Goal: Task Accomplishment & Management: Use online tool/utility

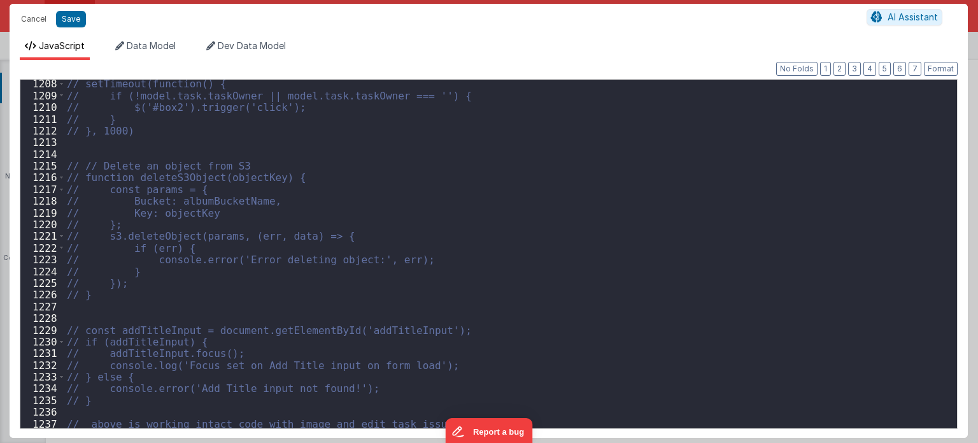
scroll to position [7803, 0]
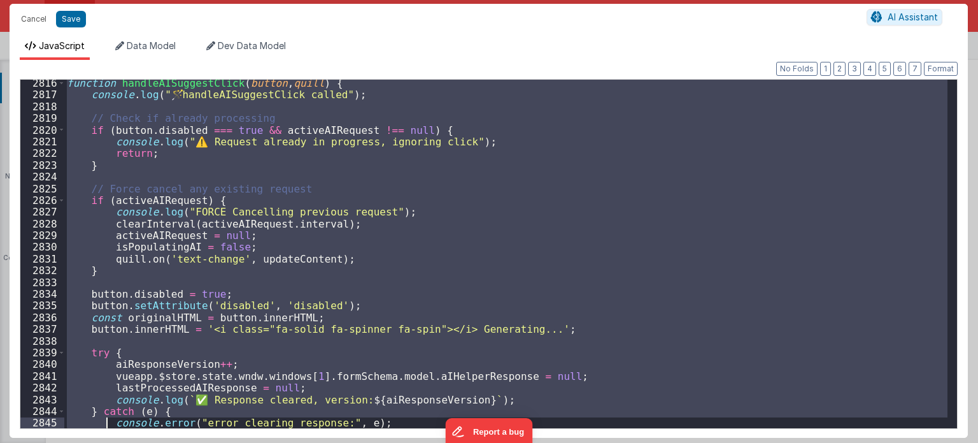
drag, startPoint x: 66, startPoint y: 333, endPoint x: 107, endPoint y: 473, distance: 145.3
click at [107, 442] on html "Cancel Save AI Assistant JavaScript Data Model Dev Data Model Format 7 6 5 4 3 …" at bounding box center [489, 221] width 978 height 443
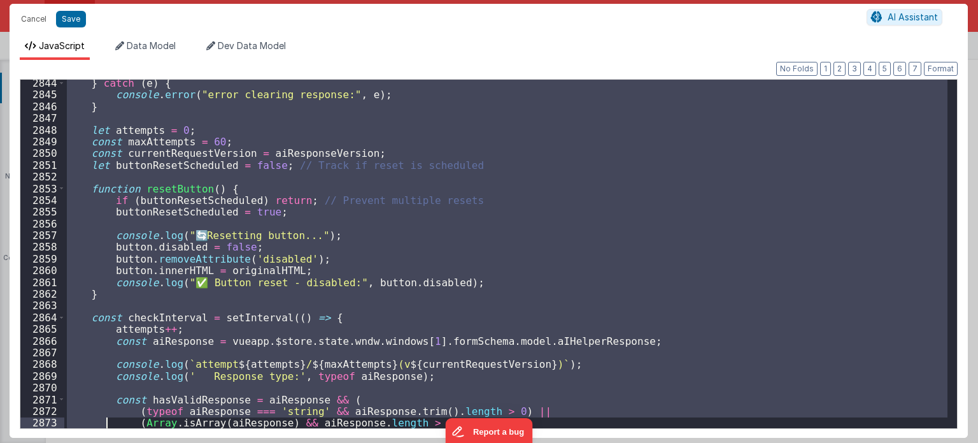
click at [702, 271] on div "} catch ( e ) { console . error ( "error clearing response:" , e ) ; } let atte…" at bounding box center [505, 254] width 883 height 348
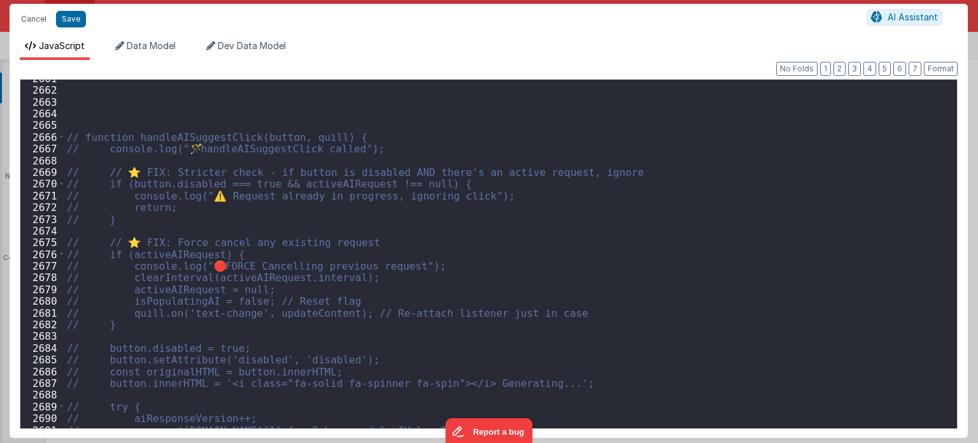
scroll to position [16924, 0]
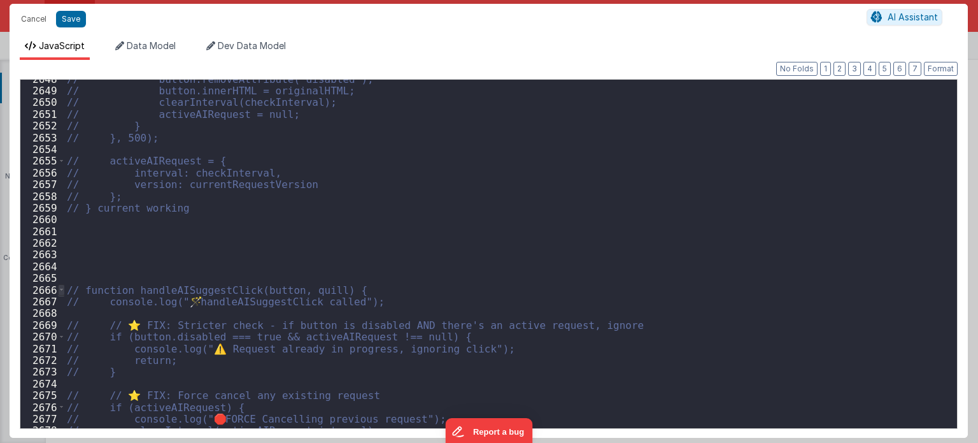
click at [61, 289] on span at bounding box center [61, 289] width 7 height 11
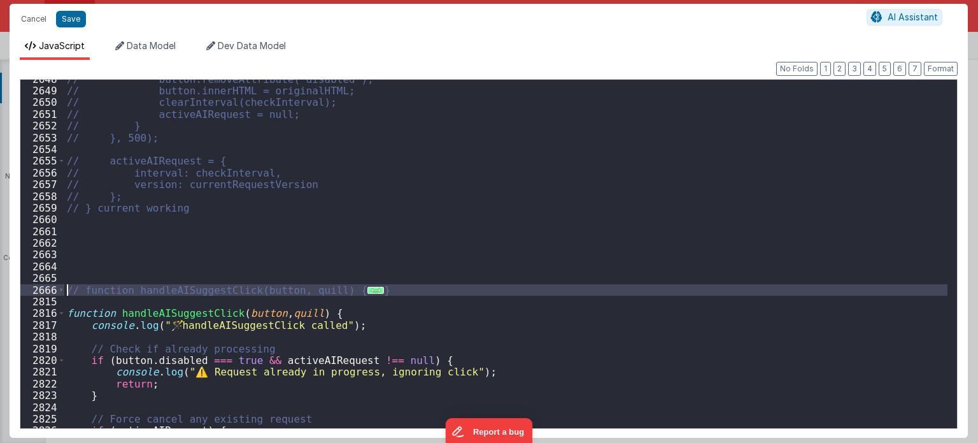
drag, startPoint x: 393, startPoint y: 299, endPoint x: 48, endPoint y: 284, distance: 344.9
click at [48, 284] on div "2648 2649 2650 2651 2652 2653 2654 2655 2656 2657 2658 2659 2660 2661 2662 2663…" at bounding box center [489, 254] width 938 height 350
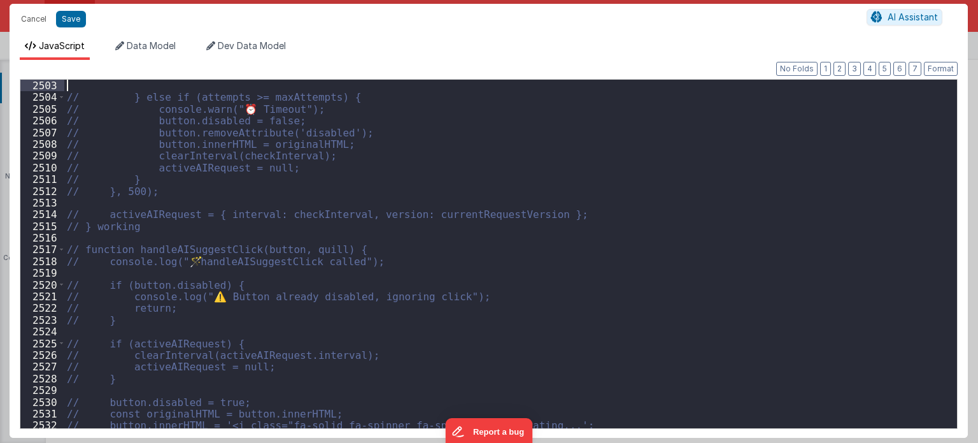
scroll to position [16732, 0]
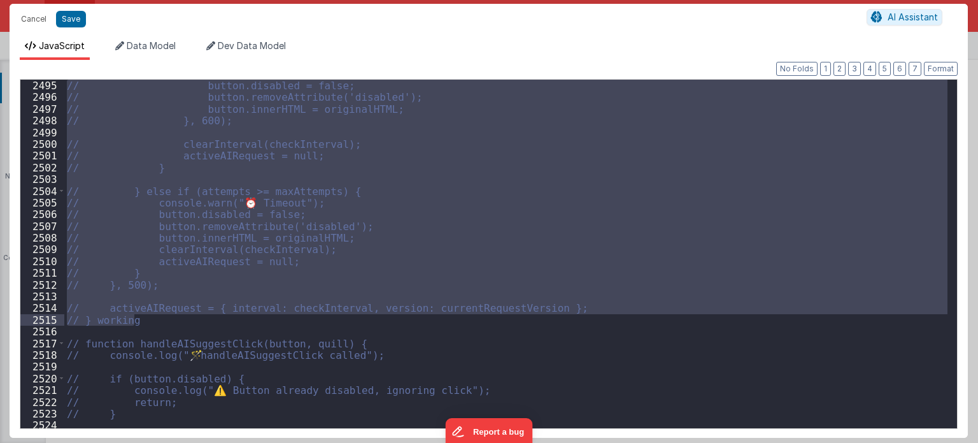
drag, startPoint x: 66, startPoint y: 243, endPoint x: 220, endPoint y: 317, distance: 171.2
click at [220, 317] on div "// button.disabled = false; // button.removeAttribute('disabled'); // button.in…" at bounding box center [506, 266] width 884 height 373
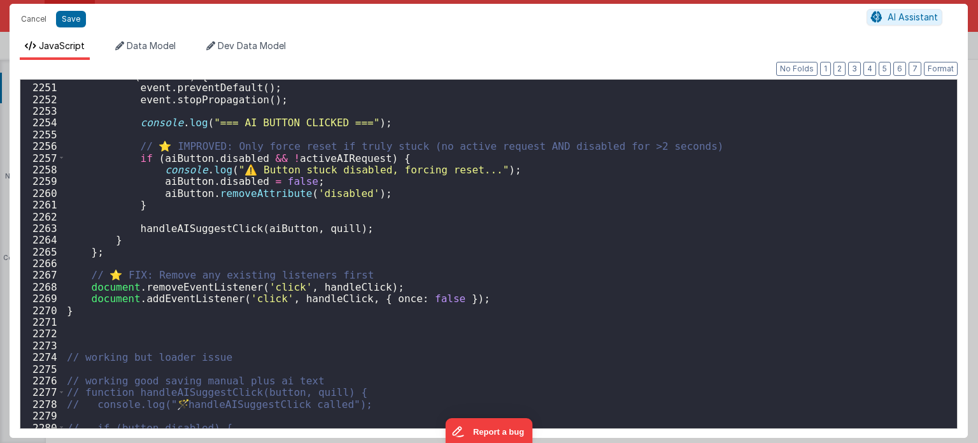
scroll to position [15828, 0]
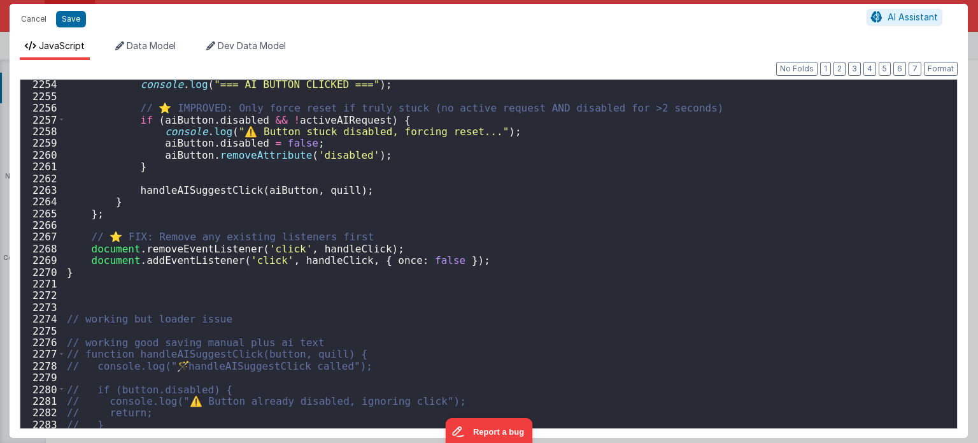
click at [237, 315] on div "console . log ( "=== AI BUTTON CLICKED ===" ) ; // ⭐ IMPROVED: Only force reset…" at bounding box center [506, 264] width 884 height 373
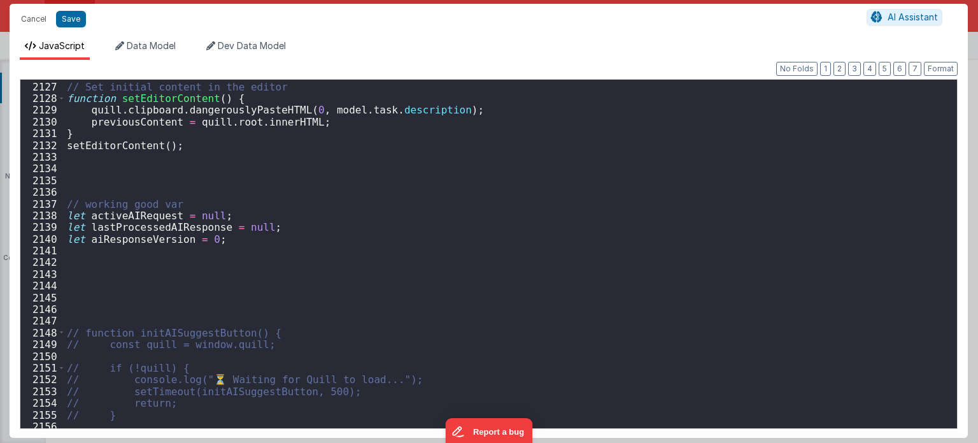
scroll to position [14941, 0]
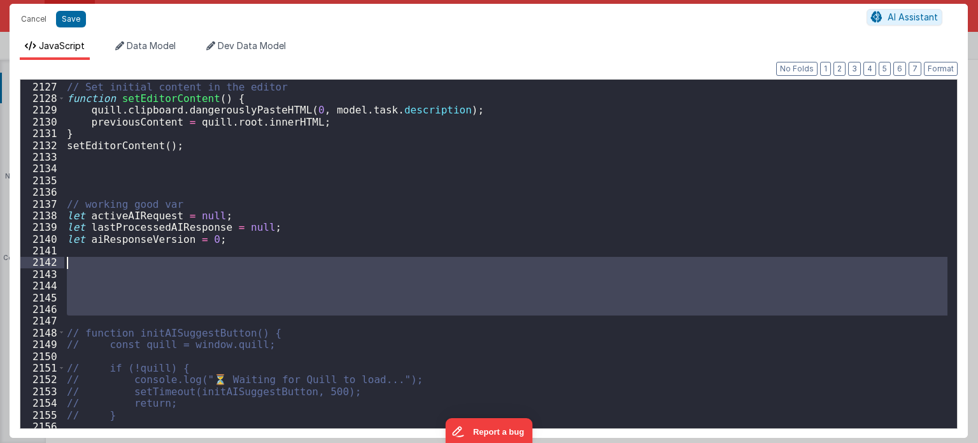
drag, startPoint x: 104, startPoint y: 308, endPoint x: 102, endPoint y: 259, distance: 48.5
click at [102, 259] on div "// Set initial content in the editor function setEditorContent ( ) { quill . cl…" at bounding box center [506, 255] width 884 height 373
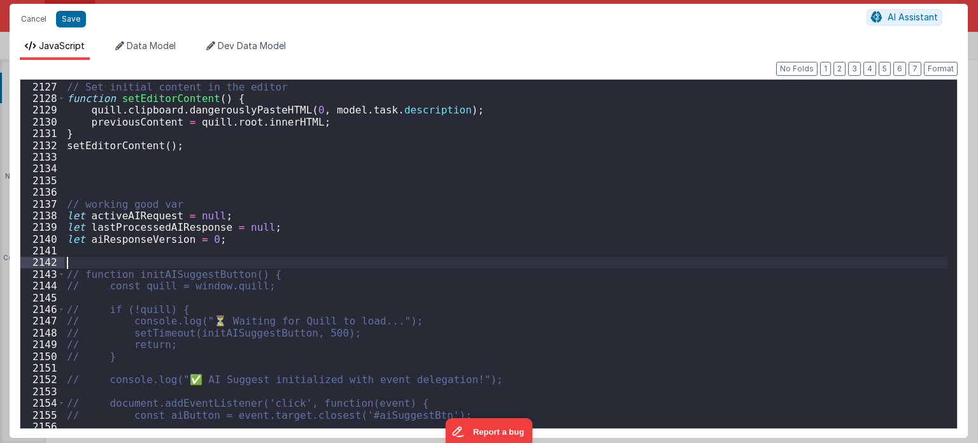
click at [545, 259] on div "// Set initial content in the editor function setEditorContent ( ) { quill . cl…" at bounding box center [506, 255] width 884 height 373
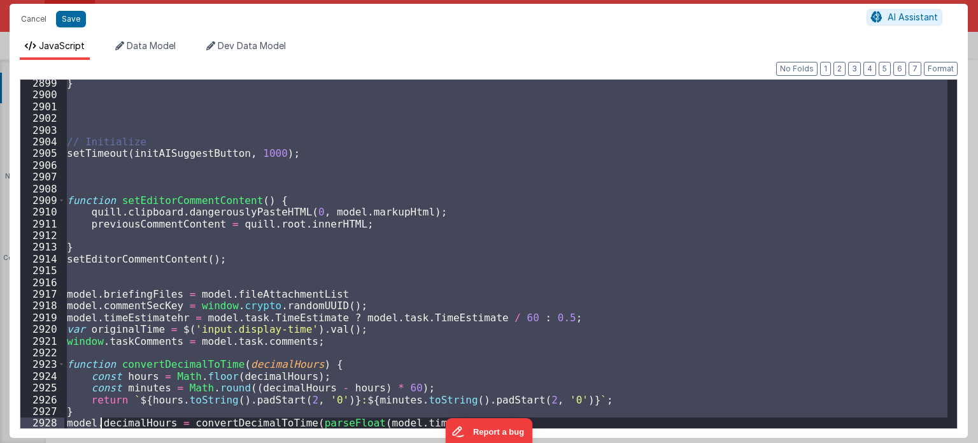
scroll to position [20520, 0]
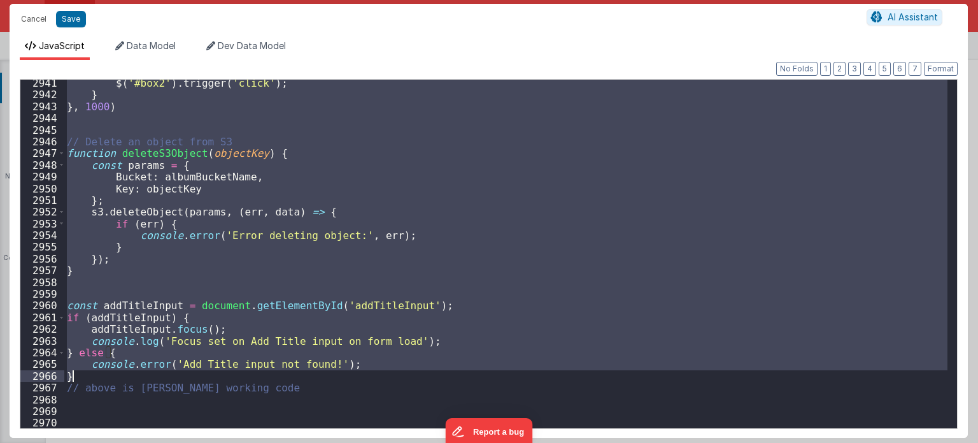
drag, startPoint x: 67, startPoint y: 266, endPoint x: 101, endPoint y: 375, distance: 114.2
click at [101, 375] on div "$ ( '#box2' ) . trigger ( 'click' ) ; } } , 1000 ) // Delete an object from S3 …" at bounding box center [506, 263] width 884 height 373
click at [700, 238] on div "$ ( '#box2' ) . trigger ( 'click' ) ; } } , 1000 ) // Delete an object from S3 …" at bounding box center [505, 254] width 883 height 348
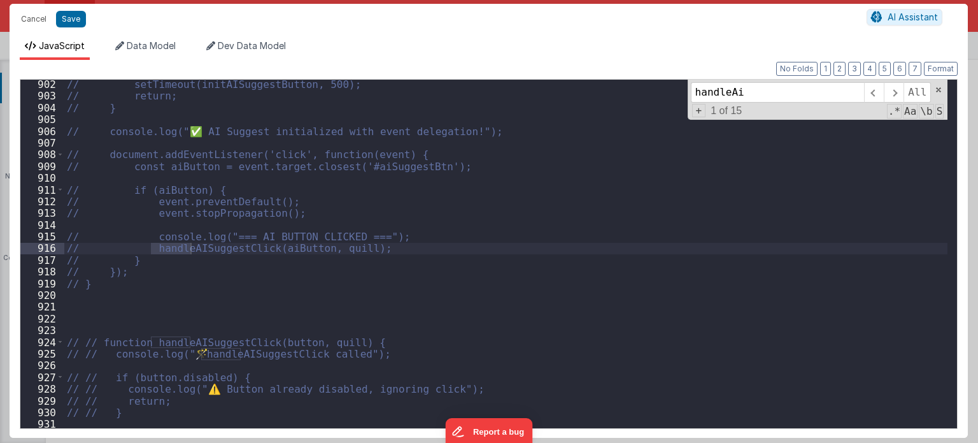
scroll to position [6351, 0]
type input "handleAi"
click at [876, 90] on span at bounding box center [874, 92] width 20 height 20
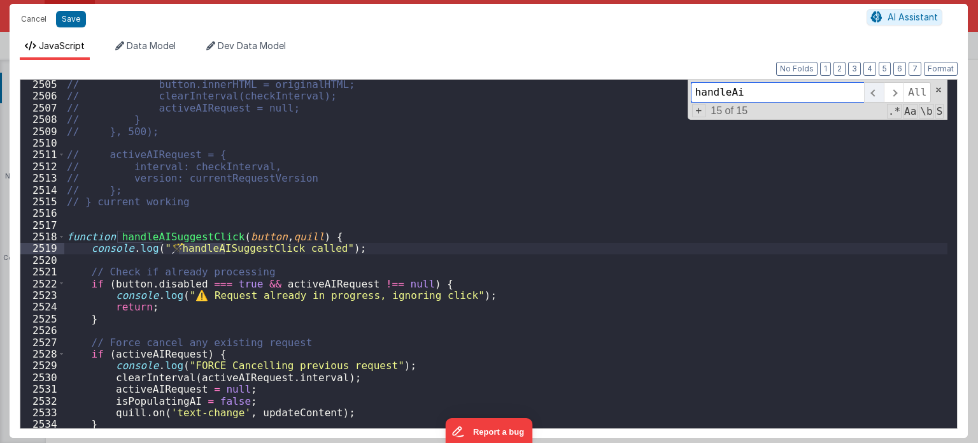
scroll to position [17611, 0]
click at [62, 234] on span at bounding box center [61, 236] width 7 height 11
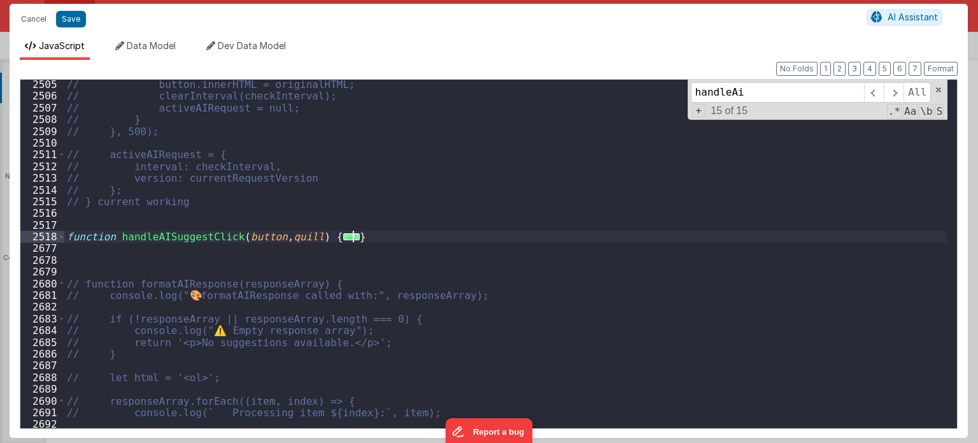
click at [396, 234] on div "// button.innerHTML = originalHTML; // clearInterval(checkInterval); // activeA…" at bounding box center [506, 264] width 884 height 373
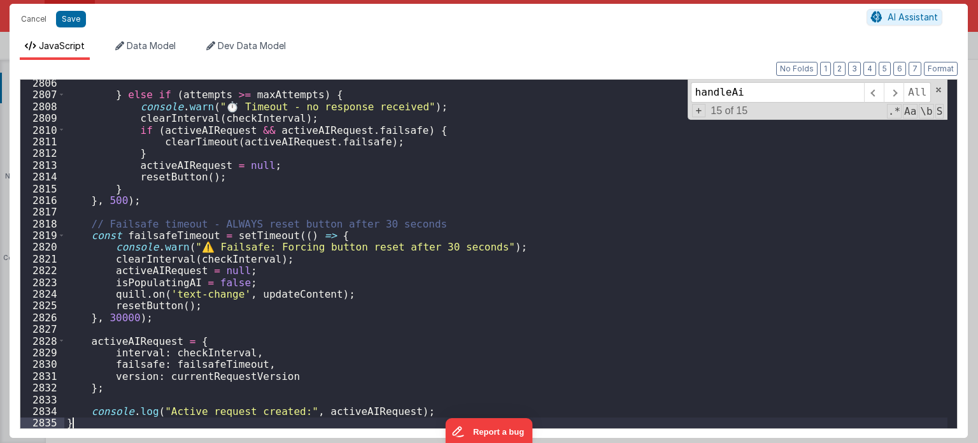
scroll to position [18605, 0]
click at [72, 14] on button "Save" at bounding box center [71, 19] width 30 height 17
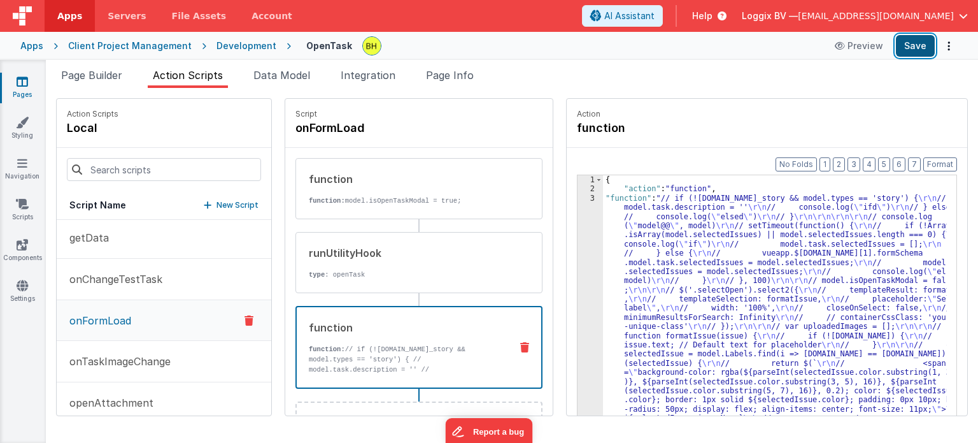
click at [917, 39] on button "Save" at bounding box center [915, 46] width 39 height 22
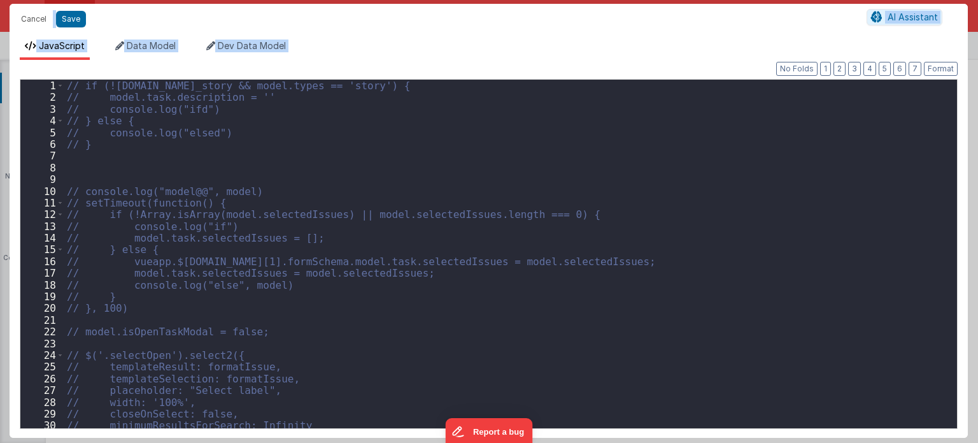
click at [841, 340] on div "// if (![DOMAIN_NAME]_story && model.types == 'story') { // model.task.descript…" at bounding box center [506, 266] width 884 height 373
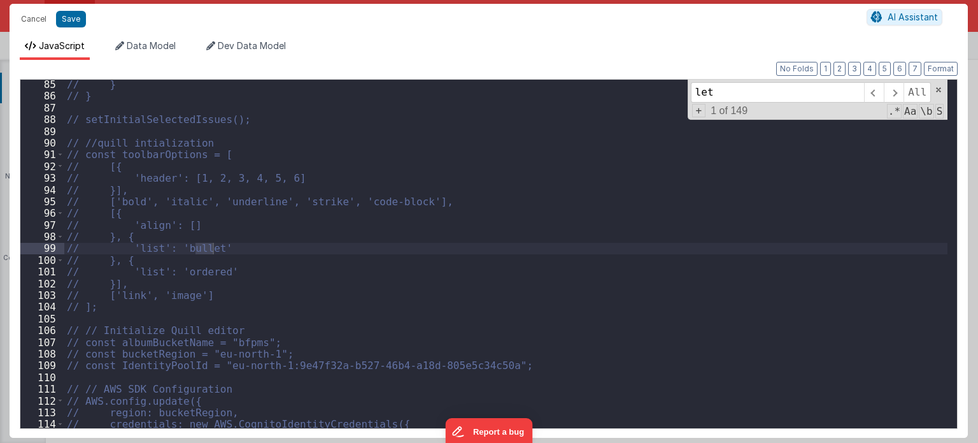
scroll to position [1116, 0]
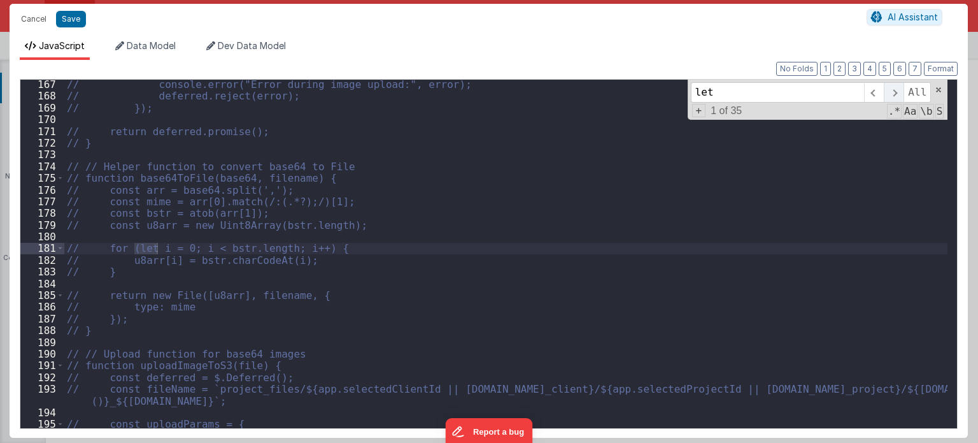
type input "let"
click at [895, 92] on span at bounding box center [894, 92] width 20 height 20
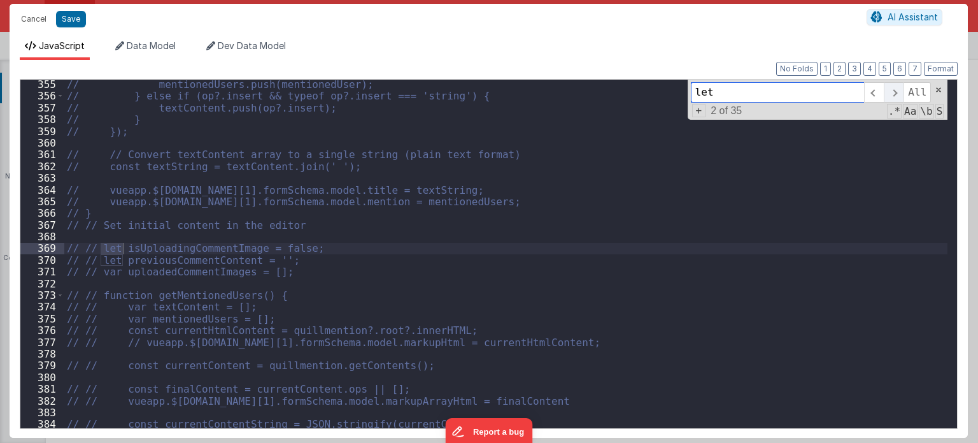
click at [895, 92] on span at bounding box center [894, 92] width 20 height 20
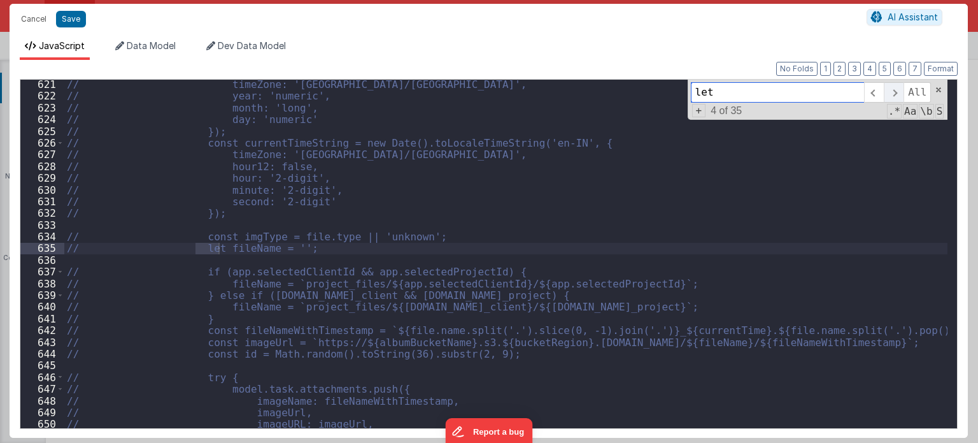
click at [895, 92] on span at bounding box center [894, 92] width 20 height 20
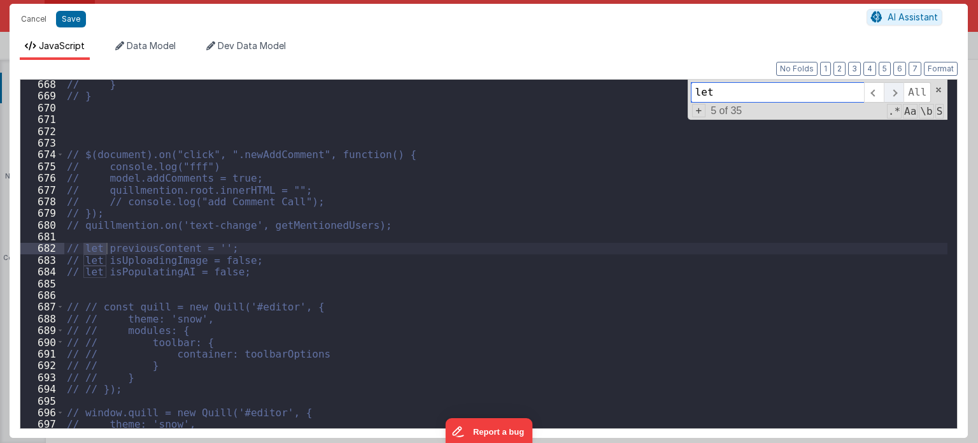
click at [895, 92] on span at bounding box center [894, 92] width 20 height 20
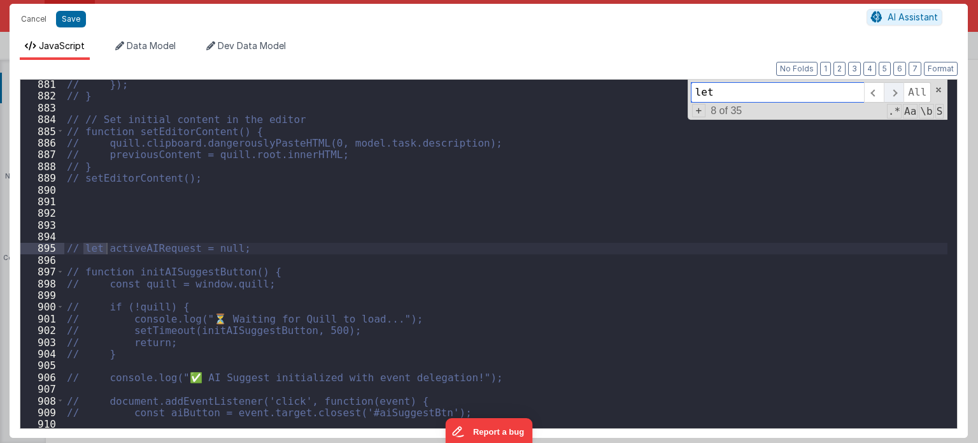
click at [895, 92] on span at bounding box center [894, 92] width 20 height 20
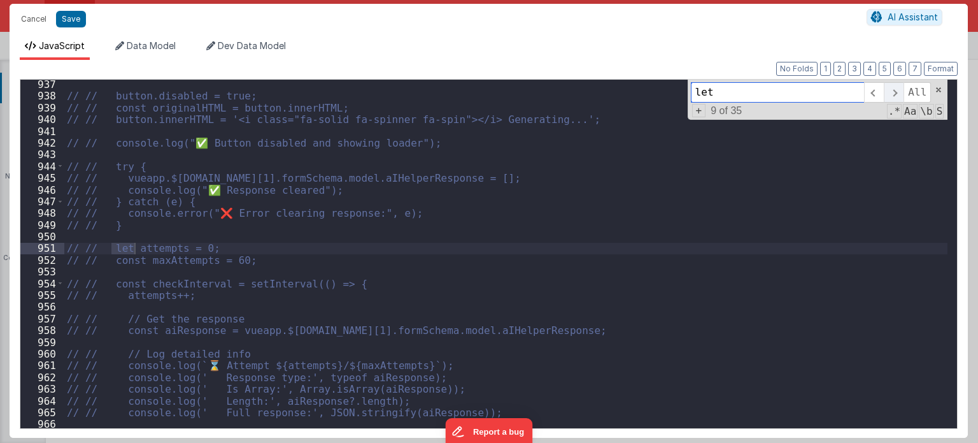
click at [895, 92] on span at bounding box center [894, 92] width 20 height 20
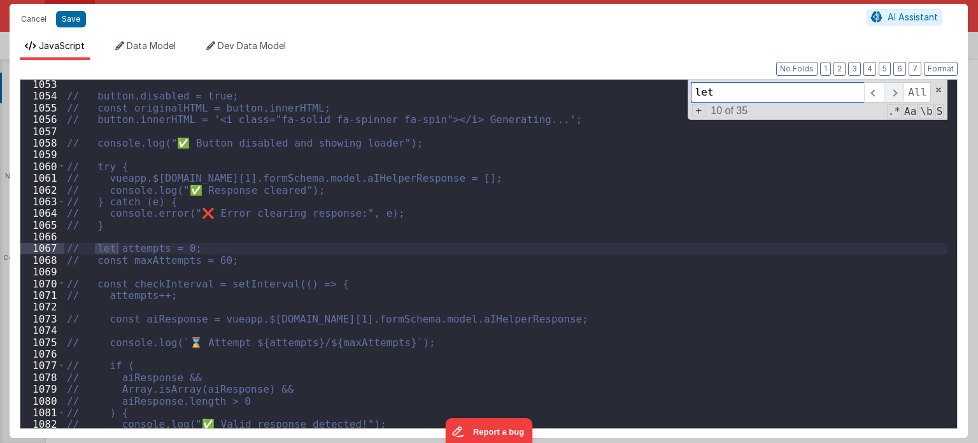
click at [895, 92] on span at bounding box center [894, 92] width 20 height 20
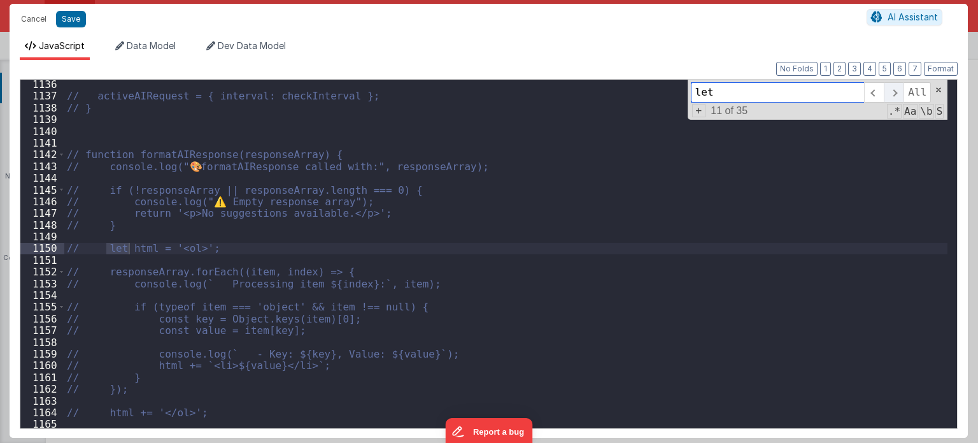
click at [895, 92] on span at bounding box center [894, 92] width 20 height 20
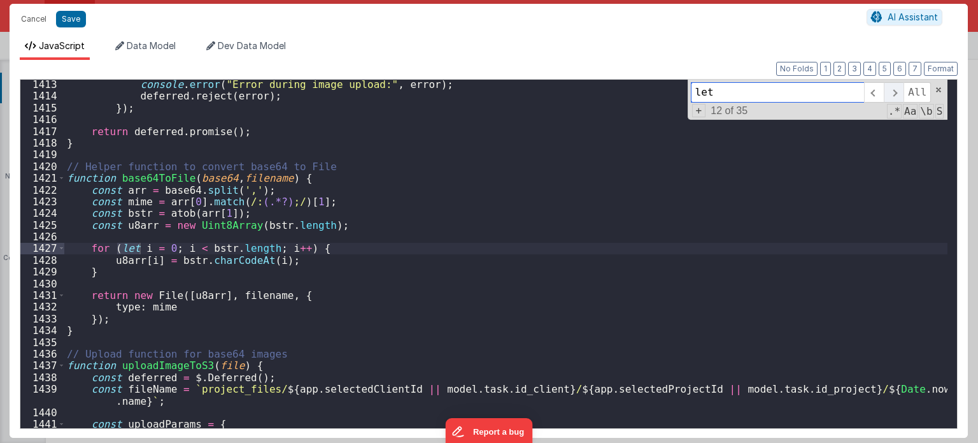
click at [895, 92] on span at bounding box center [894, 92] width 20 height 20
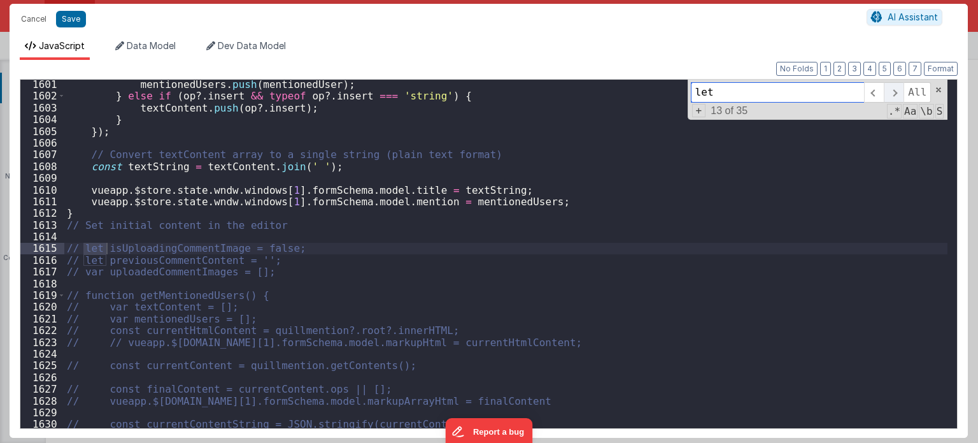
click at [895, 92] on span at bounding box center [894, 92] width 20 height 20
click at [892, 91] on span at bounding box center [894, 92] width 20 height 20
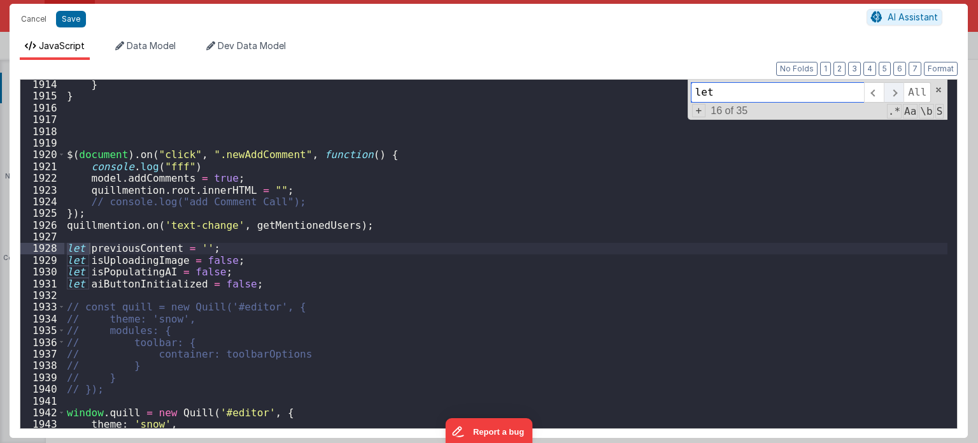
scroll to position [12796, 0]
click at [892, 91] on span at bounding box center [894, 92] width 20 height 20
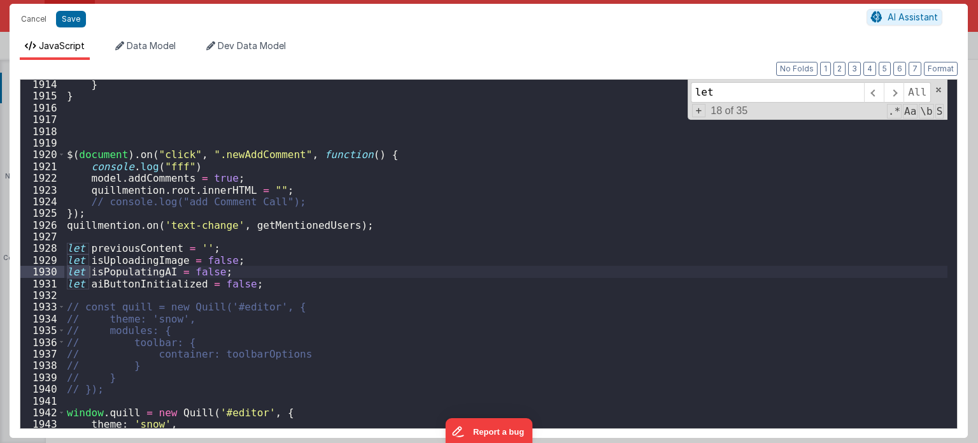
click at [245, 282] on div "} } $ ( document ) . on ( "click" , ".newAddComment" , function ( ) { console .…" at bounding box center [506, 264] width 884 height 373
drag, startPoint x: 247, startPoint y: 283, endPoint x: 61, endPoint y: 285, distance: 186.0
click at [61, 285] on div "1914 1915 1916 1917 1918 1919 1920 1921 1922 1923 1924 1925 1926 1927 1928 1929…" at bounding box center [489, 254] width 938 height 350
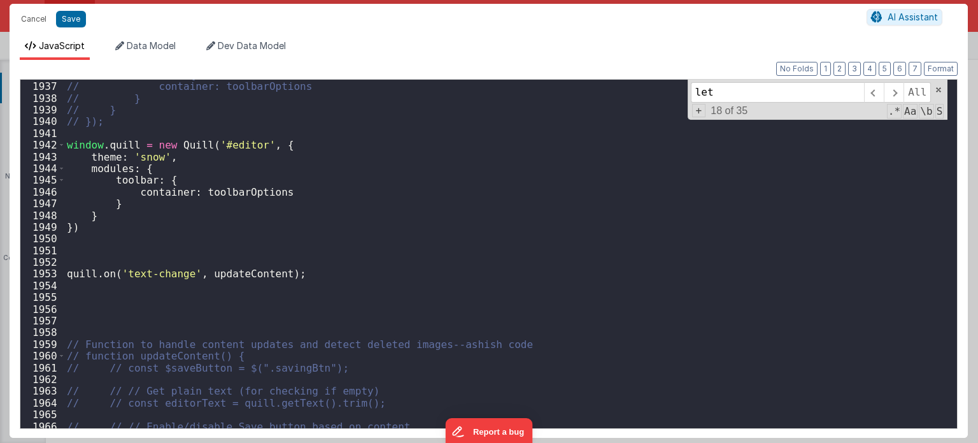
scroll to position [12969, 0]
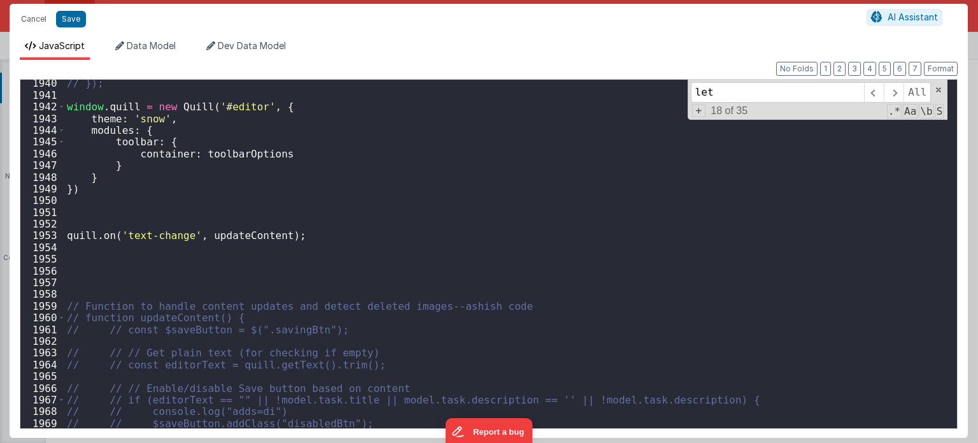
click at [84, 272] on div "// }); window . quill = new Quill ( '#editor' , { theme : 'snow' , modules : { …" at bounding box center [506, 263] width 884 height 373
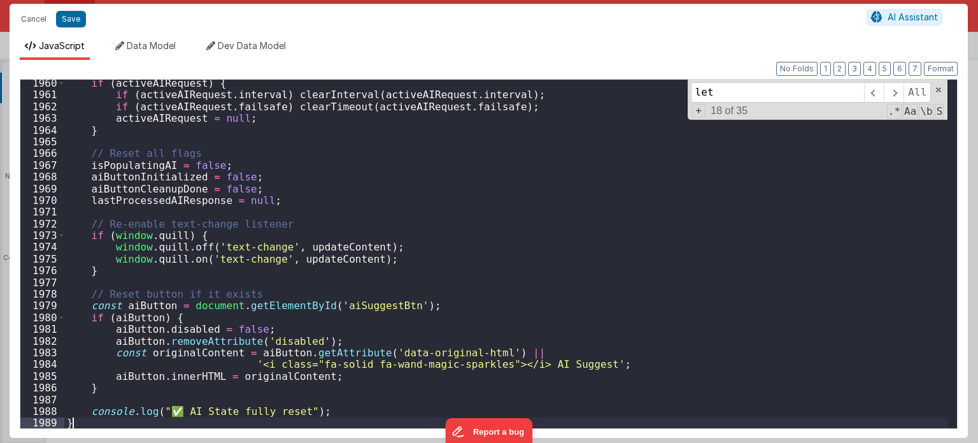
scroll to position [12966, 0]
click at [574, 257] on div "if ( activeAIRequest ) { if ( activeAIRequest . interval ) clearInterval ( acti…" at bounding box center [506, 263] width 884 height 373
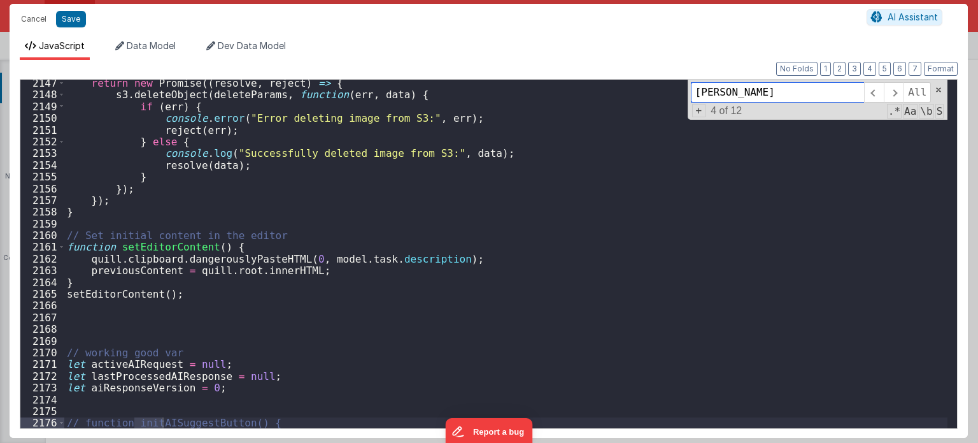
scroll to position [14195, 0]
type input "initAi"
click at [891, 89] on span at bounding box center [894, 92] width 20 height 20
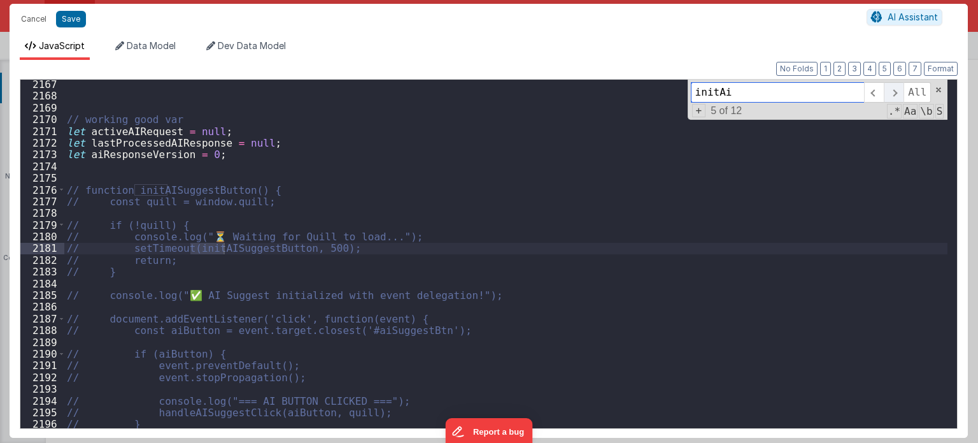
click at [891, 89] on span at bounding box center [894, 92] width 20 height 20
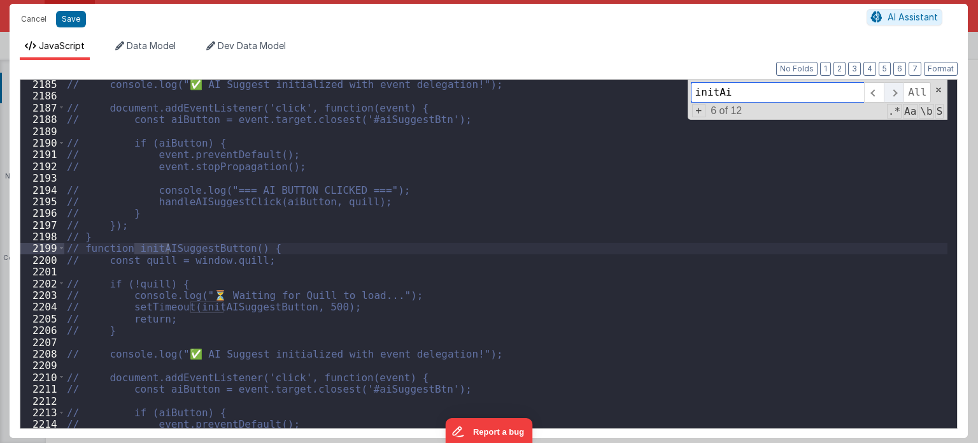
click at [891, 89] on span at bounding box center [894, 92] width 20 height 20
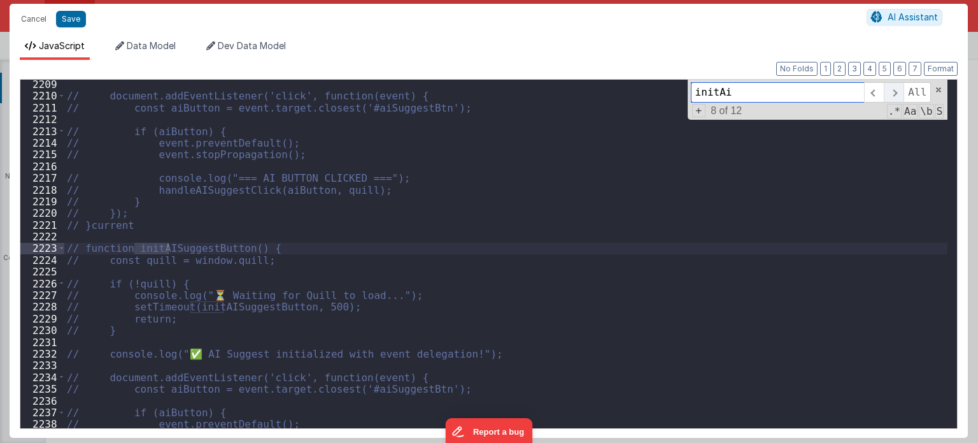
click at [891, 89] on span at bounding box center [894, 92] width 20 height 20
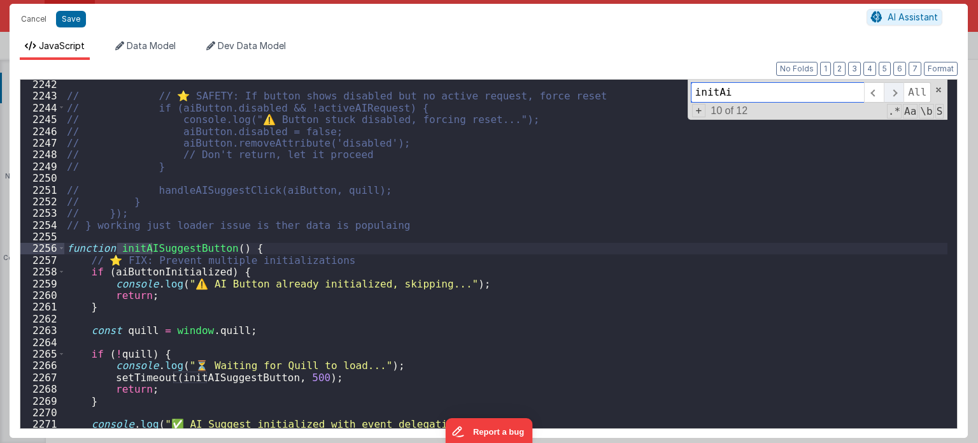
scroll to position [14818, 0]
click at [61, 250] on span at bounding box center [61, 247] width 7 height 11
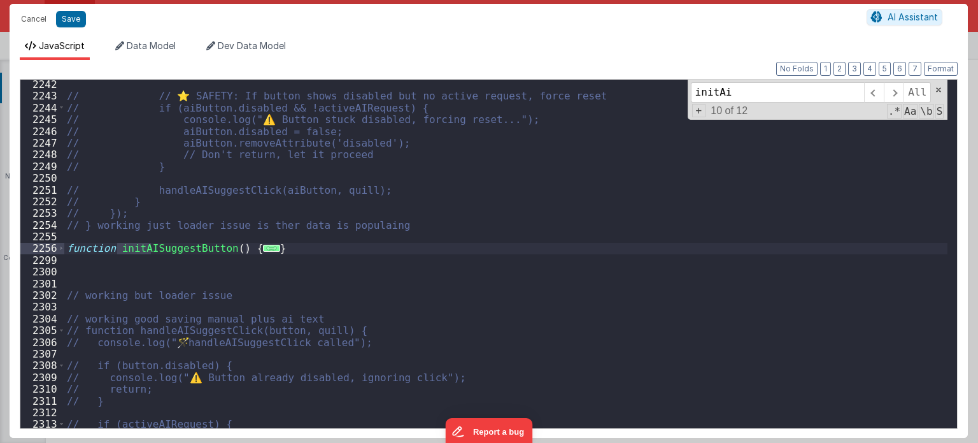
click at [299, 250] on div "// // ⭐ SAFETY: If button shows disabled but no active request, force reset // …" at bounding box center [506, 264] width 884 height 373
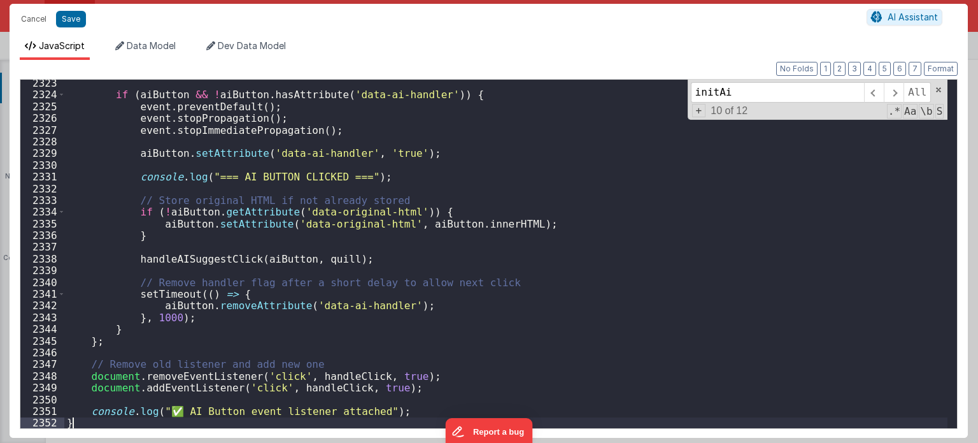
scroll to position [15018, 0]
click at [734, 89] on input "initAi" at bounding box center [777, 92] width 173 height 20
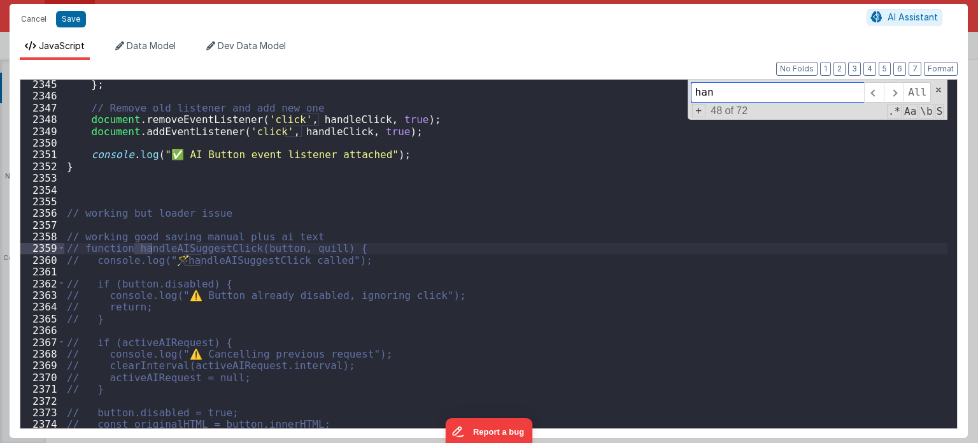
scroll to position [15162, 0]
type input "handleAi"
click at [879, 90] on span at bounding box center [874, 92] width 20 height 20
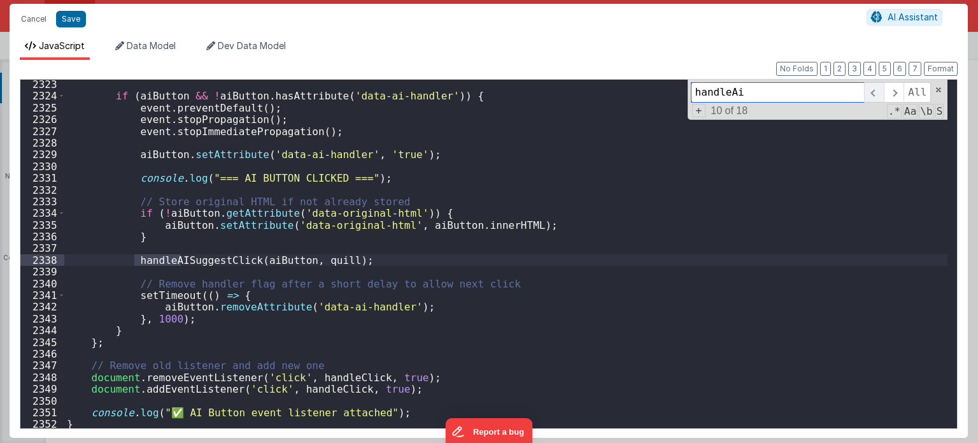
click at [879, 90] on span at bounding box center [874, 92] width 20 height 20
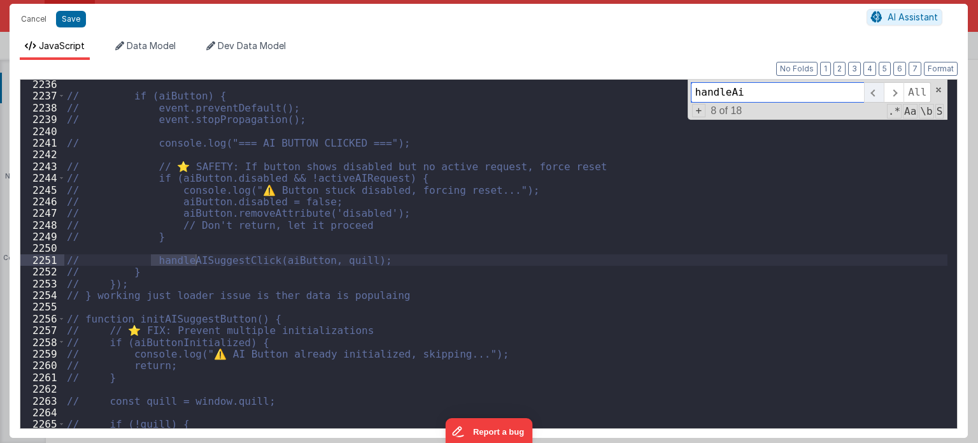
click at [879, 90] on span at bounding box center [874, 92] width 20 height 20
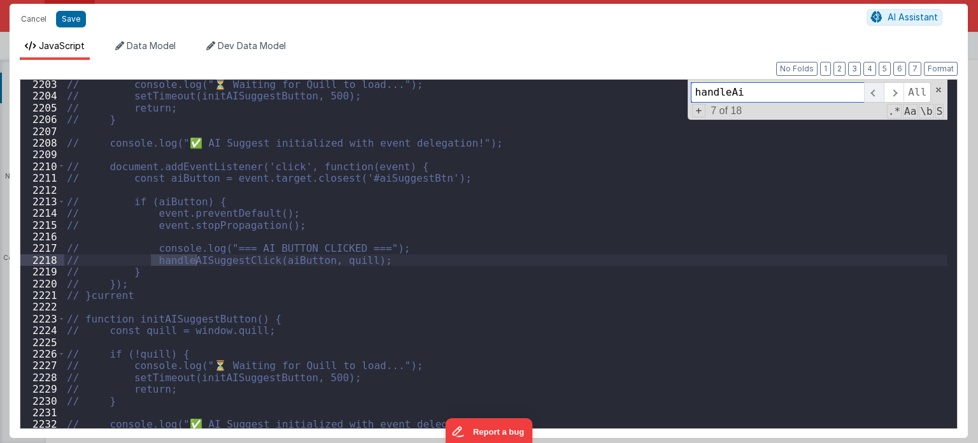
click at [879, 90] on span at bounding box center [874, 92] width 20 height 20
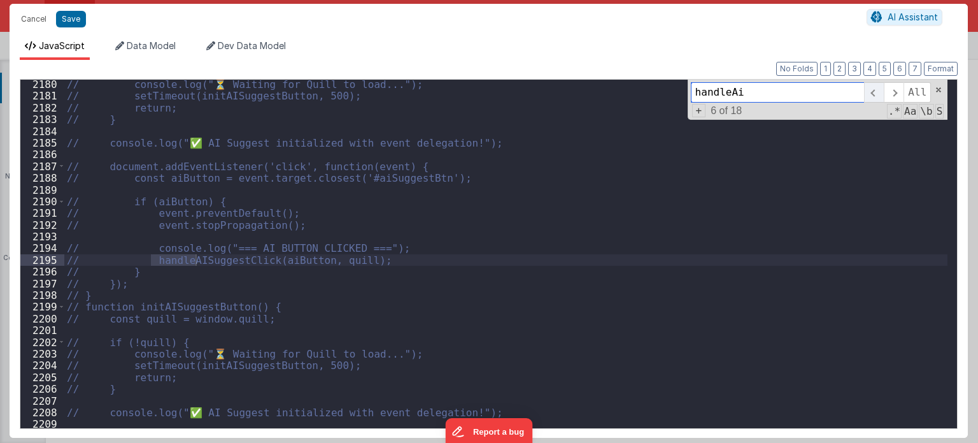
click at [879, 90] on span at bounding box center [874, 92] width 20 height 20
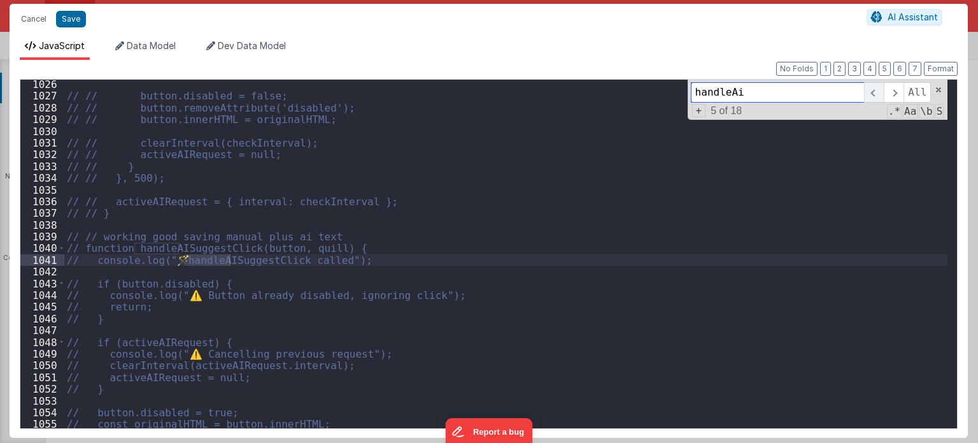
click at [879, 90] on span at bounding box center [874, 92] width 20 height 20
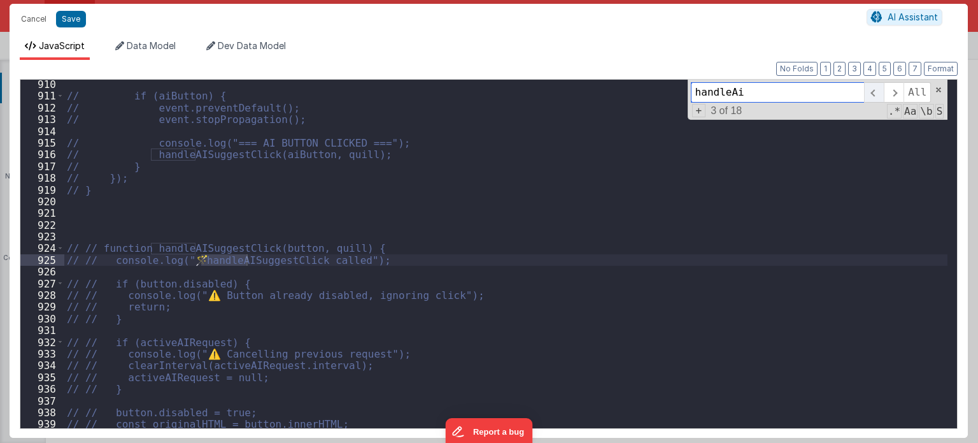
click at [879, 90] on span at bounding box center [874, 92] width 20 height 20
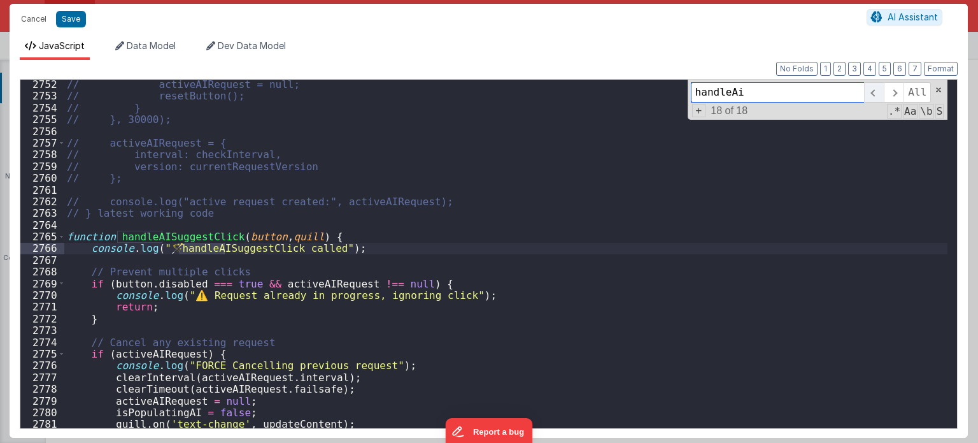
scroll to position [17866, 0]
click at [59, 236] on span at bounding box center [61, 236] width 7 height 11
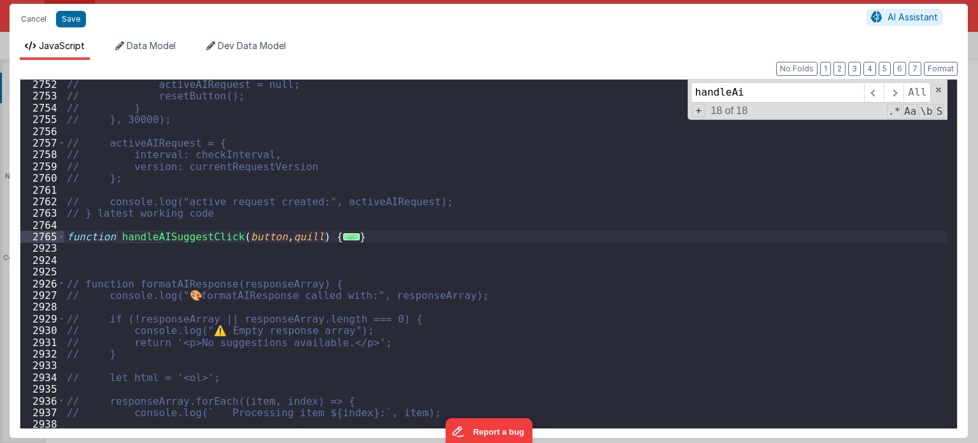
click at [395, 234] on div "// activeAIRequest = null; // resetButton(); // } // }, 30000); // activeAIRequ…" at bounding box center [506, 264] width 884 height 373
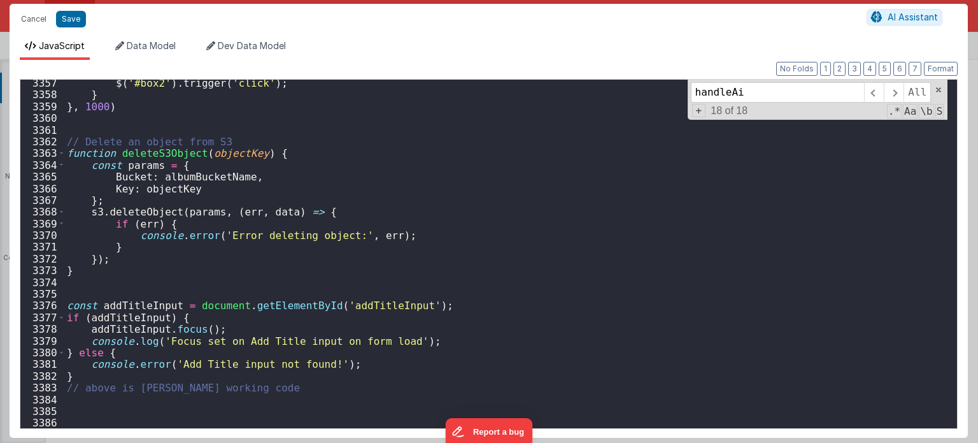
scroll to position [20520, 0]
click at [102, 414] on div "$ ( '#box2' ) . trigger ( 'click' ) ; } } , 1000 ) // Delete an object from S3 …" at bounding box center [506, 263] width 884 height 373
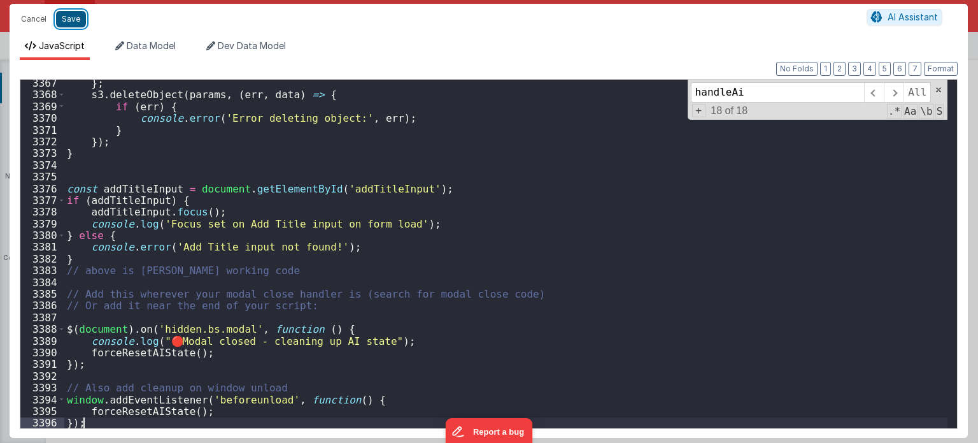
click at [73, 15] on button "Save" at bounding box center [71, 19] width 30 height 17
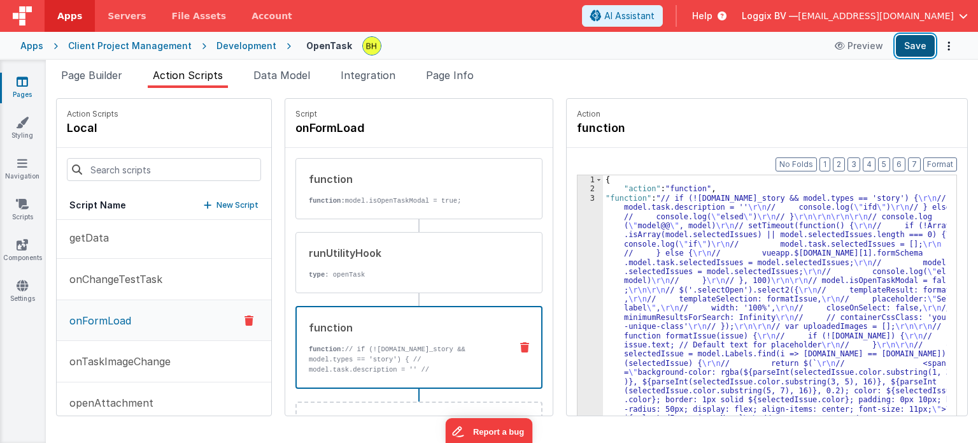
click at [919, 45] on button "Save" at bounding box center [915, 46] width 39 height 22
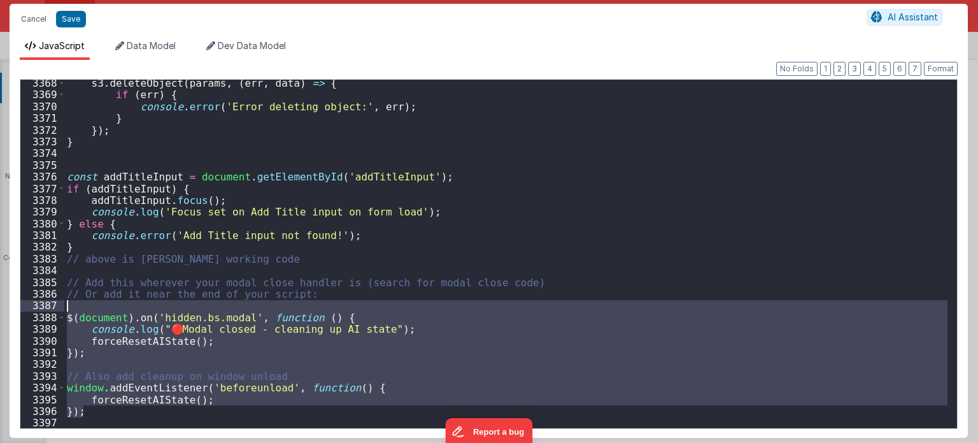
drag, startPoint x: 115, startPoint y: 414, endPoint x: 66, endPoint y: 310, distance: 114.8
click at [66, 310] on div "s3 . deleteObject ( params , ( err , data ) => { if ( err ) { console . error (…" at bounding box center [506, 263] width 884 height 373
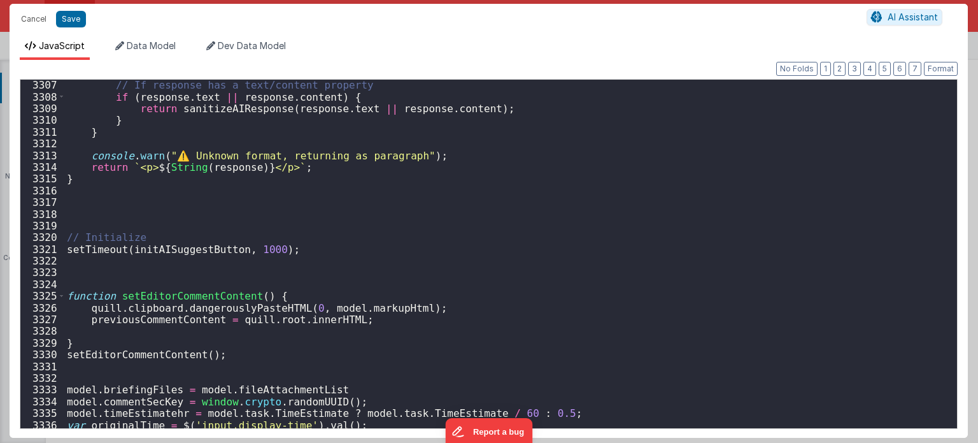
scroll to position [20347, 0]
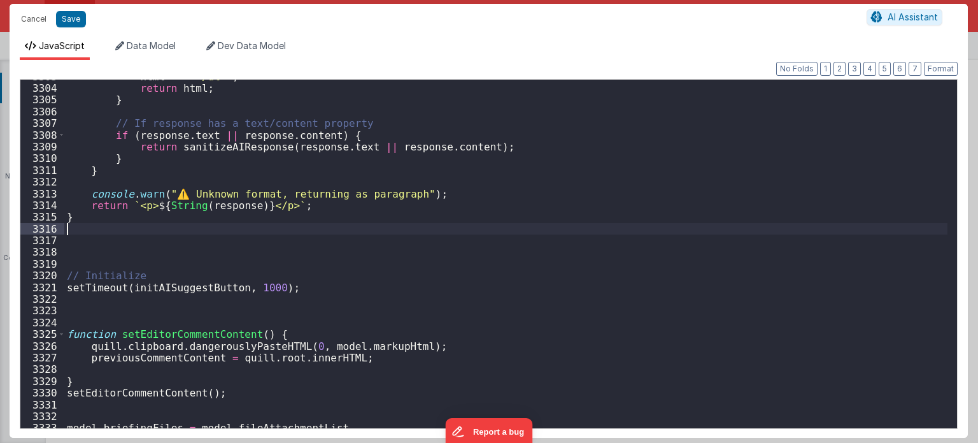
click at [690, 234] on div "html += '</ul>' ; return html ; } // If response has a text/content property if…" at bounding box center [506, 257] width 884 height 373
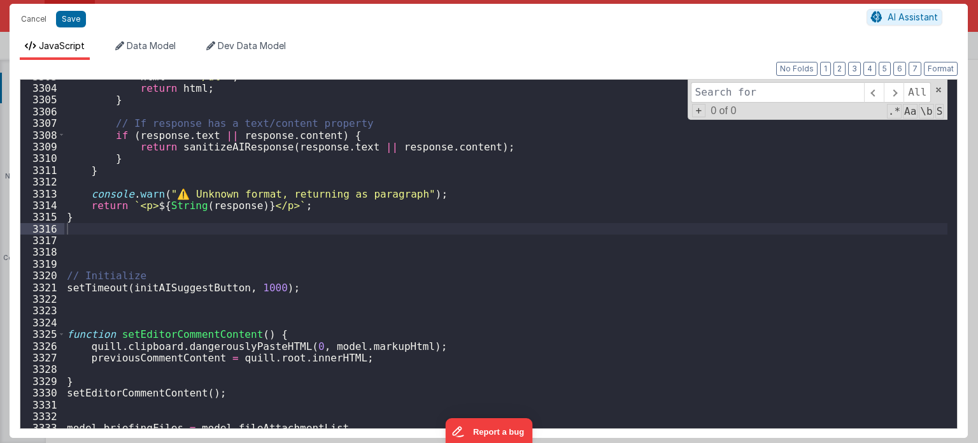
click at [745, 269] on div "html += '</ul>' ; return html ; } // If response has a text/content property if…" at bounding box center [506, 257] width 884 height 373
paste input "loremips doloRSItametcOnsect() { ad (elItseddOeiusmodtem) { incidid.utl("⚠️ ET …"
type input "loremips doloRSItametcOnsect() { ad (elItseddOeiusmodtem) { incidid.utl("⚠️ ET …"
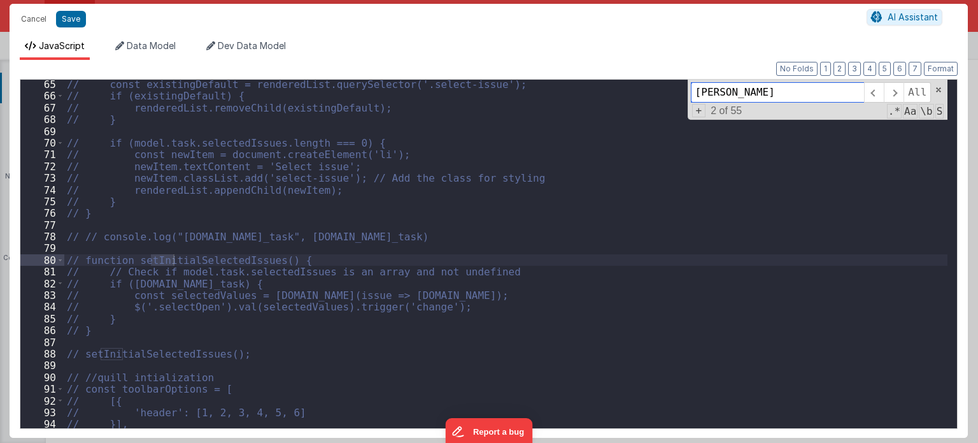
scroll to position [5454, 0]
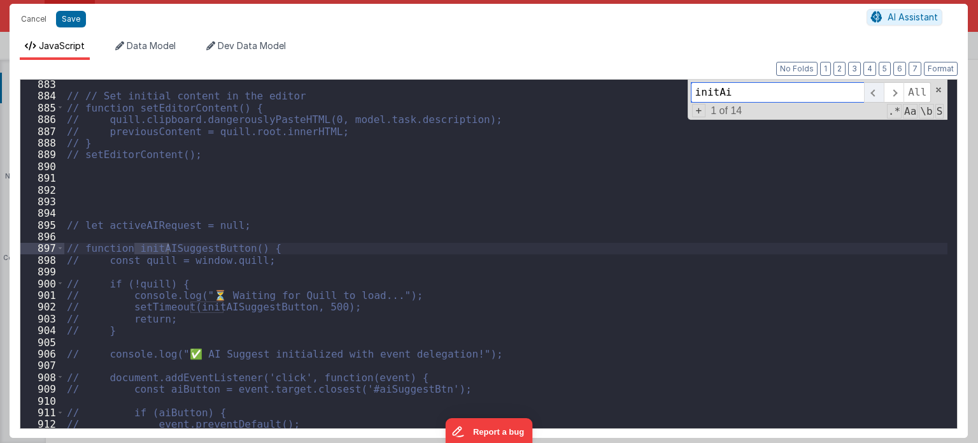
type input "initAi"
click at [871, 96] on span at bounding box center [874, 92] width 20 height 20
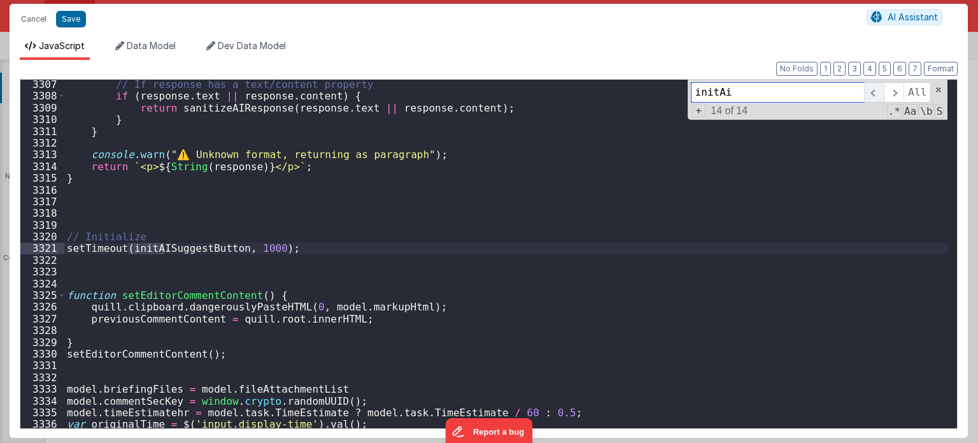
click at [871, 96] on span at bounding box center [874, 92] width 20 height 20
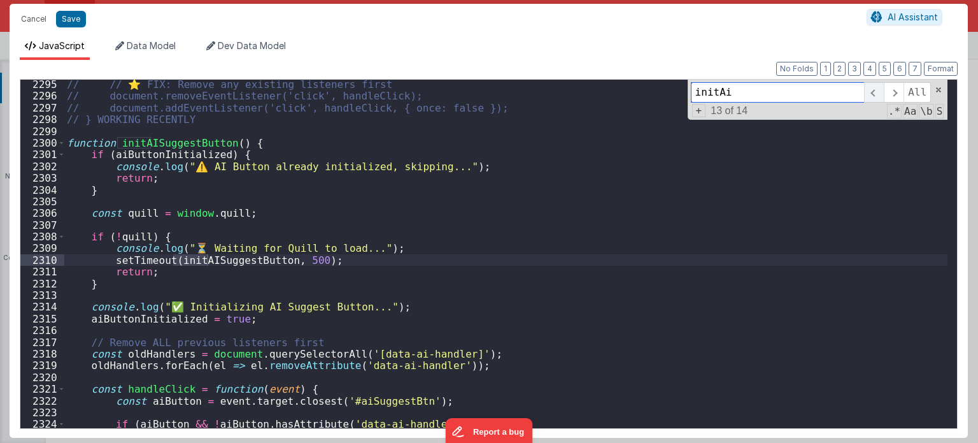
click at [871, 96] on span at bounding box center [874, 92] width 20 height 20
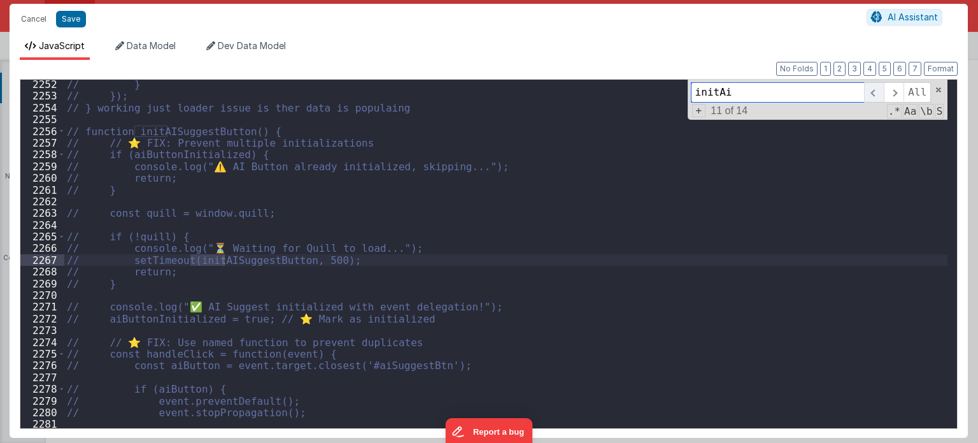
scroll to position [13895, 0]
click at [902, 96] on span at bounding box center [894, 92] width 20 height 20
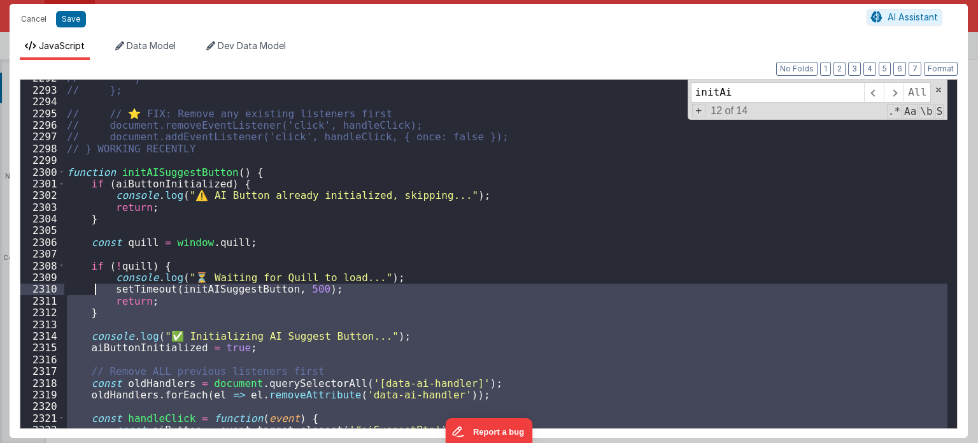
scroll to position [14124, 0]
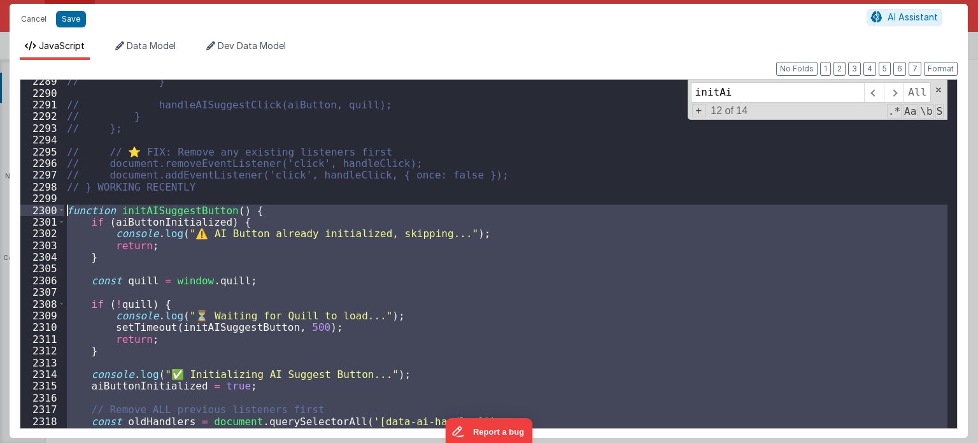
drag, startPoint x: 95, startPoint y: 247, endPoint x: 68, endPoint y: 210, distance: 45.6
click at [68, 210] on div "// } // handleAISuggestClick(aiButton, quill); // } // }; // // ⭐ FIX: Remove a…" at bounding box center [506, 261] width 884 height 373
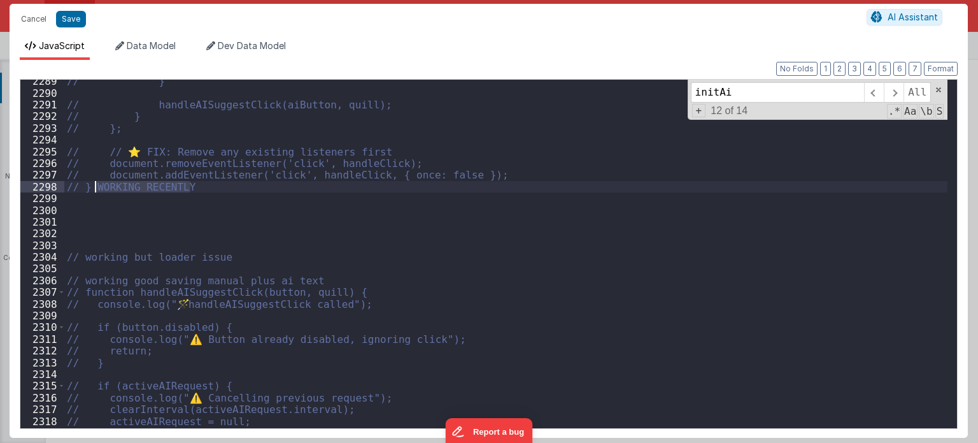
drag, startPoint x: 191, startPoint y: 184, endPoint x: 94, endPoint y: 184, distance: 96.8
click at [94, 184] on div "// } // handleAISuggestClick(aiButton, quill); // } // }; // // ⭐ FIX: Remove a…" at bounding box center [506, 261] width 884 height 373
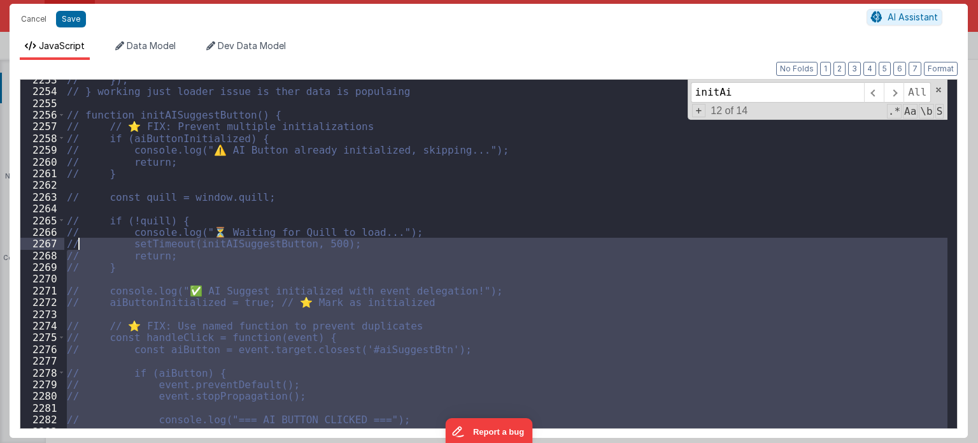
scroll to position [14059, 0]
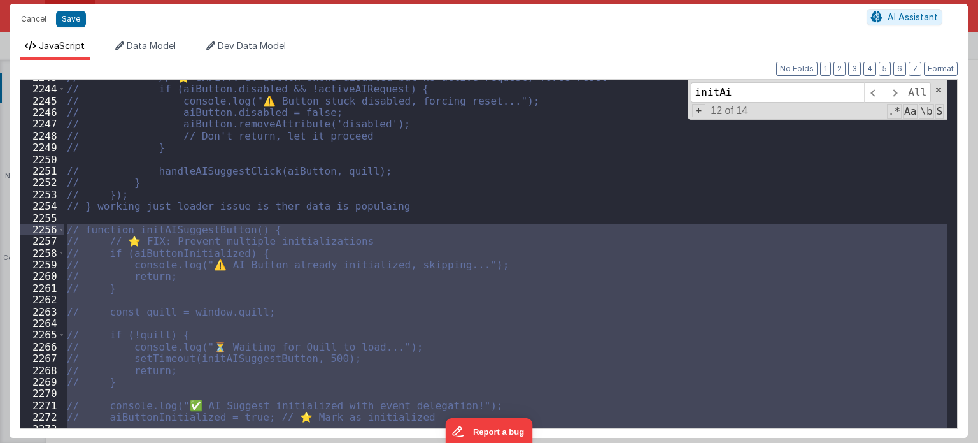
drag, startPoint x: 94, startPoint y: 340, endPoint x: 65, endPoint y: 229, distance: 115.2
click at [65, 229] on div "// // ⭐ SAFETY: If button shows disabled but no active request, force reset // …" at bounding box center [506, 257] width 884 height 373
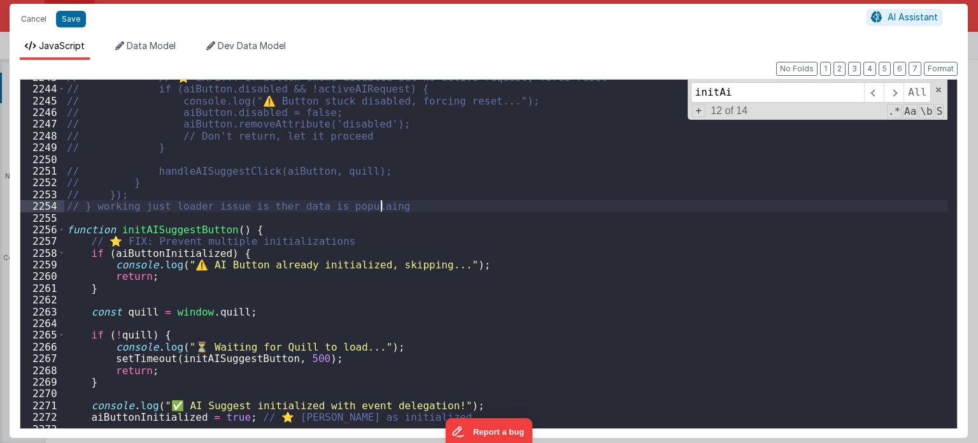
click at [541, 208] on div "// // ⭐ SAFETY: If button shows disabled but no active request, force reset // …" at bounding box center [506, 257] width 884 height 373
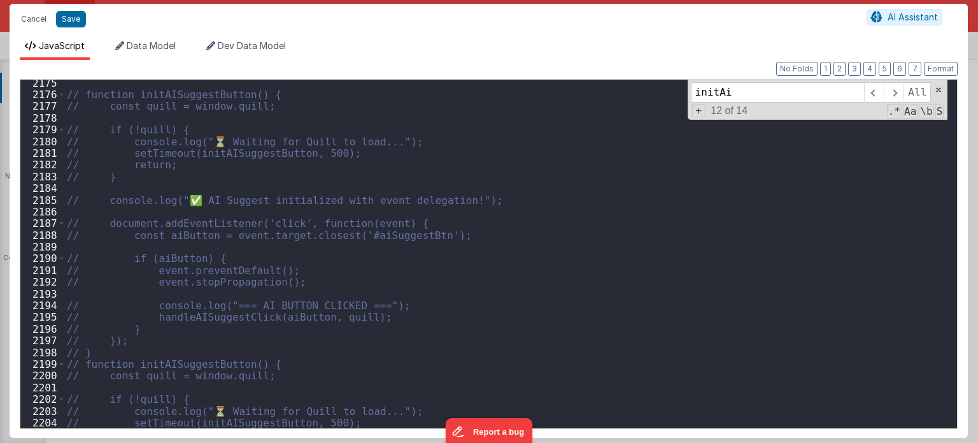
scroll to position [13550, 0]
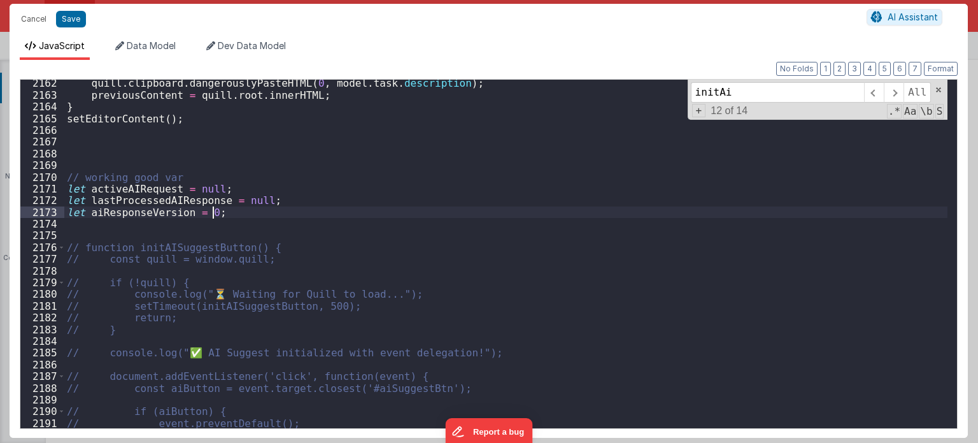
click at [222, 214] on div "quill . clipboard . dangerouslyPasteHTML ( 0 , model . task . description ) ; p…" at bounding box center [506, 263] width 884 height 373
click at [120, 225] on div "quill . clipboard . dangerouslyPasteHTML ( 0 , model . task . description ) ; p…" at bounding box center [506, 263] width 884 height 373
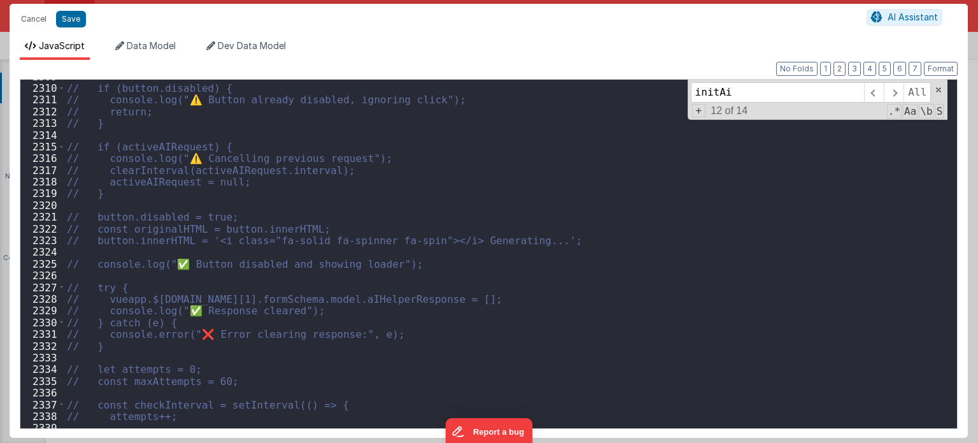
scroll to position [14470, 0]
click at [874, 91] on span at bounding box center [874, 92] width 20 height 20
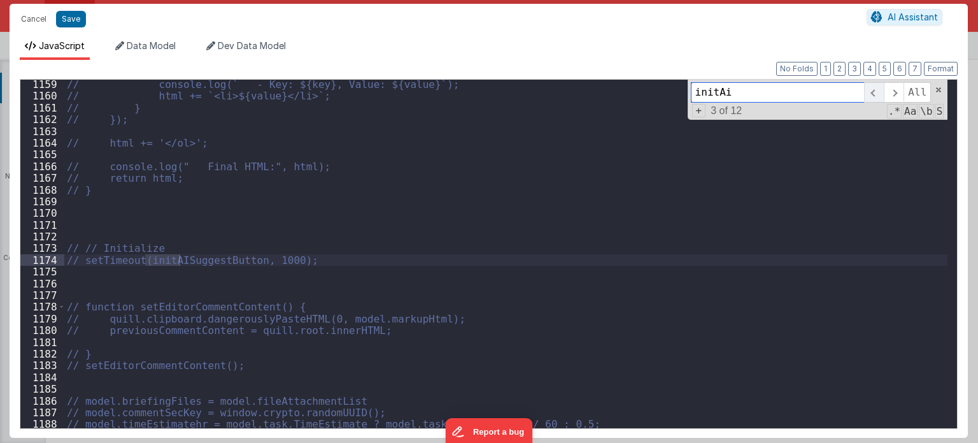
click at [878, 91] on span at bounding box center [874, 92] width 20 height 20
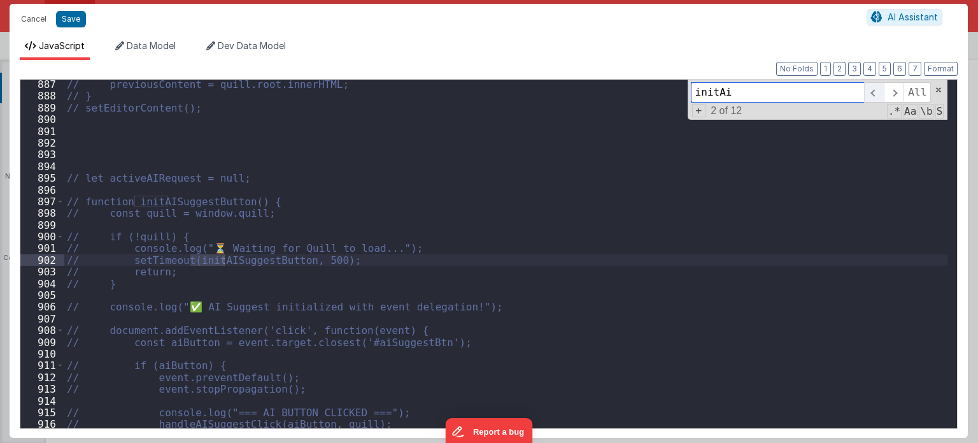
click at [878, 91] on span at bounding box center [874, 92] width 20 height 20
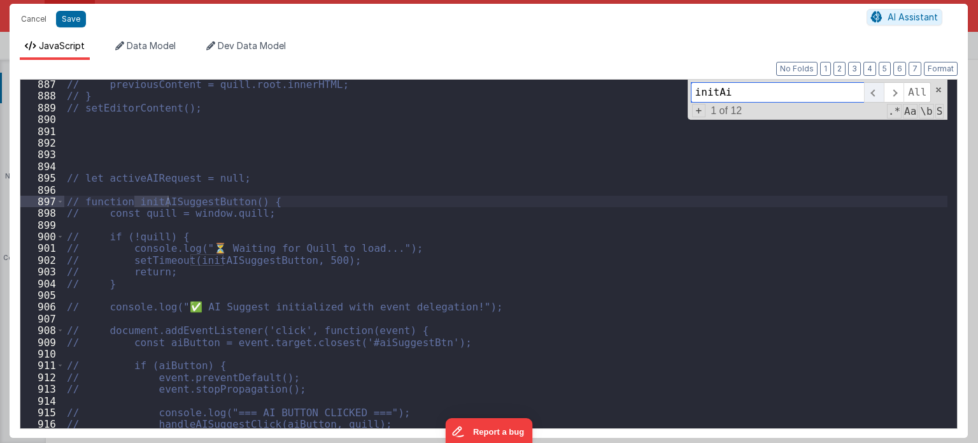
click at [878, 91] on span at bounding box center [874, 92] width 20 height 20
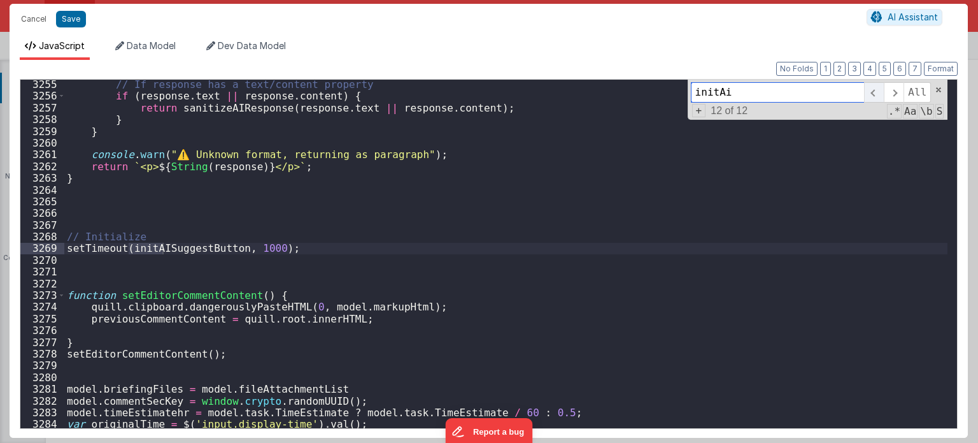
click at [878, 91] on span at bounding box center [874, 92] width 20 height 20
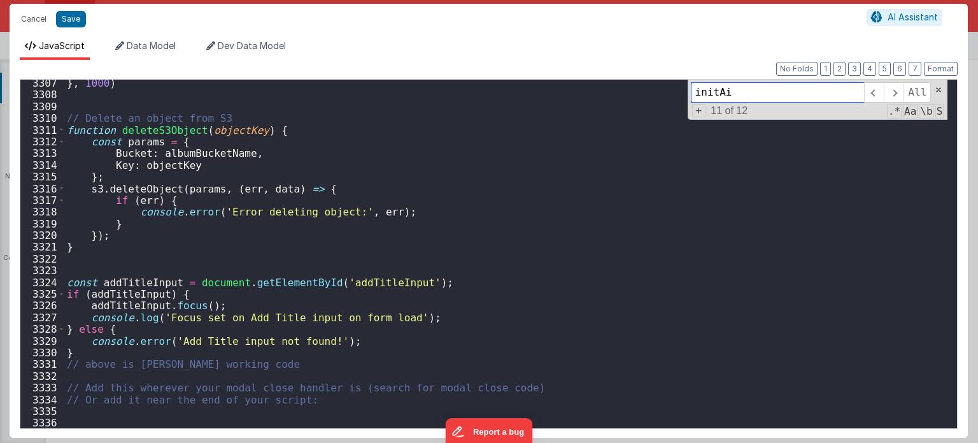
scroll to position [20520, 0]
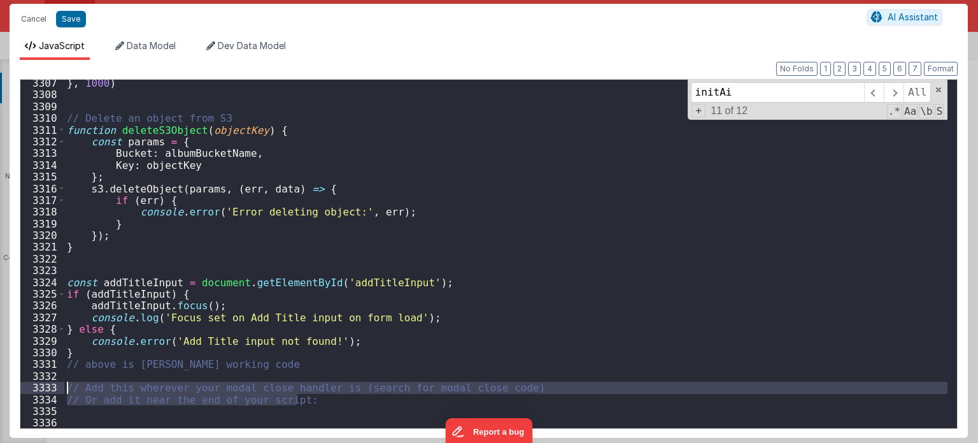
drag, startPoint x: 323, startPoint y: 394, endPoint x: 10, endPoint y: 384, distance: 312.9
click at [10, 384] on div "Format 7 6 5 4 3 2 1 No Folds 3307 3308 3309 3310 3311 3312 3313 3314 3315 3316…" at bounding box center [489, 249] width 959 height 378
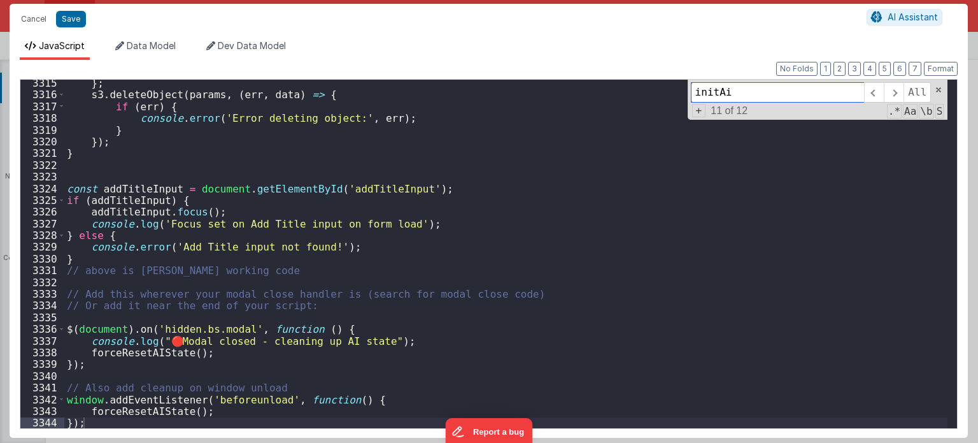
click at [766, 95] on input "initAi" at bounding box center [777, 92] width 173 height 20
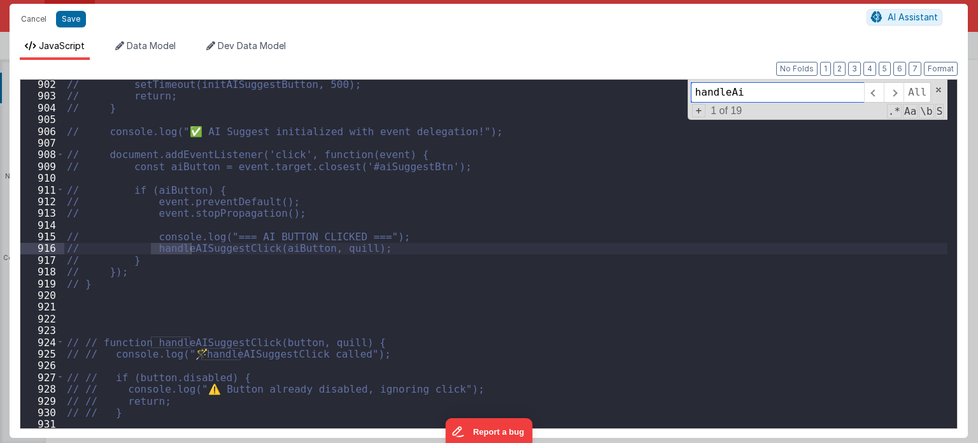
scroll to position [5640, 0]
type input "handleAi"
click at [874, 98] on span at bounding box center [874, 92] width 20 height 20
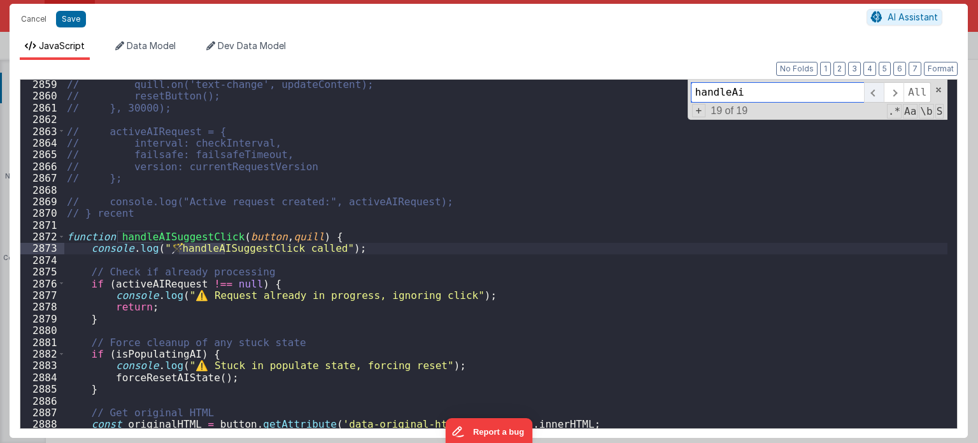
click at [874, 98] on span at bounding box center [874, 92] width 20 height 20
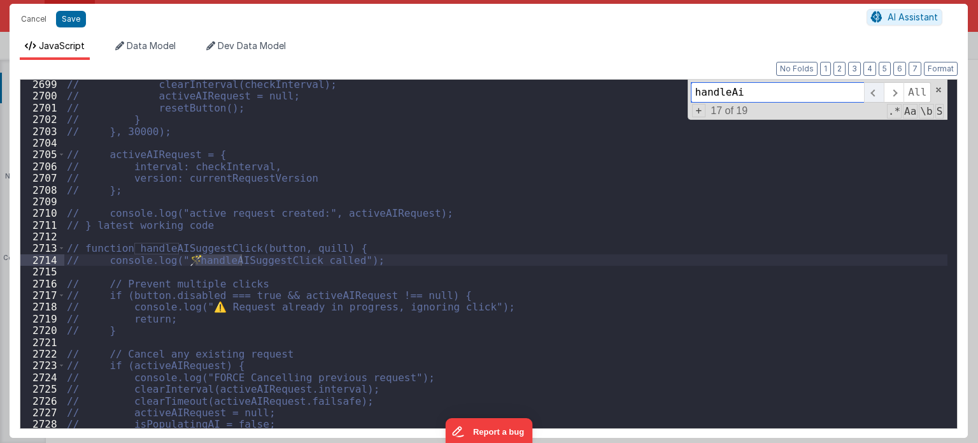
scroll to position [16845, 0]
click at [874, 98] on span at bounding box center [874, 92] width 20 height 20
click at [889, 95] on span at bounding box center [894, 92] width 20 height 20
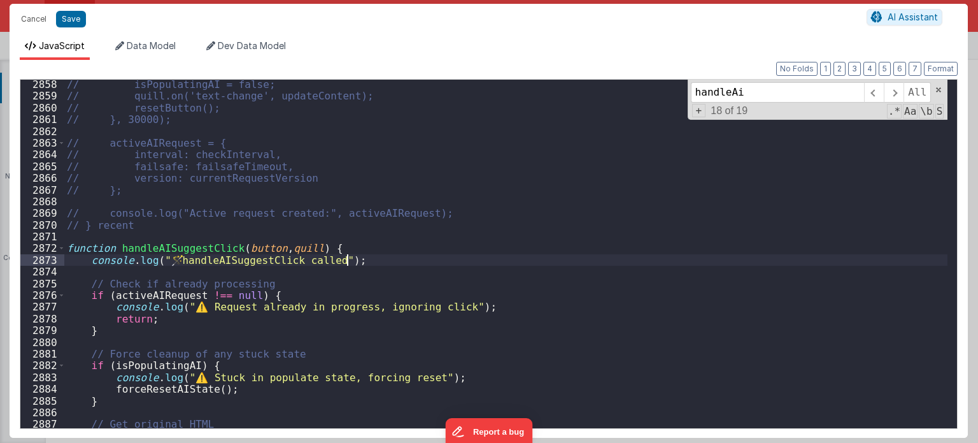
click at [401, 264] on div "// isPopulatingAI = false; // quill.on('text-change', updateContent); // resetB…" at bounding box center [506, 264] width 884 height 373
click at [76, 21] on button "Save" at bounding box center [71, 19] width 30 height 17
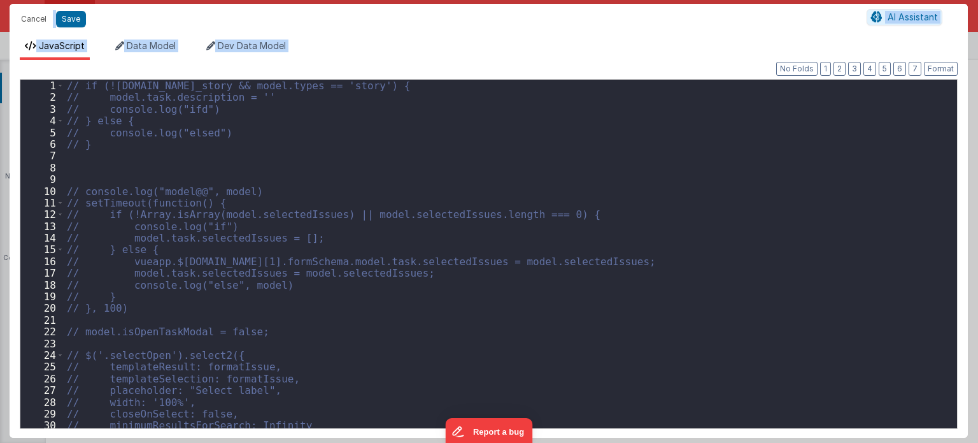
click at [773, 193] on div "// if (![DOMAIN_NAME]_story && model.types == 'story') { // model.task.descript…" at bounding box center [506, 266] width 884 height 373
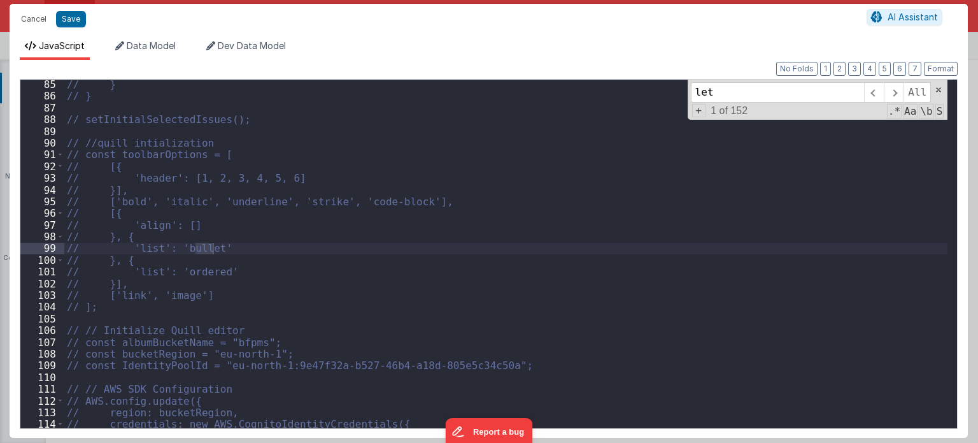
scroll to position [1044, 0]
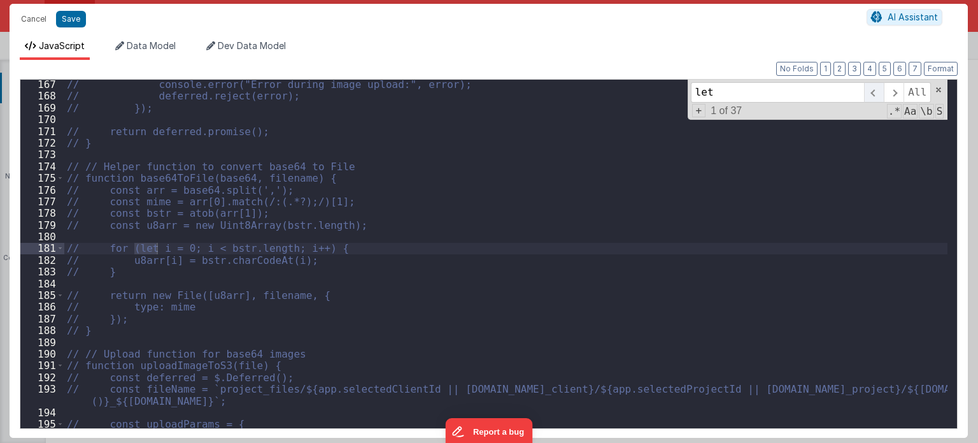
type input "let"
click at [881, 96] on span at bounding box center [874, 92] width 20 height 20
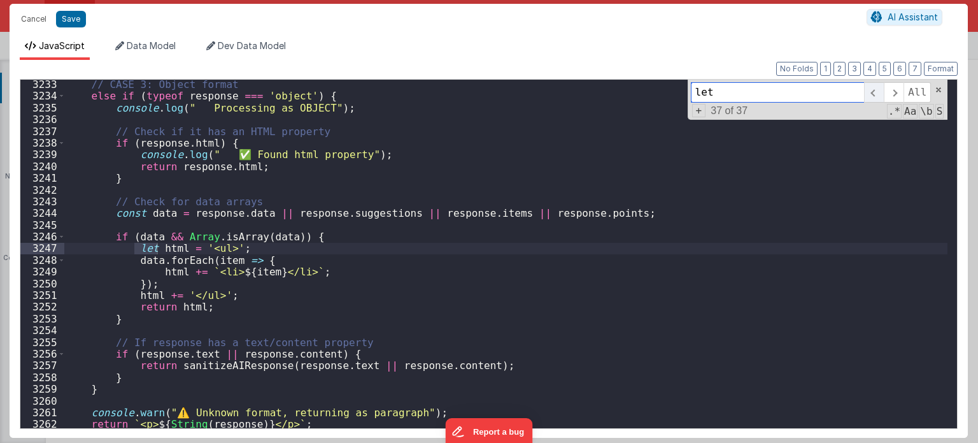
click at [881, 96] on span at bounding box center [874, 92] width 20 height 20
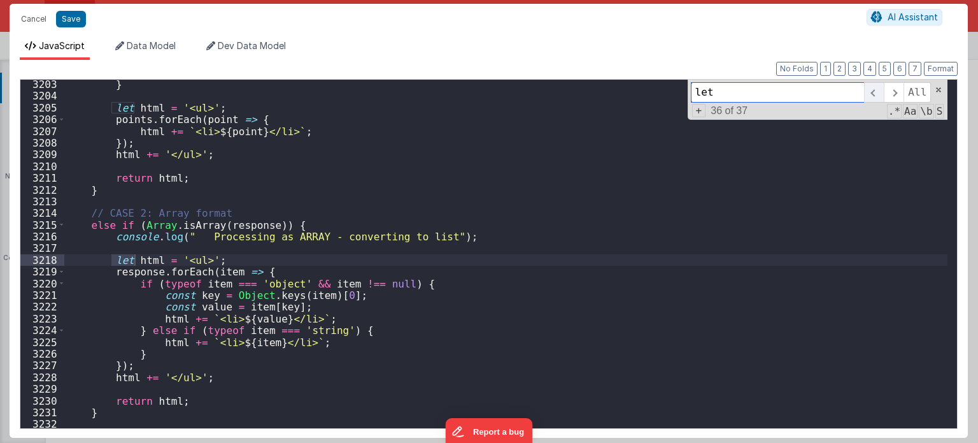
click at [881, 96] on span at bounding box center [874, 92] width 20 height 20
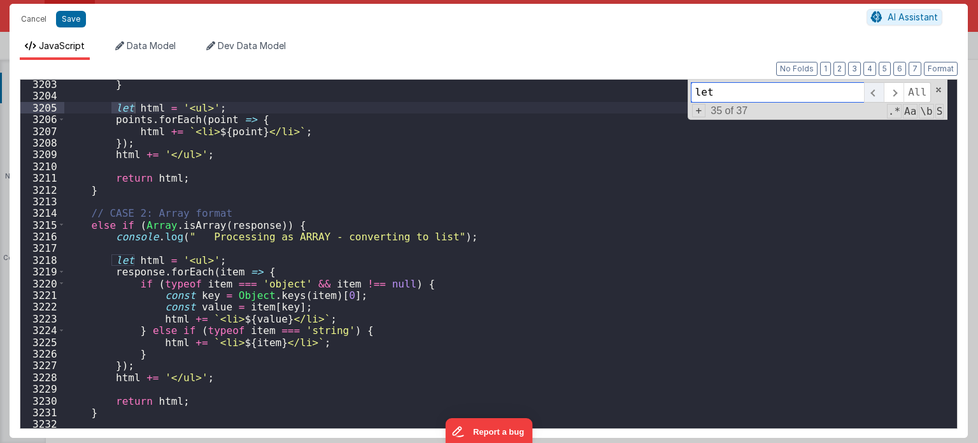
click at [881, 96] on span at bounding box center [874, 92] width 20 height 20
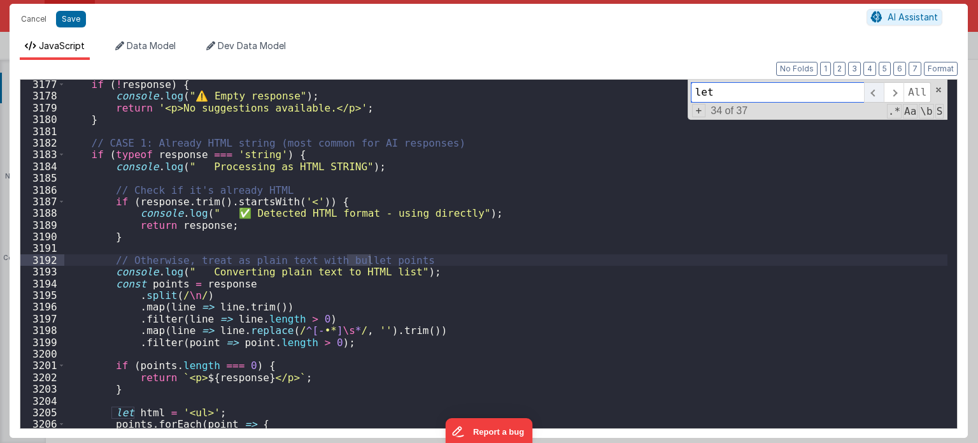
click at [881, 96] on span at bounding box center [874, 92] width 20 height 20
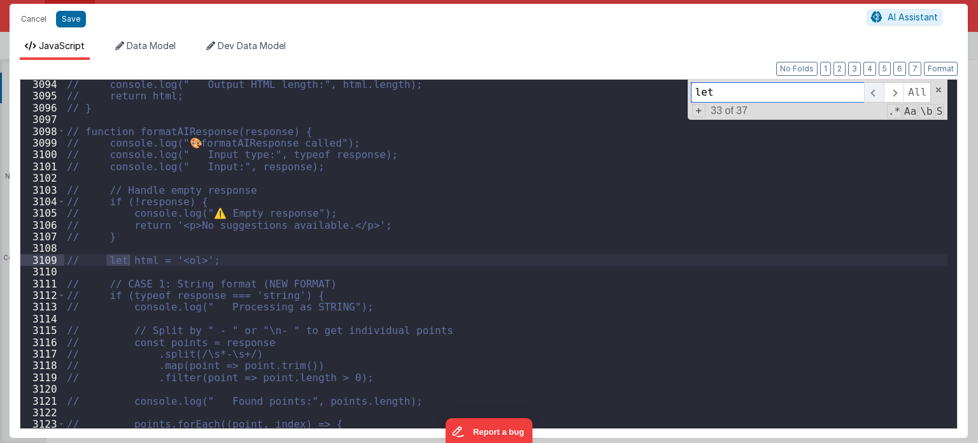
click at [881, 96] on span at bounding box center [874, 92] width 20 height 20
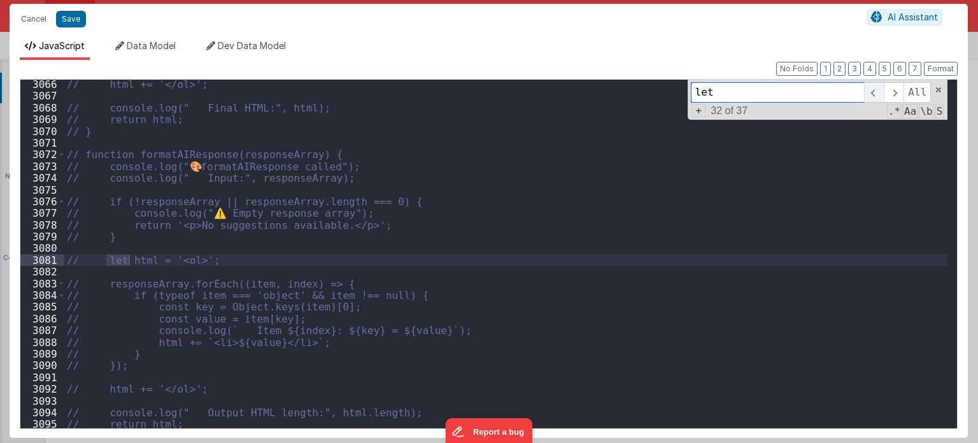
click at [881, 96] on span at bounding box center [874, 92] width 20 height 20
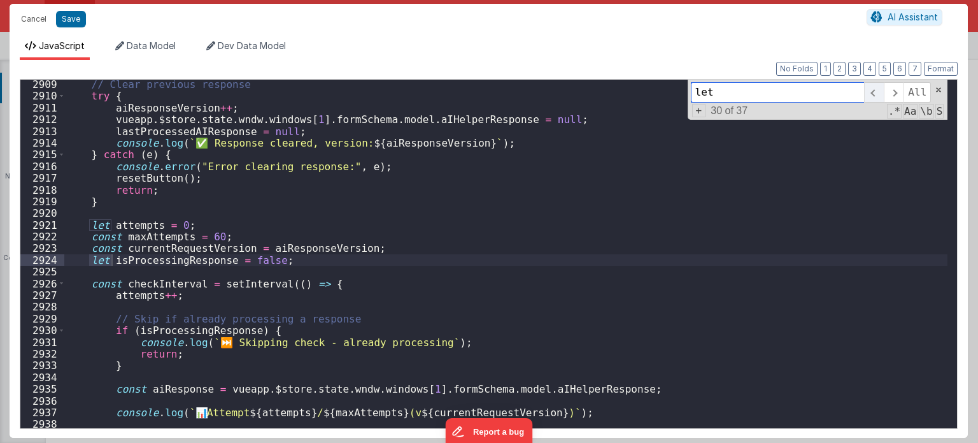
click at [881, 96] on span at bounding box center [874, 92] width 20 height 20
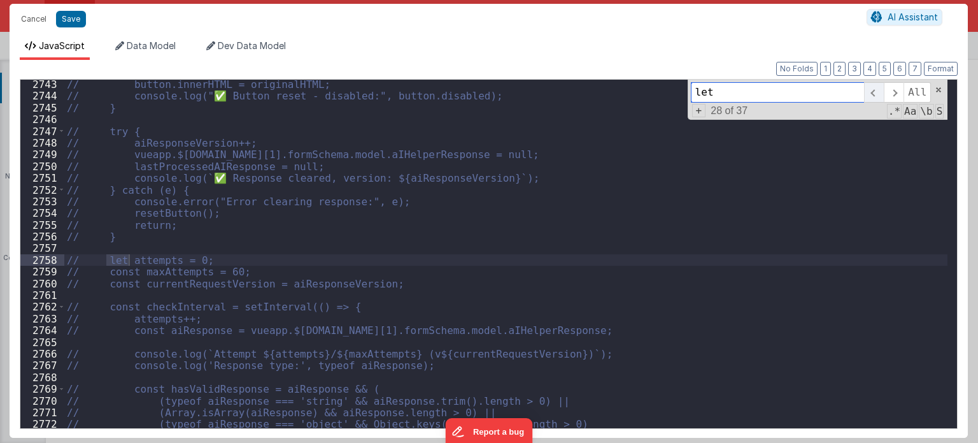
click at [881, 96] on span at bounding box center [874, 92] width 20 height 20
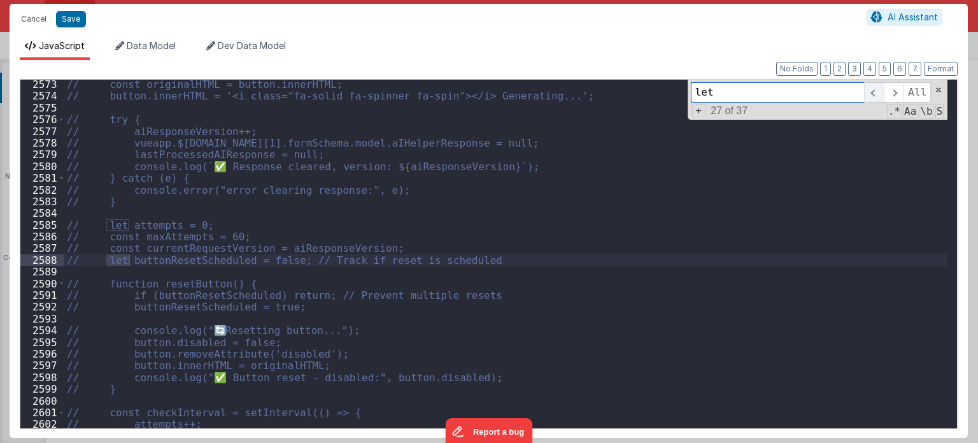
click at [881, 96] on span at bounding box center [874, 92] width 20 height 20
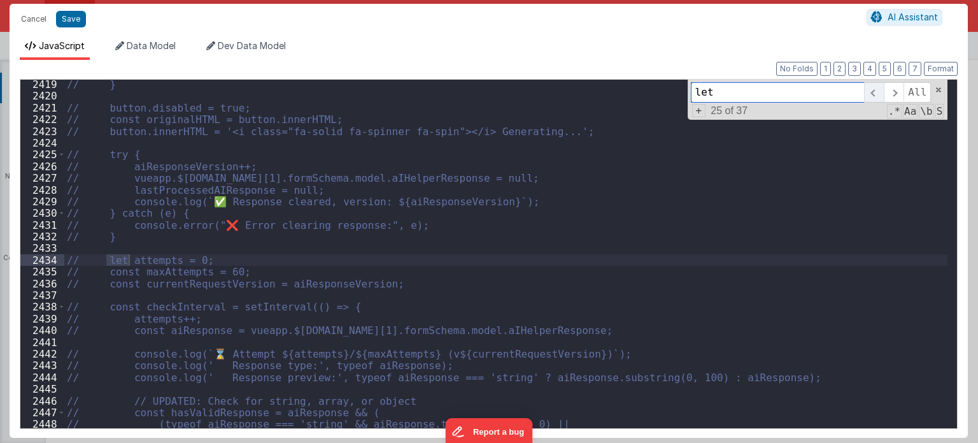
click at [881, 96] on span at bounding box center [874, 92] width 20 height 20
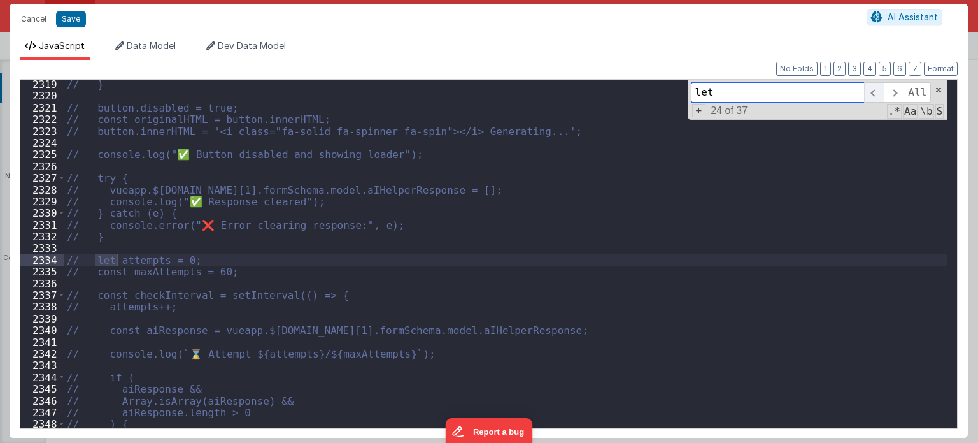
click at [881, 96] on span at bounding box center [874, 92] width 20 height 20
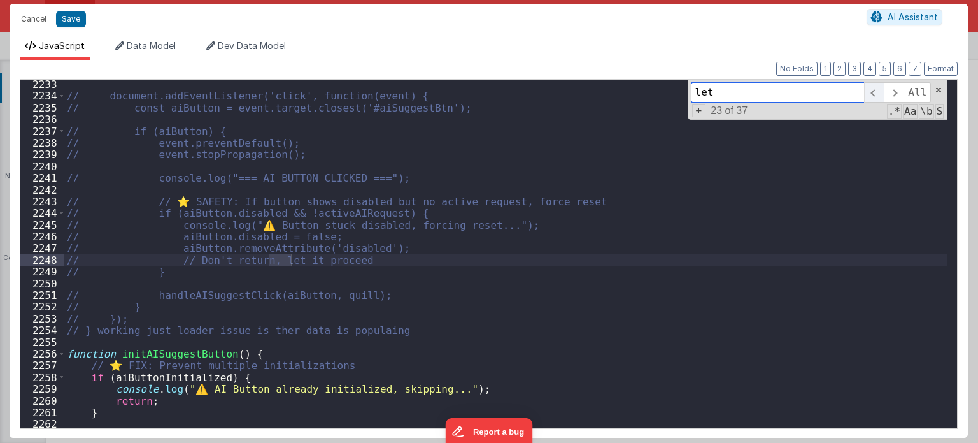
click at [881, 96] on span at bounding box center [874, 92] width 20 height 20
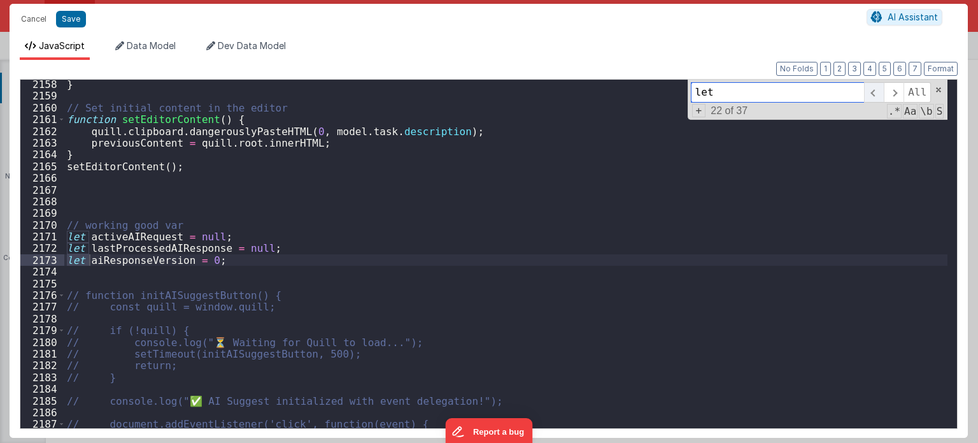
click at [881, 96] on span at bounding box center [874, 92] width 20 height 20
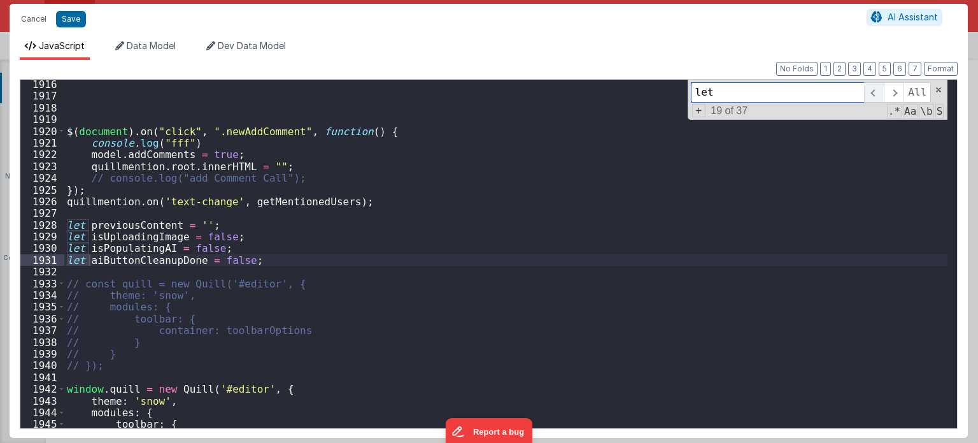
click at [881, 96] on span at bounding box center [874, 92] width 20 height 20
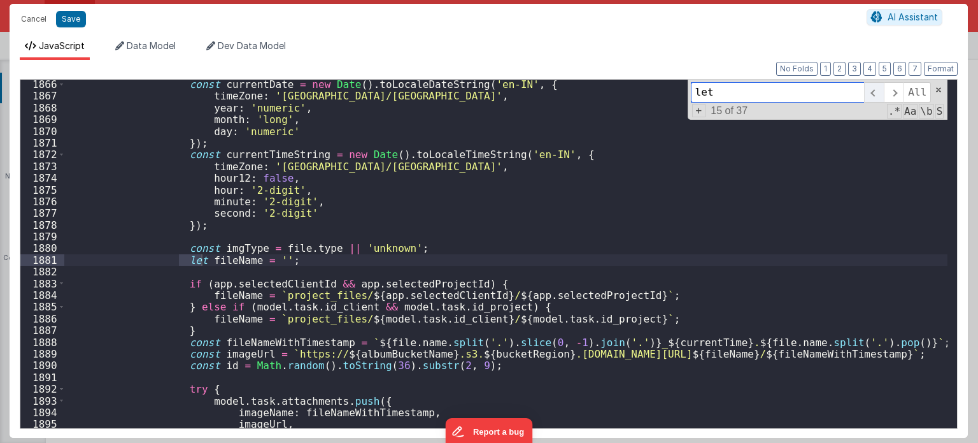
click at [881, 96] on span at bounding box center [874, 92] width 20 height 20
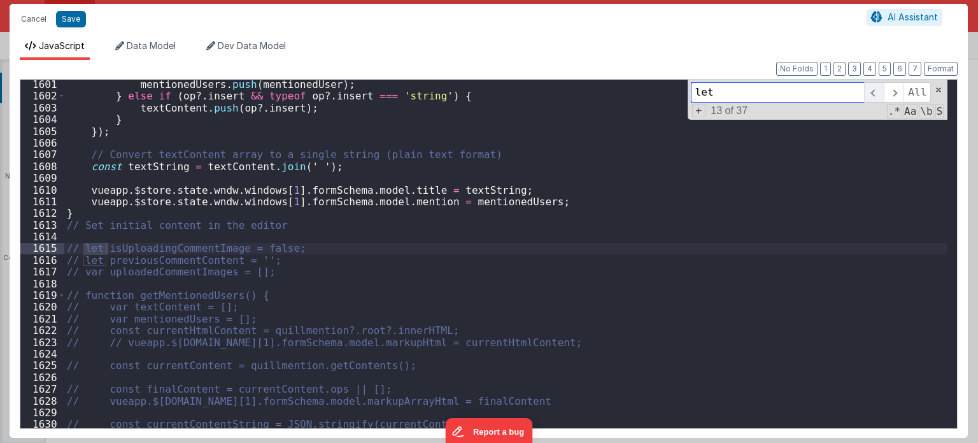
click at [881, 96] on span at bounding box center [874, 92] width 20 height 20
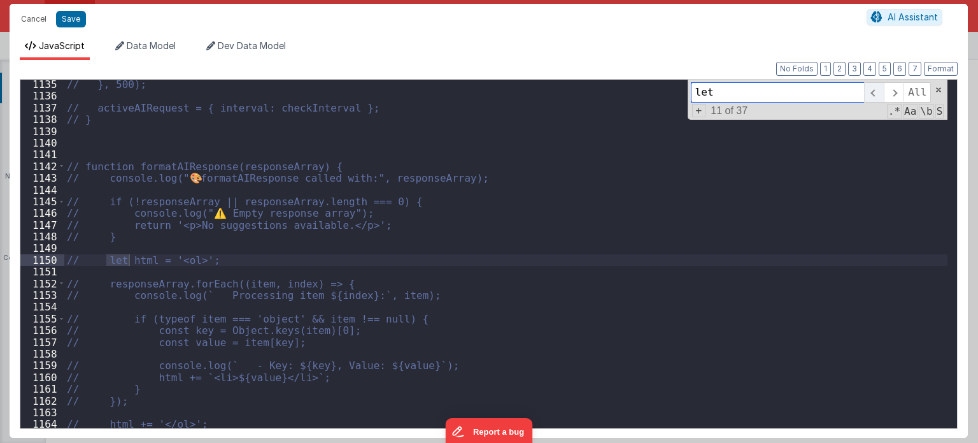
click at [881, 96] on span at bounding box center [874, 92] width 20 height 20
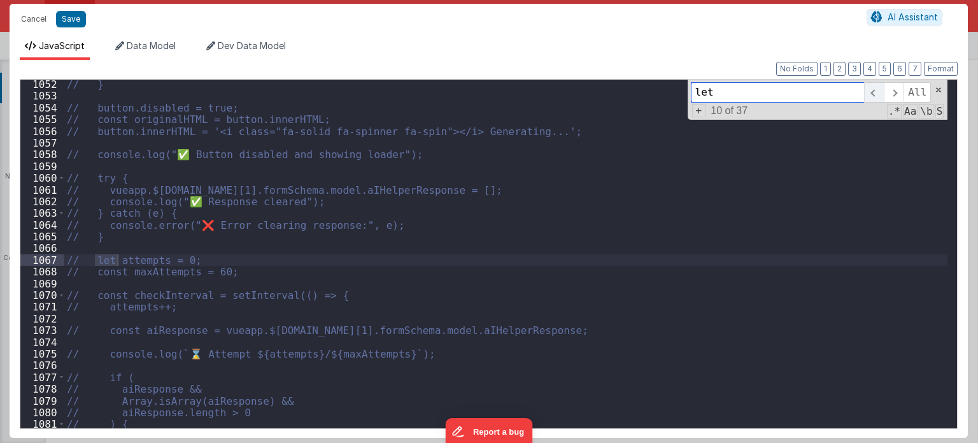
click at [881, 96] on span at bounding box center [874, 92] width 20 height 20
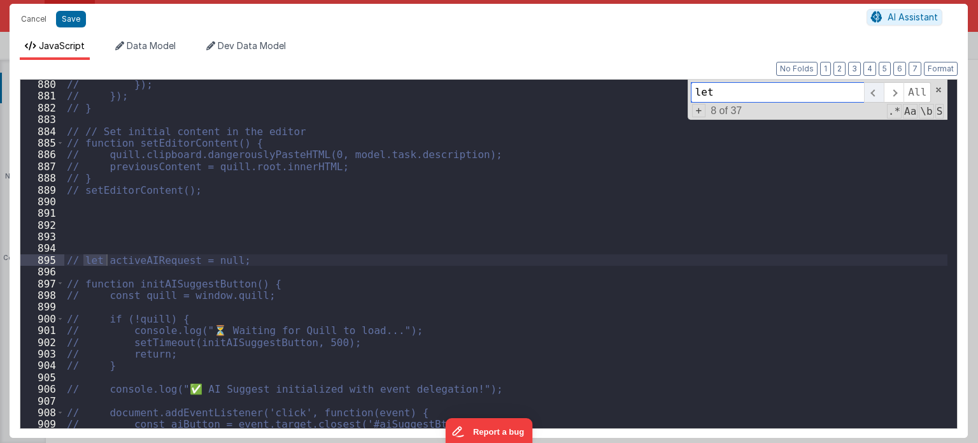
click at [881, 96] on span at bounding box center [874, 92] width 20 height 20
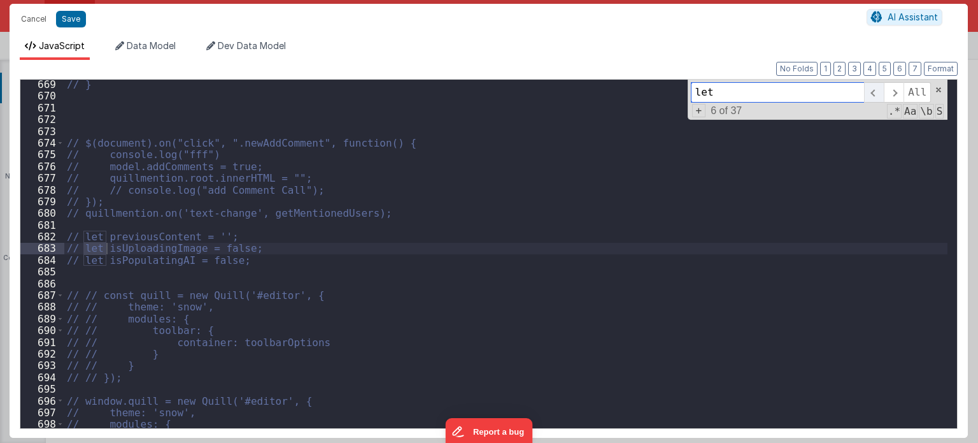
click at [881, 96] on span at bounding box center [874, 92] width 20 height 20
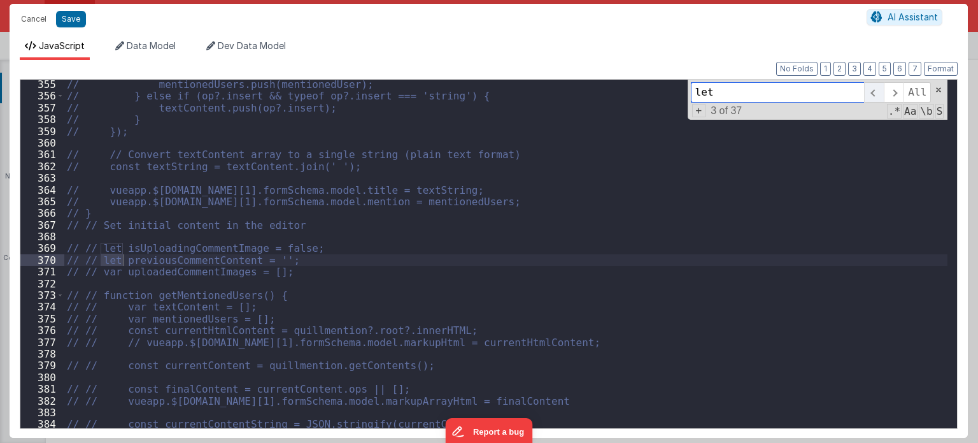
click at [881, 96] on span at bounding box center [874, 92] width 20 height 20
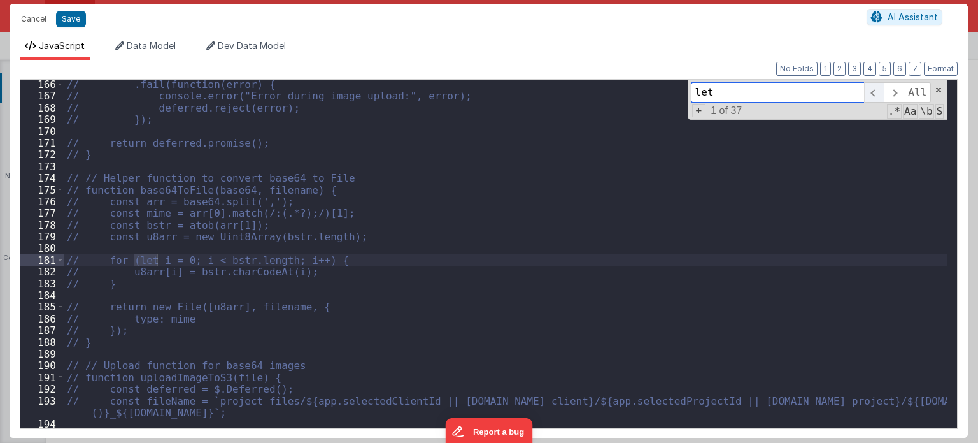
click at [881, 96] on span at bounding box center [874, 92] width 20 height 20
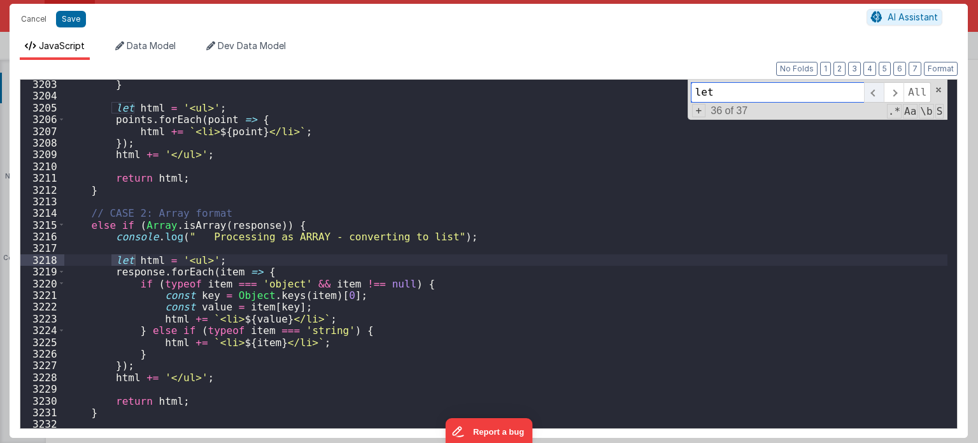
click at [881, 96] on span at bounding box center [874, 92] width 20 height 20
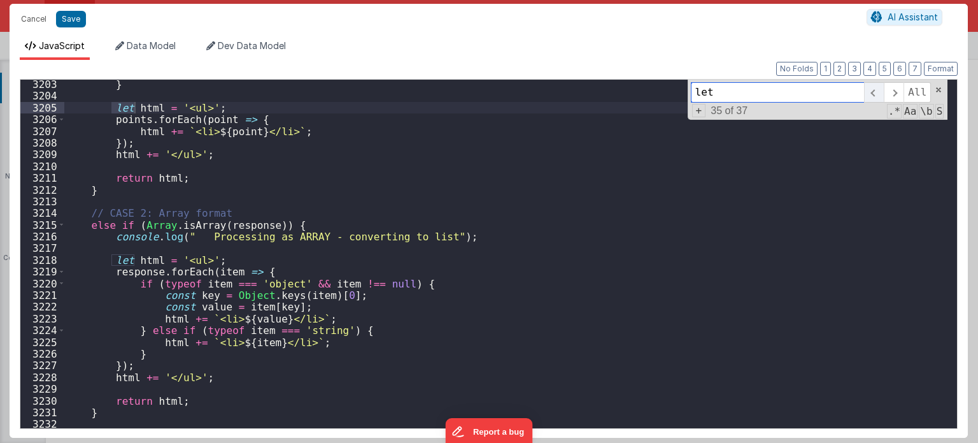
click at [881, 96] on span at bounding box center [874, 92] width 20 height 20
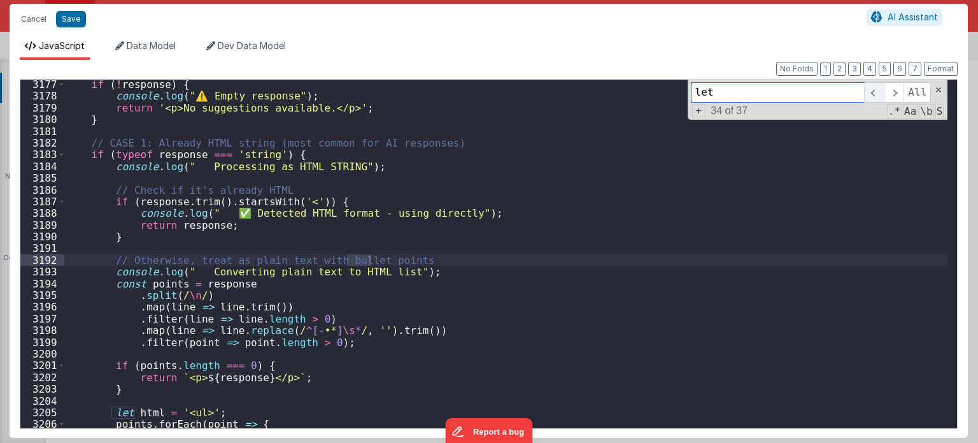
click at [881, 96] on span at bounding box center [874, 92] width 20 height 20
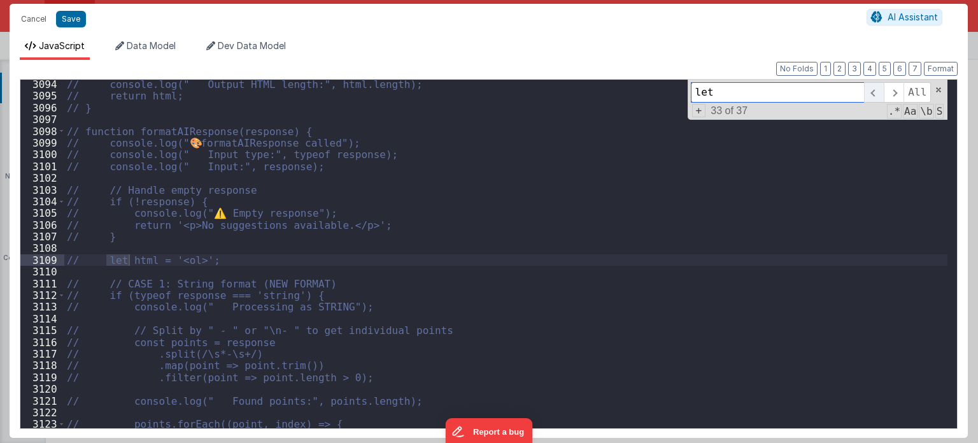
click at [881, 96] on span at bounding box center [874, 92] width 20 height 20
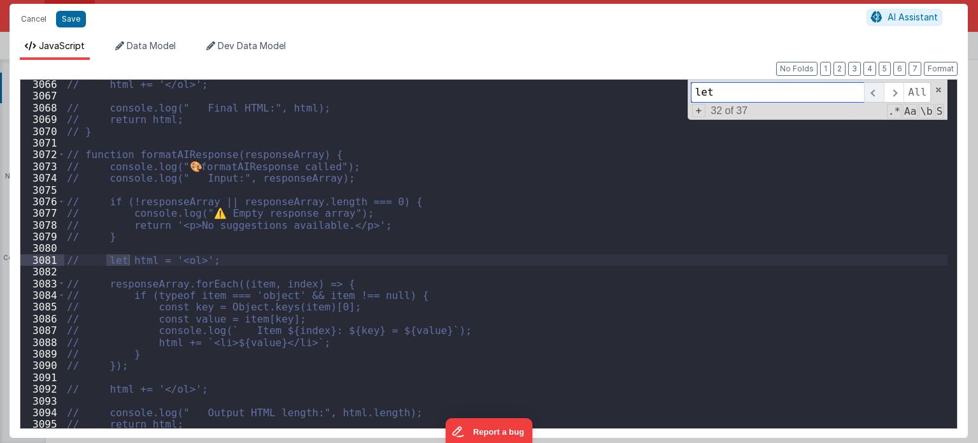
click at [881, 96] on span at bounding box center [874, 92] width 20 height 20
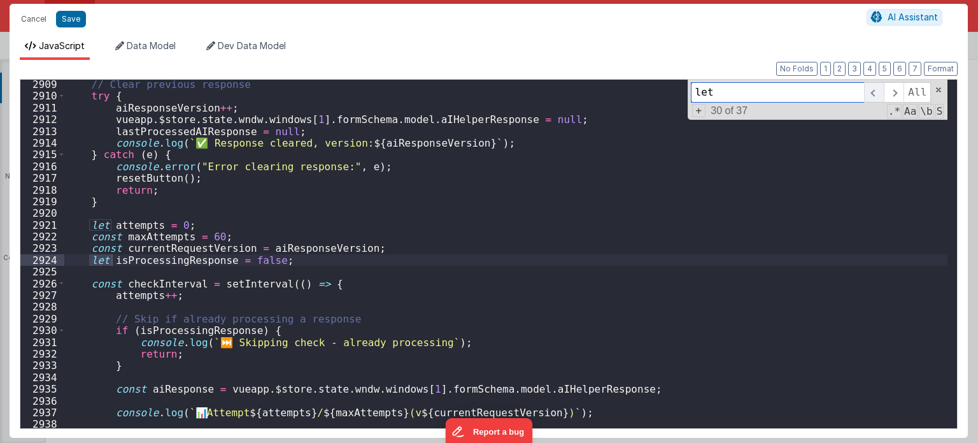
click at [881, 96] on span at bounding box center [874, 92] width 20 height 20
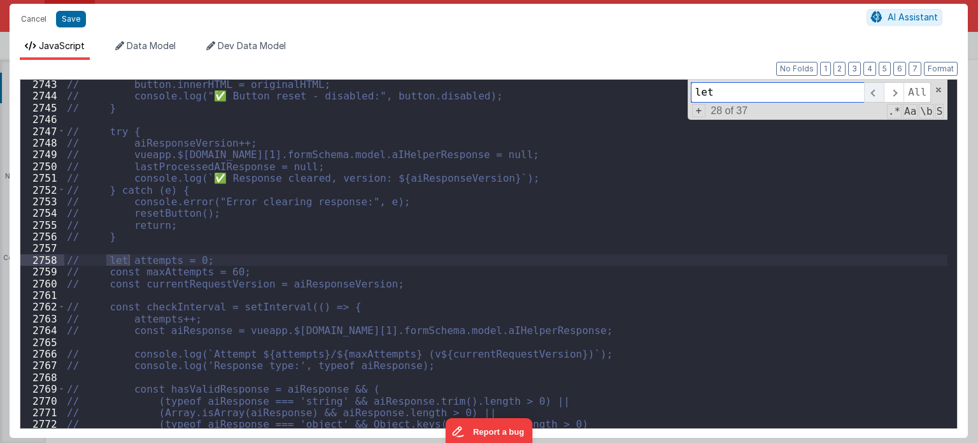
click at [881, 96] on span at bounding box center [874, 92] width 20 height 20
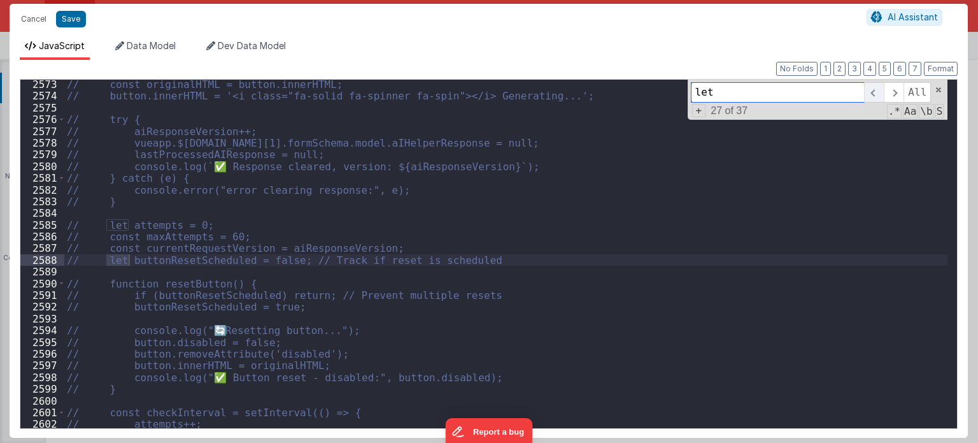
click at [881, 96] on span at bounding box center [874, 92] width 20 height 20
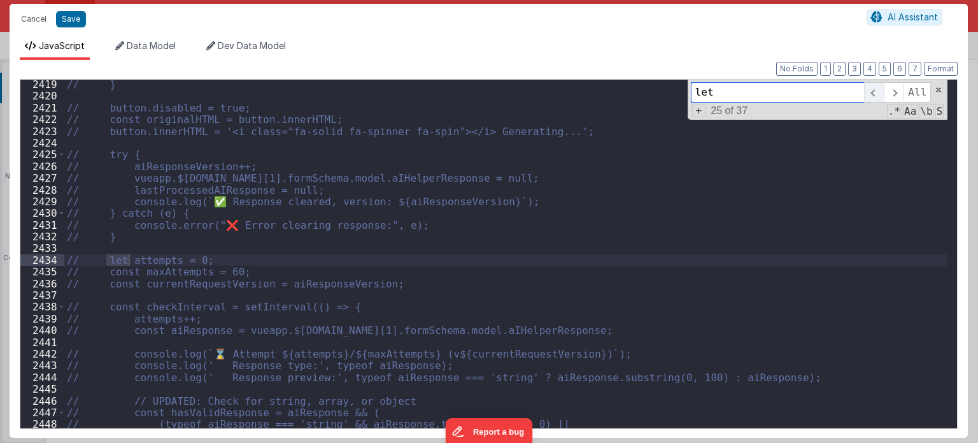
click at [881, 96] on span at bounding box center [874, 92] width 20 height 20
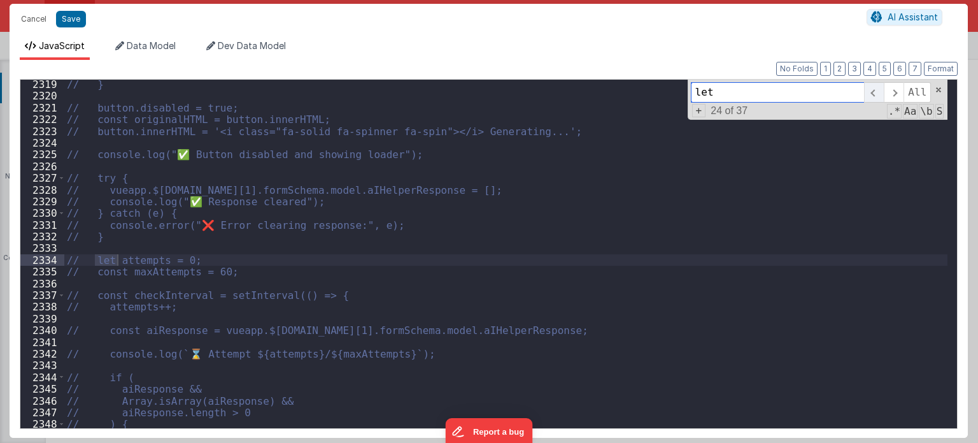
click at [881, 96] on span at bounding box center [874, 92] width 20 height 20
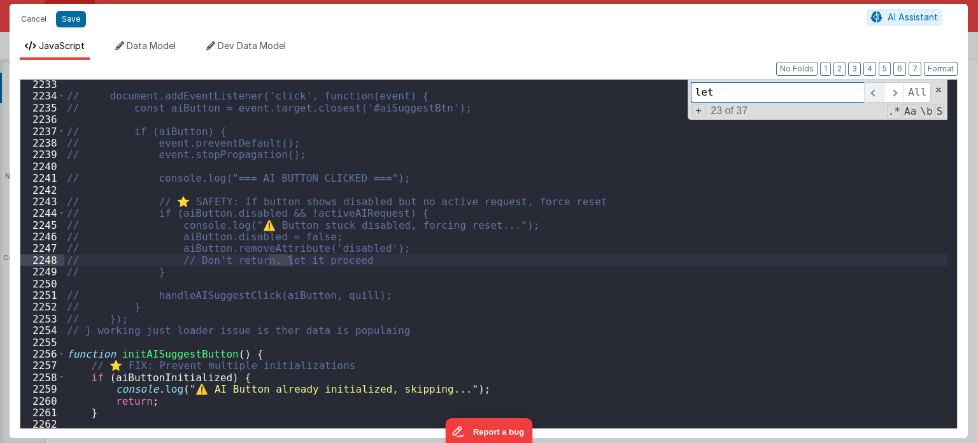
click at [881, 96] on span at bounding box center [874, 92] width 20 height 20
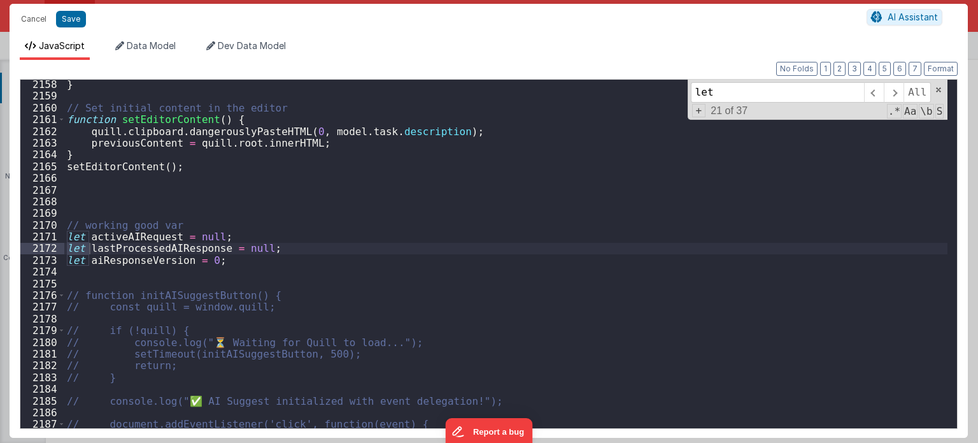
click at [75, 280] on div "} // Set initial content in the editor function setEditorContent ( ) { quill . …" at bounding box center [506, 264] width 884 height 373
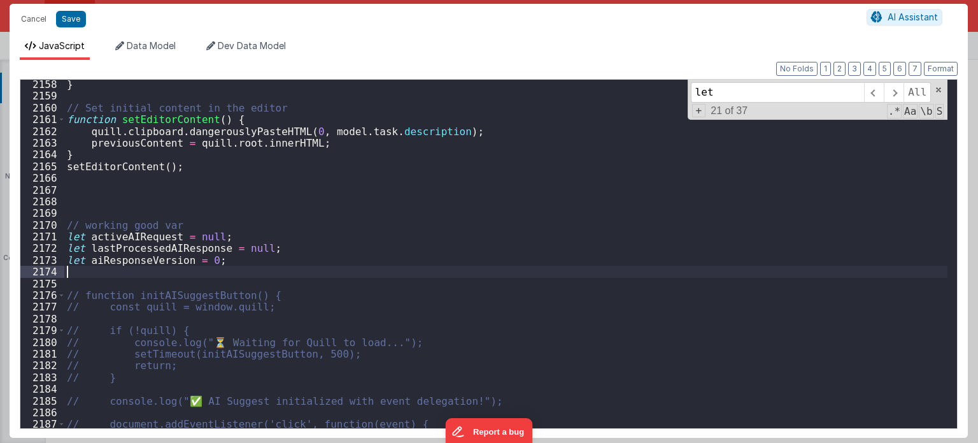
click at [71, 269] on div "} // Set initial content in the editor function setEditorContent ( ) { quill . …" at bounding box center [506, 264] width 884 height 373
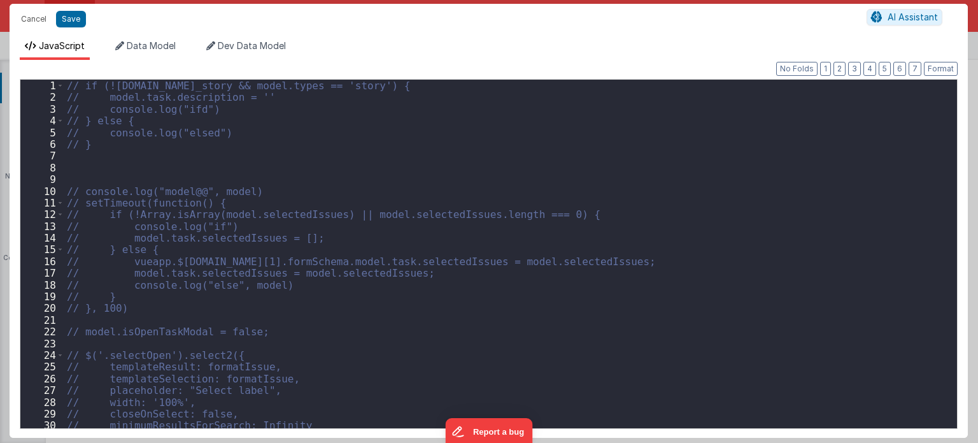
click at [588, 196] on div "// if (![DOMAIN_NAME]_story && model.types == 'story') { // model.task.descript…" at bounding box center [506, 266] width 884 height 373
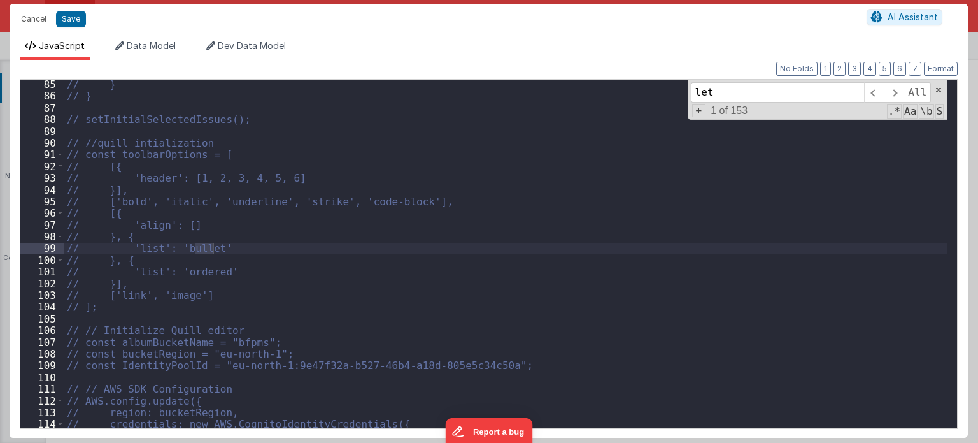
scroll to position [1044, 0]
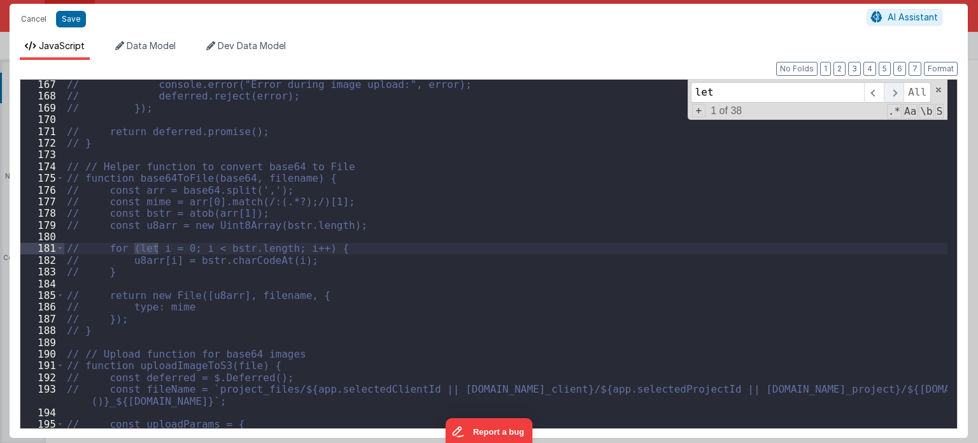
type input "let"
click at [895, 96] on span at bounding box center [894, 92] width 20 height 20
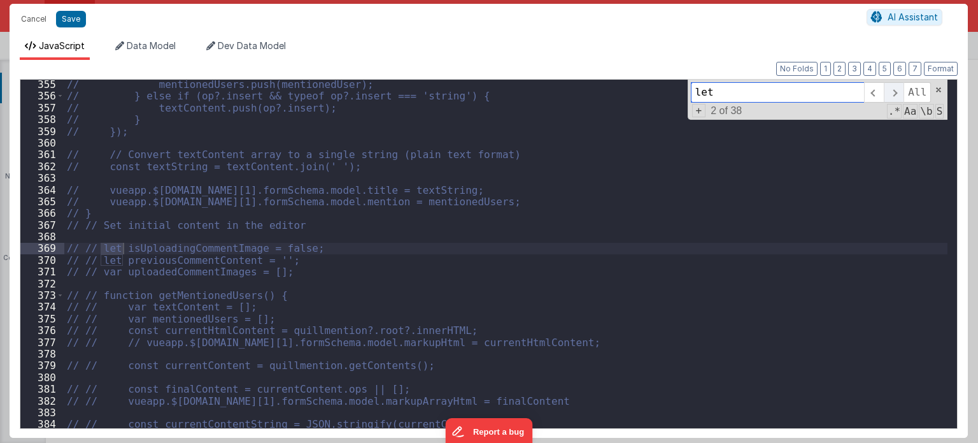
click at [895, 96] on span at bounding box center [894, 92] width 20 height 20
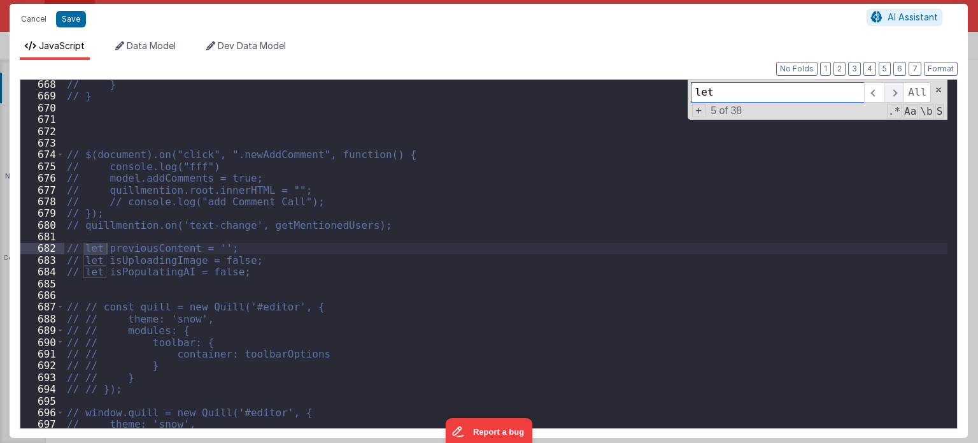
click at [895, 96] on span at bounding box center [894, 92] width 20 height 20
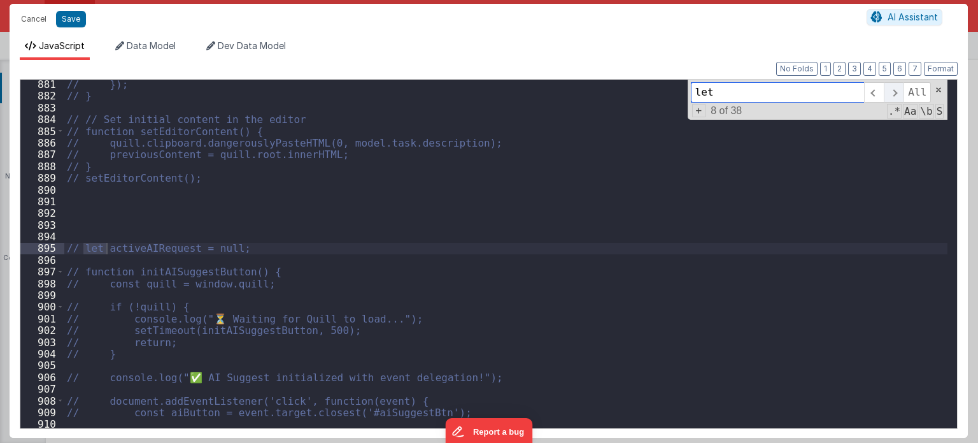
click at [895, 96] on span at bounding box center [894, 92] width 20 height 20
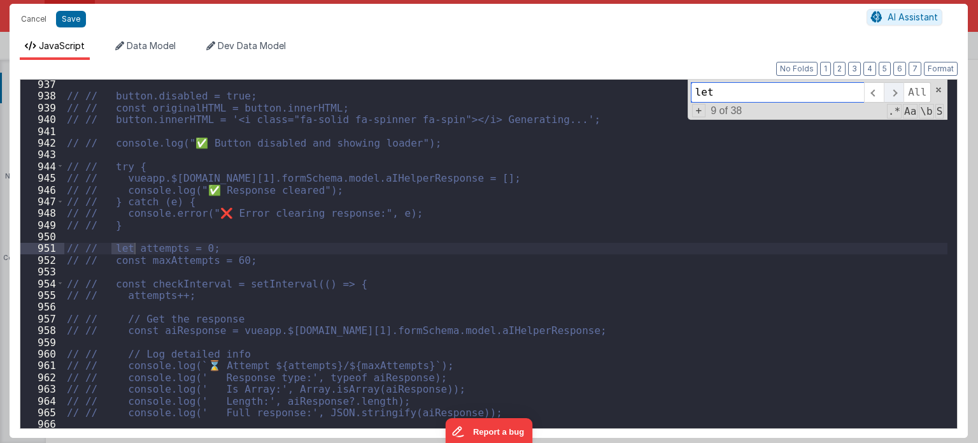
click at [895, 96] on span at bounding box center [894, 92] width 20 height 20
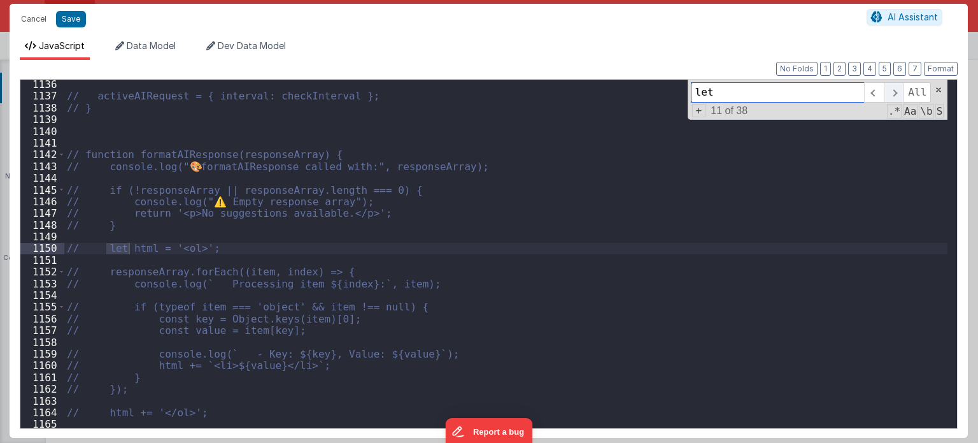
click at [895, 96] on span at bounding box center [894, 92] width 20 height 20
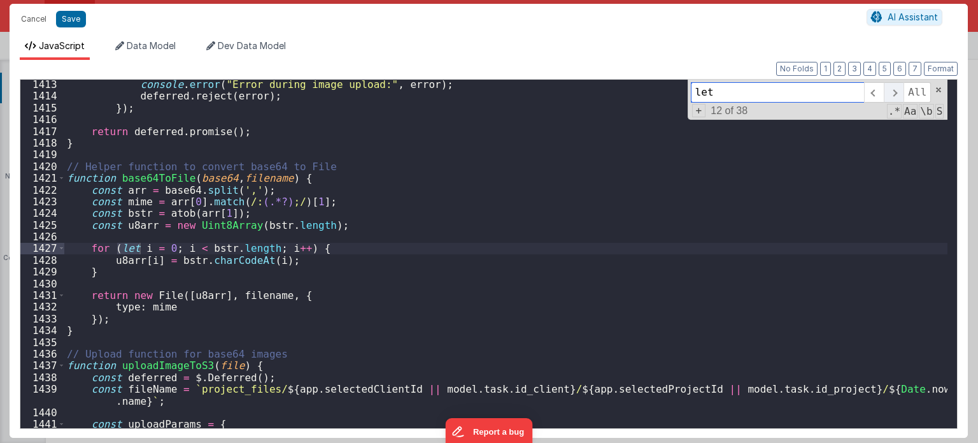
click at [895, 96] on span at bounding box center [894, 92] width 20 height 20
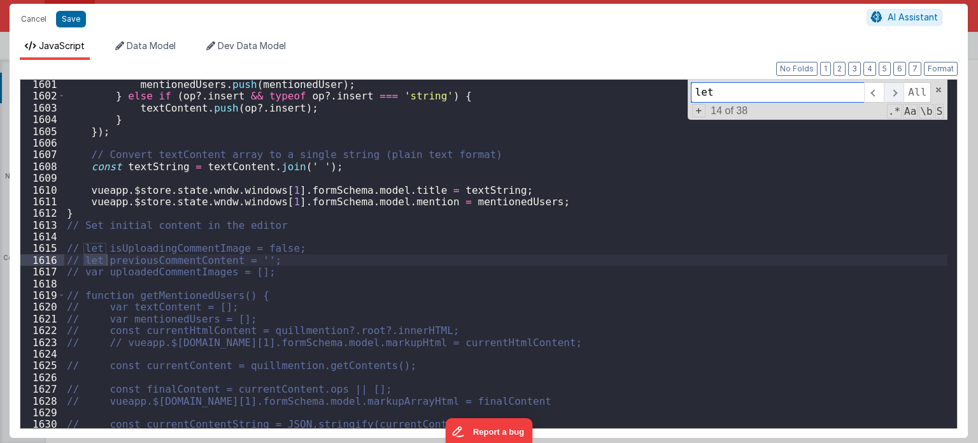
click at [894, 94] on span at bounding box center [894, 92] width 20 height 20
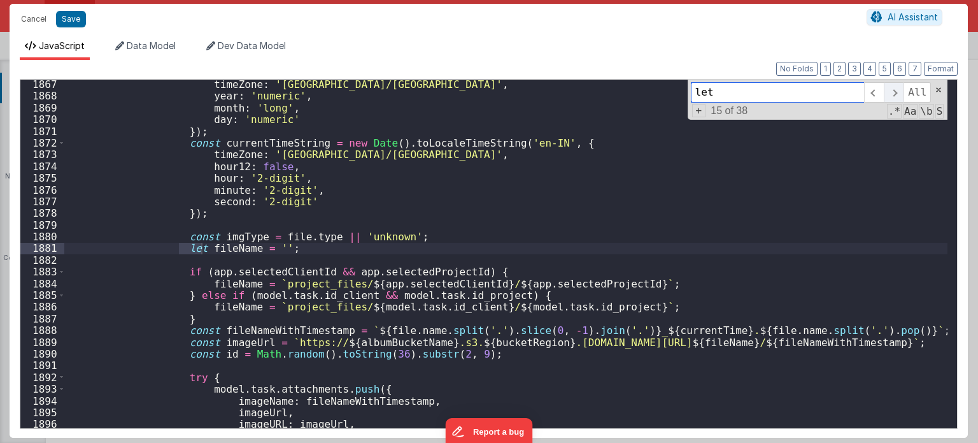
click at [894, 94] on span at bounding box center [894, 92] width 20 height 20
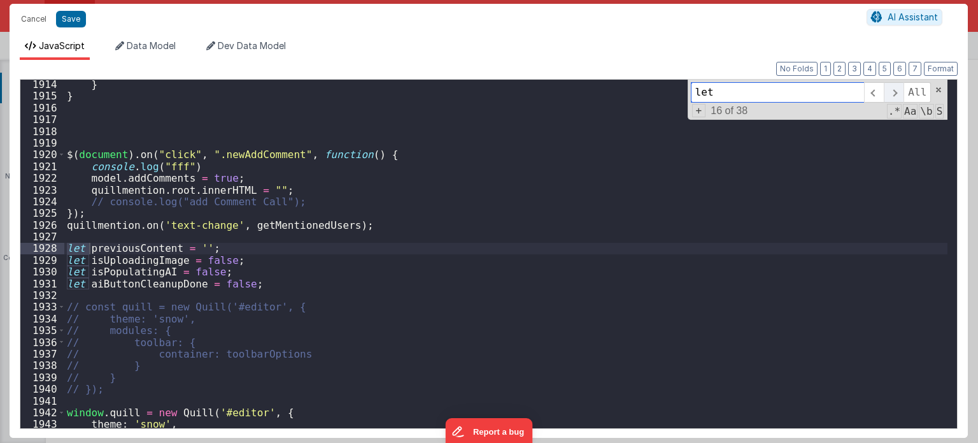
scroll to position [11969, 0]
click at [894, 94] on span at bounding box center [894, 92] width 20 height 20
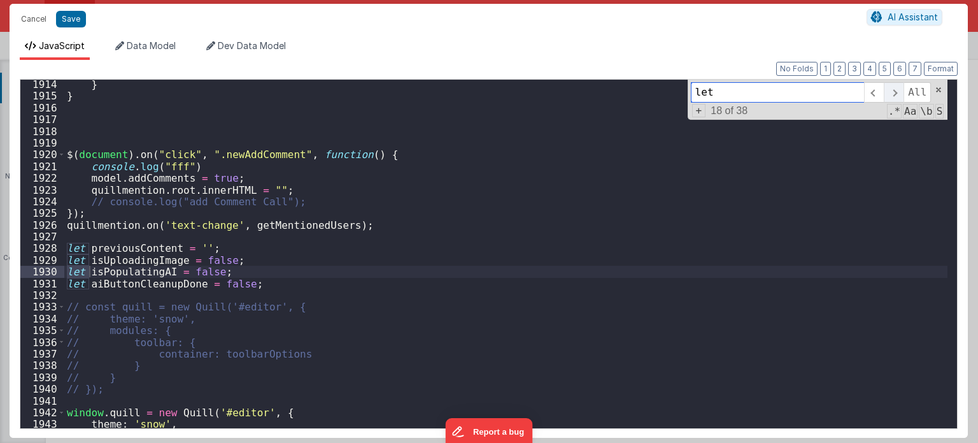
click at [894, 94] on span at bounding box center [894, 92] width 20 height 20
drag, startPoint x: 245, startPoint y: 285, endPoint x: 27, endPoint y: 285, distance: 217.8
click at [27, 285] on div "1914 1915 1916 1917 1918 1919 1920 1921 1922 1923 1924 1925 1926 1927 1928 1929…" at bounding box center [489, 254] width 938 height 350
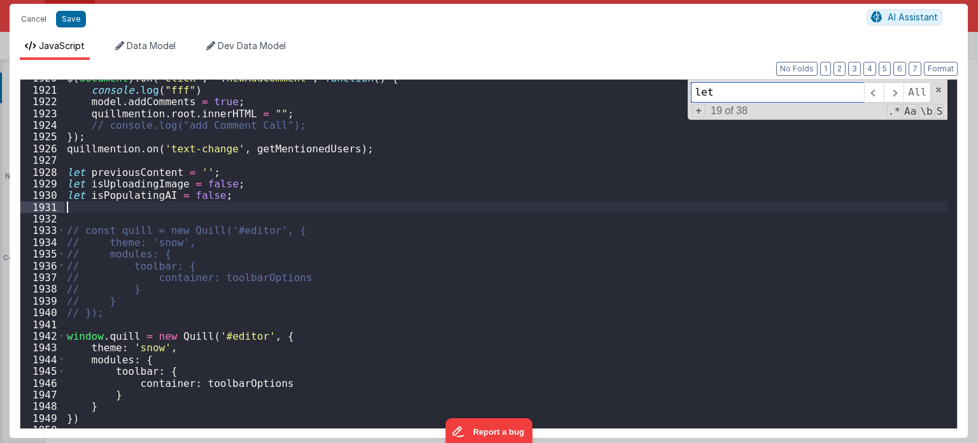
click at [742, 95] on input "let" at bounding box center [777, 92] width 173 height 20
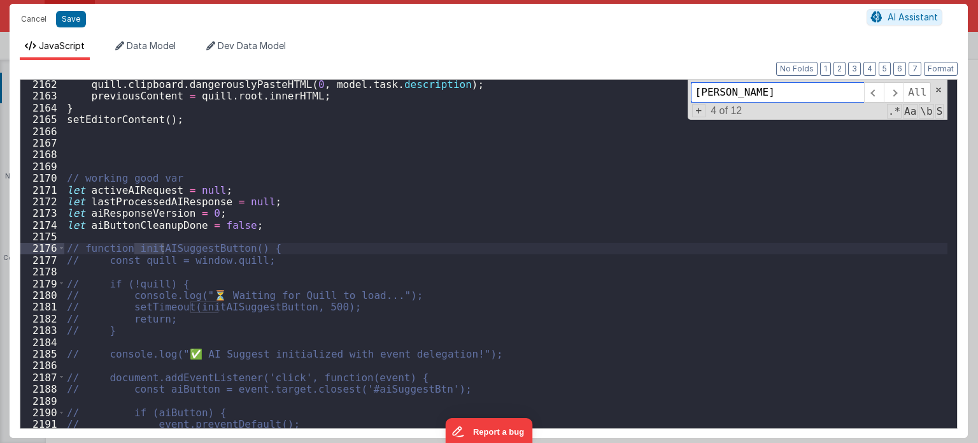
scroll to position [13510, 0]
click at [892, 93] on span at bounding box center [894, 92] width 20 height 20
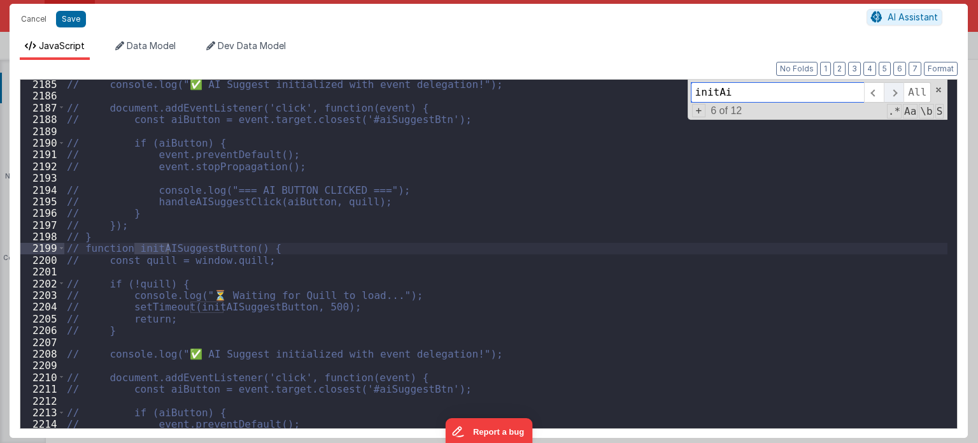
click at [892, 93] on span at bounding box center [894, 92] width 20 height 20
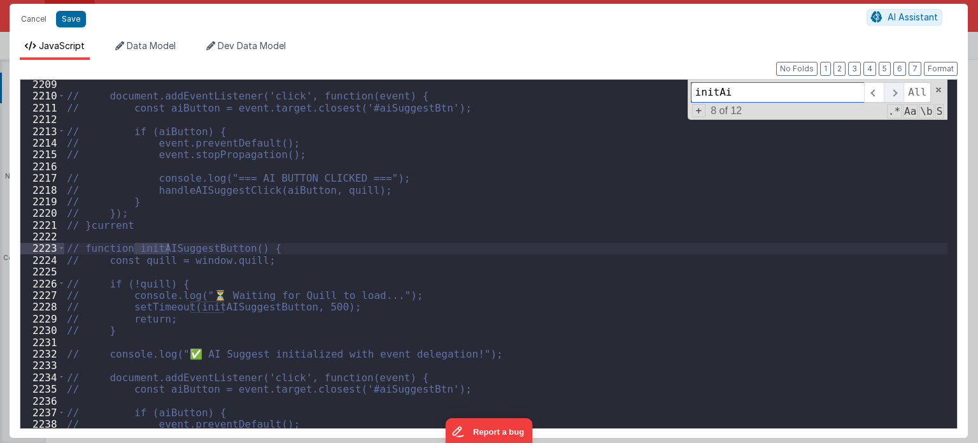
click at [892, 93] on span at bounding box center [894, 92] width 20 height 20
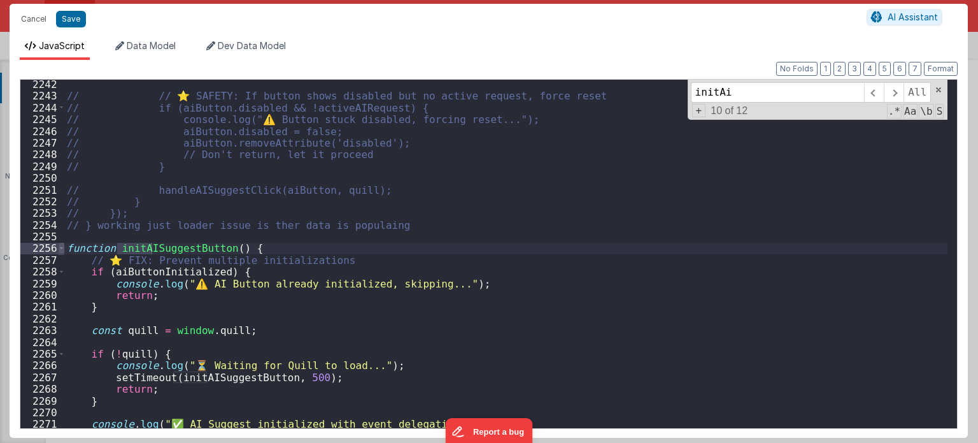
click at [58, 249] on span at bounding box center [61, 247] width 7 height 11
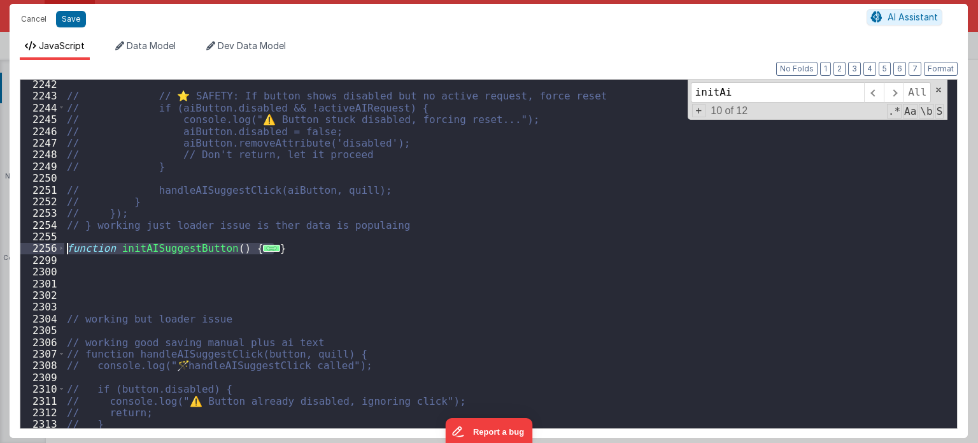
drag, startPoint x: 307, startPoint y: 251, endPoint x: 49, endPoint y: 250, distance: 257.9
click at [49, 250] on div "[CREDIT_CARD_NUMBER] 2246 2247 2248 2249 2250 2251 2252 2253 2254 2255 2256 229…" at bounding box center [489, 254] width 938 height 350
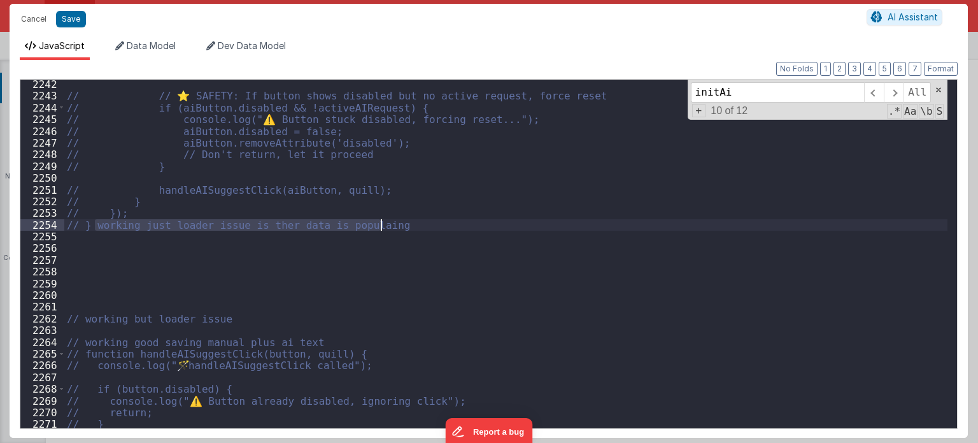
drag, startPoint x: 96, startPoint y: 225, endPoint x: 432, endPoint y: 225, distance: 336.3
click at [432, 225] on div "// // ⭐ SAFETY: If button shows disabled but no active request, force reset // …" at bounding box center [506, 264] width 884 height 373
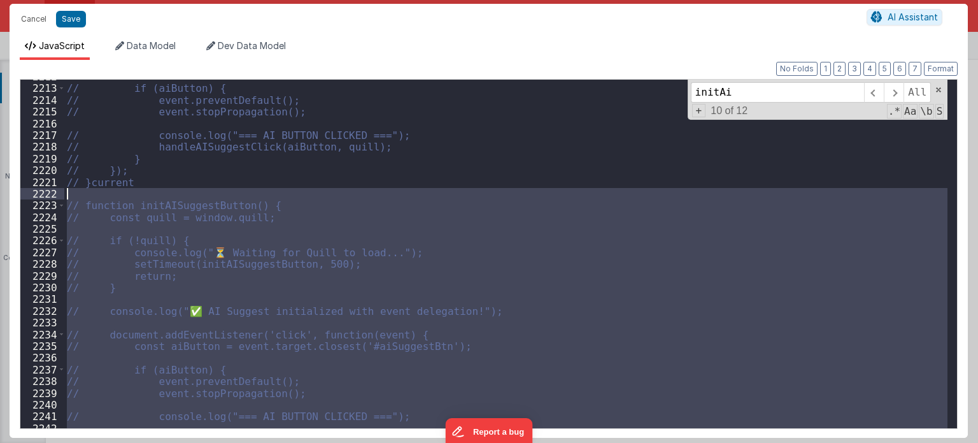
scroll to position [13999, 0]
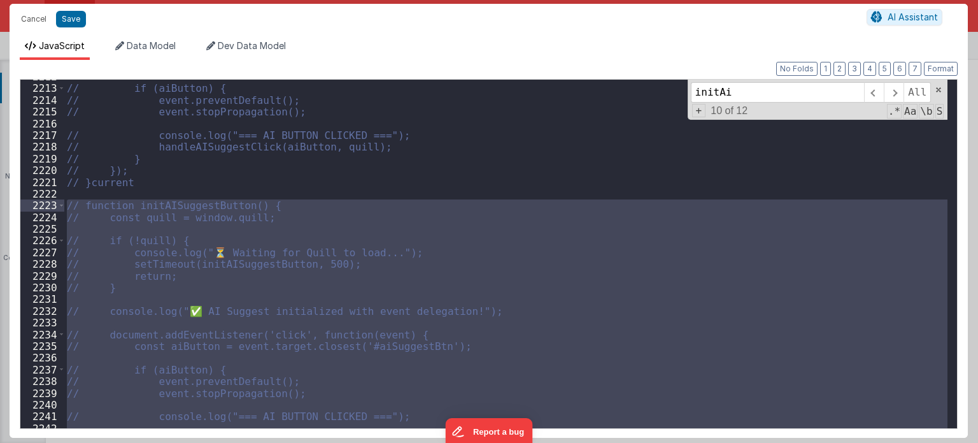
drag, startPoint x: 101, startPoint y: 225, endPoint x: 68, endPoint y: 208, distance: 37.6
click at [68, 208] on div "// if (aiButton) { // event.preventDefault(); // event.stopPropagation(); // co…" at bounding box center [506, 257] width 884 height 373
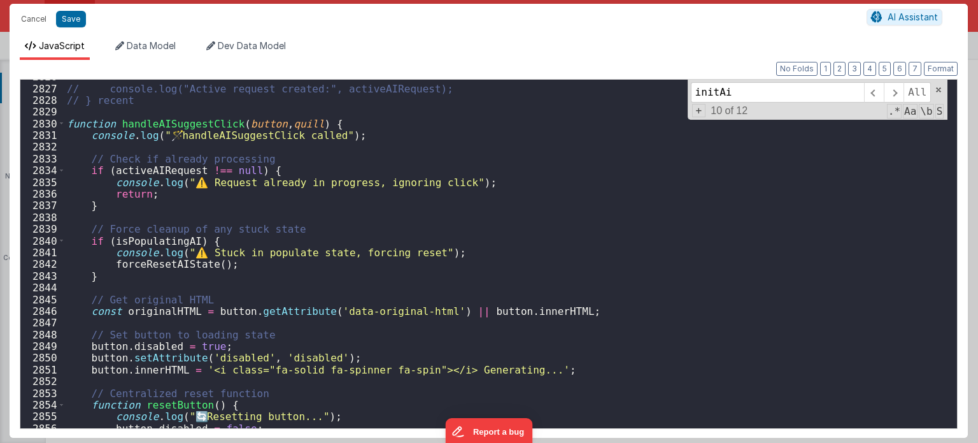
scroll to position [17861, 0]
click at [59, 124] on span at bounding box center [61, 122] width 7 height 11
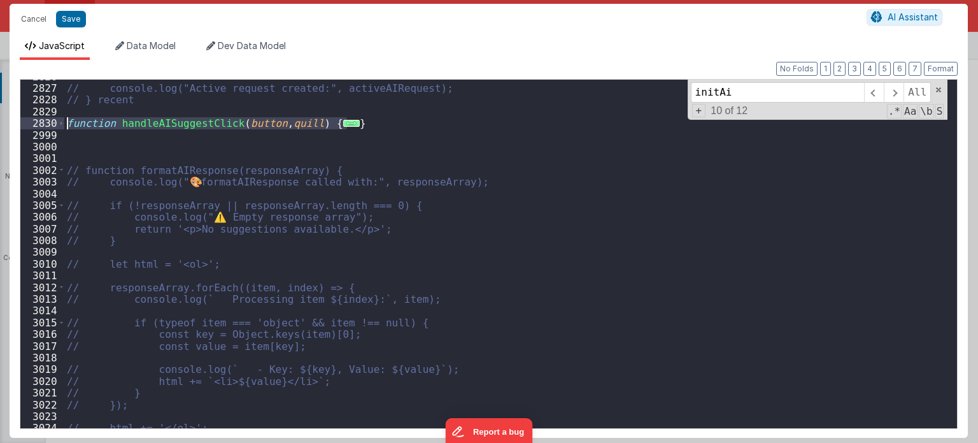
drag, startPoint x: 367, startPoint y: 127, endPoint x: 24, endPoint y: 127, distance: 343.3
click at [24, 127] on div "2826 2827 2828 2829 2830 2999 3000 3001 3002 3003 3004 3005 3006 3007 3008 3009…" at bounding box center [489, 254] width 938 height 350
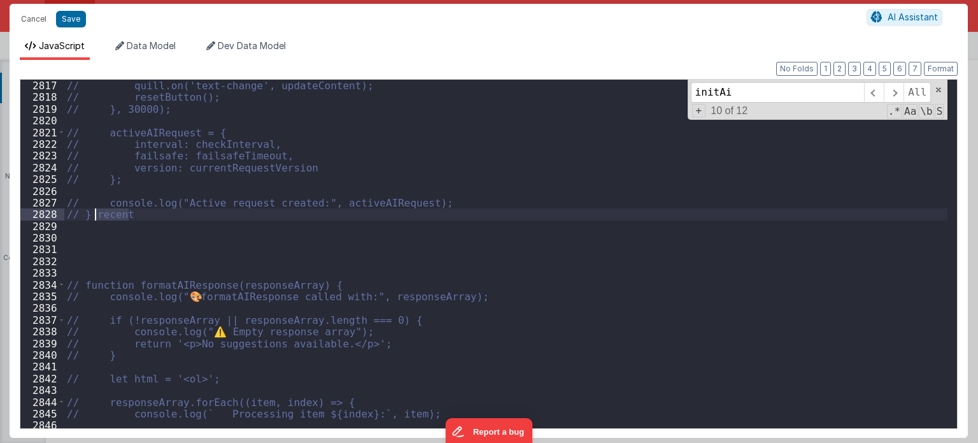
drag, startPoint x: 129, startPoint y: 216, endPoint x: 112, endPoint y: 208, distance: 18.8
click at [97, 211] on div "// quill.on('text-change', updateContent); // resetButton(); // }, 30000); // a…" at bounding box center [506, 266] width 884 height 373
click at [934, 93] on div "recent All Replace All + 1 of 1 .* Aa \b S" at bounding box center [818, 100] width 260 height 40
type input "recen"
click at [134, 219] on div "// quill.on('text-change', updateContent); // resetButton(); // }, 30000); // a…" at bounding box center [506, 266] width 884 height 373
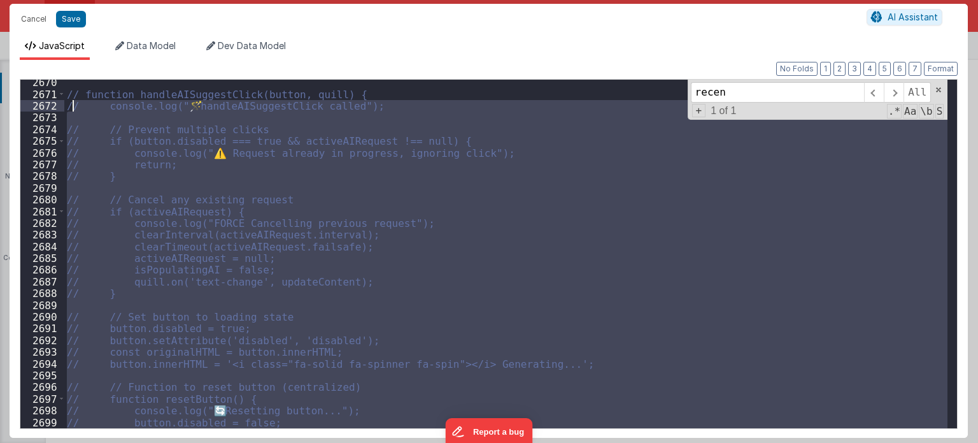
scroll to position [17733, 0]
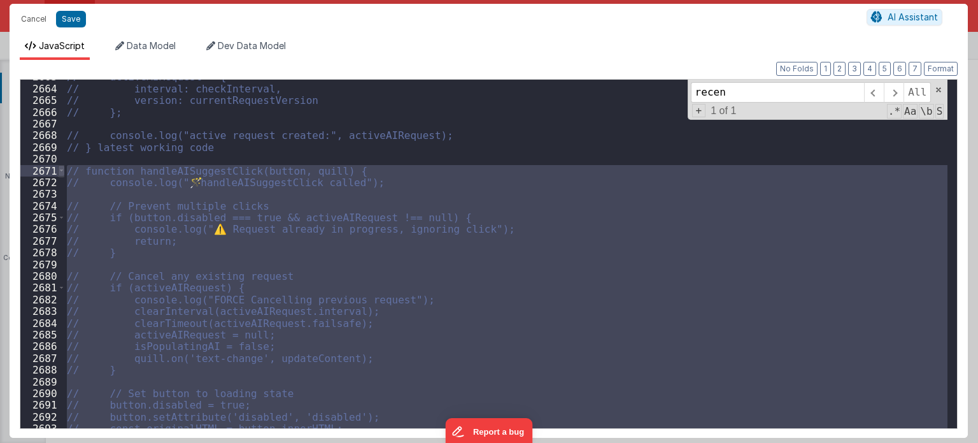
drag, startPoint x: 91, startPoint y: 213, endPoint x: 62, endPoint y: 169, distance: 52.5
click at [62, 169] on div "[CREDIT_CARD_NUMBER] 2667 2668 2669 2670 2671 2672 2673 2674 2675 2676 2677 267…" at bounding box center [489, 254] width 938 height 350
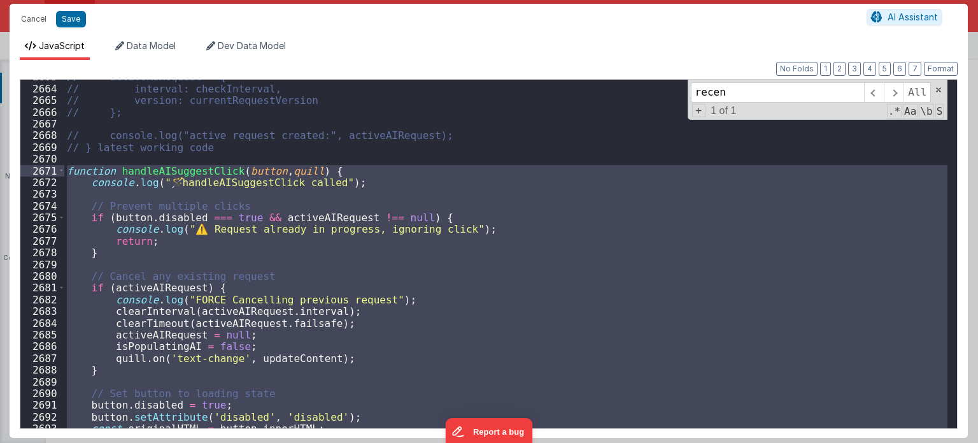
click at [690, 300] on div "// activeAIRequest = { // interval: checkInterval, // version: currentRequestVe…" at bounding box center [505, 254] width 883 height 348
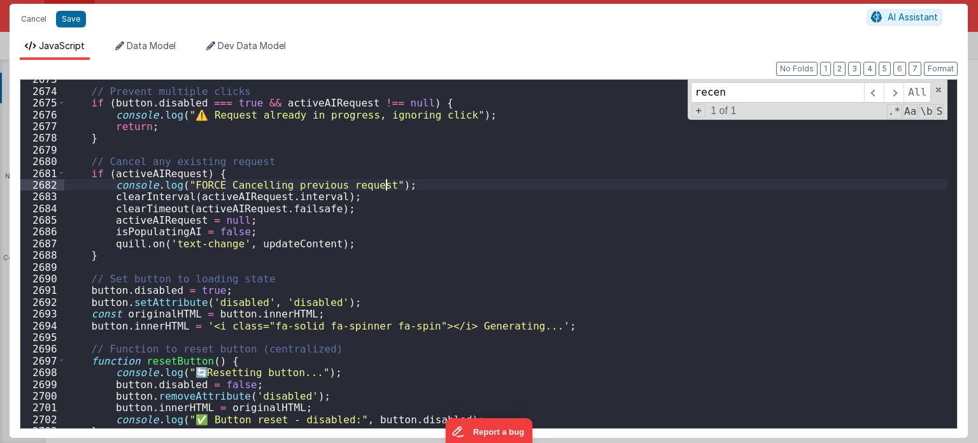
scroll to position [20520, 0]
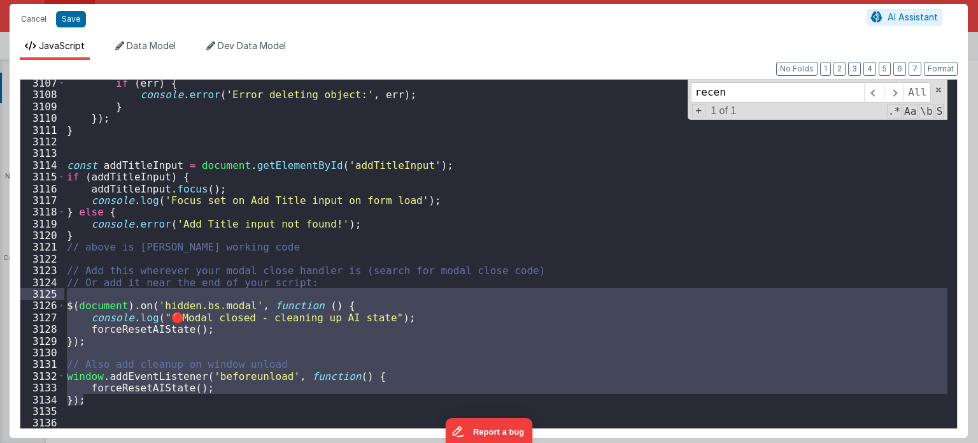
drag, startPoint x: 94, startPoint y: 404, endPoint x: 66, endPoint y: 299, distance: 108.9
click at [66, 299] on div "if ( err ) { console . error ( 'Error deleting object:' , err ) ; } }) ; } cons…" at bounding box center [506, 263] width 884 height 373
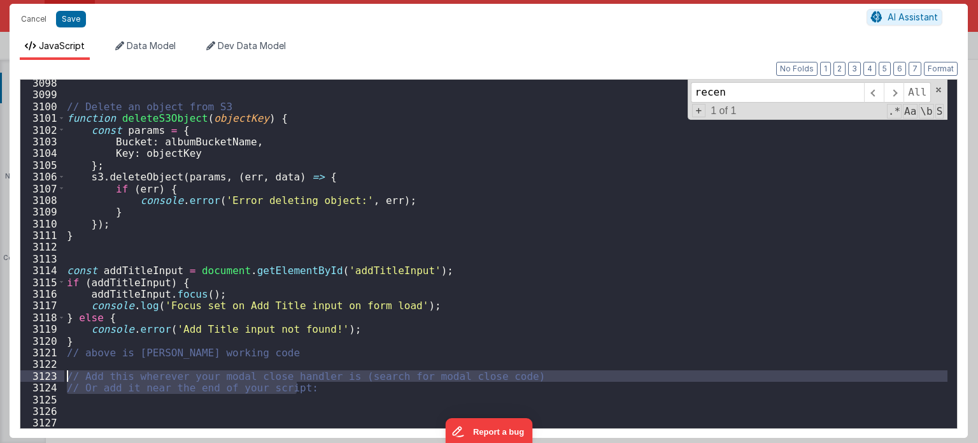
drag, startPoint x: 309, startPoint y: 392, endPoint x: 59, endPoint y: 371, distance: 251.1
click at [59, 371] on div "3098 3099 3100 3101 3102 3103 3104 3105 3106 3107 3108 3109 3110 3111 3112 3113…" at bounding box center [489, 254] width 938 height 350
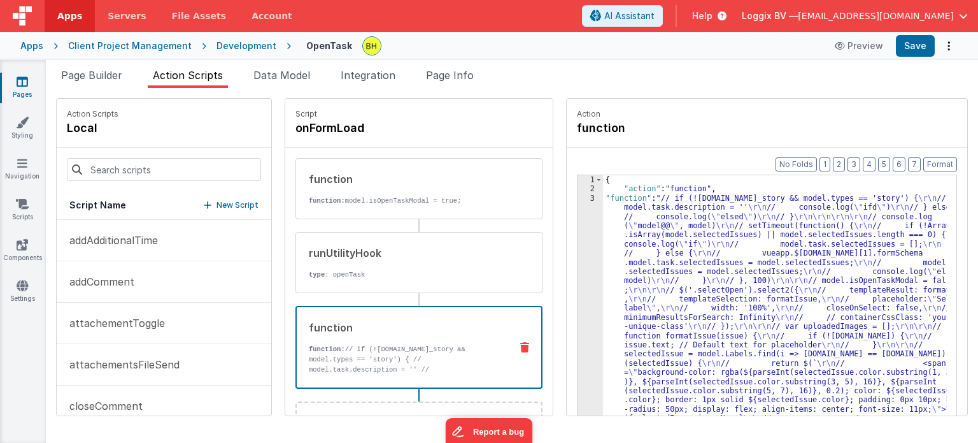
scroll to position [706, 0]
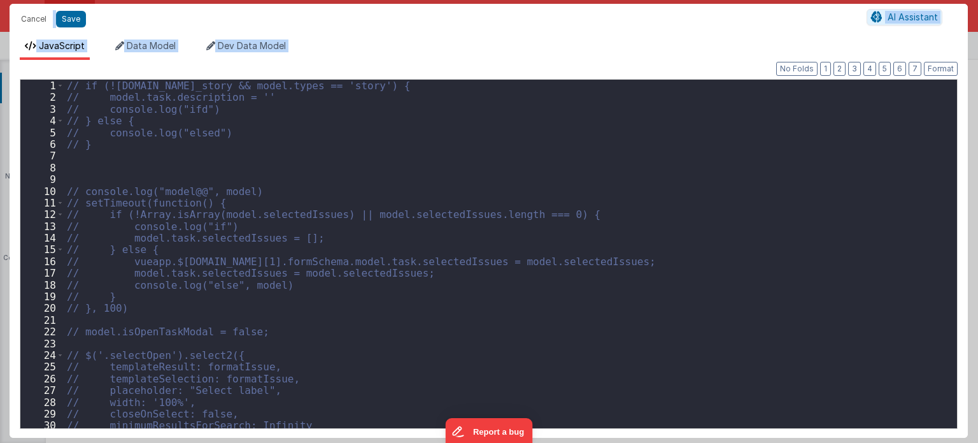
click at [638, 146] on div "// if (![DOMAIN_NAME]_story && model.types == 'story') { // model.task.descript…" at bounding box center [506, 266] width 884 height 373
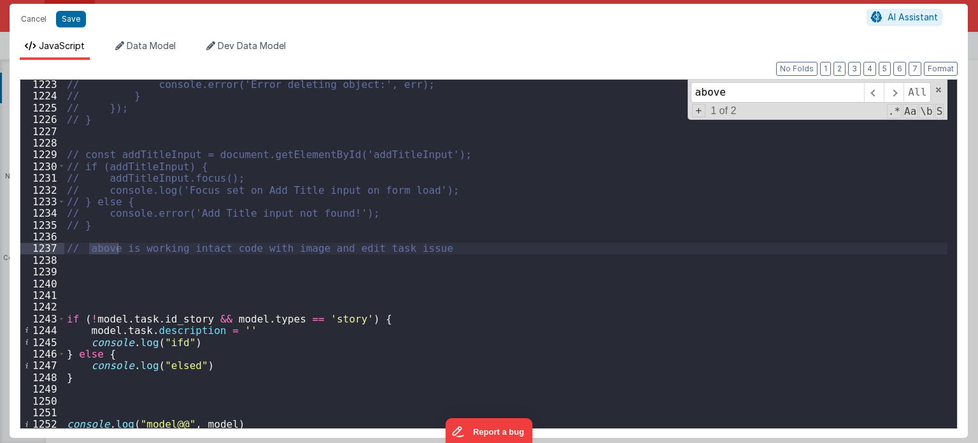
scroll to position [8171, 0]
type input "above"
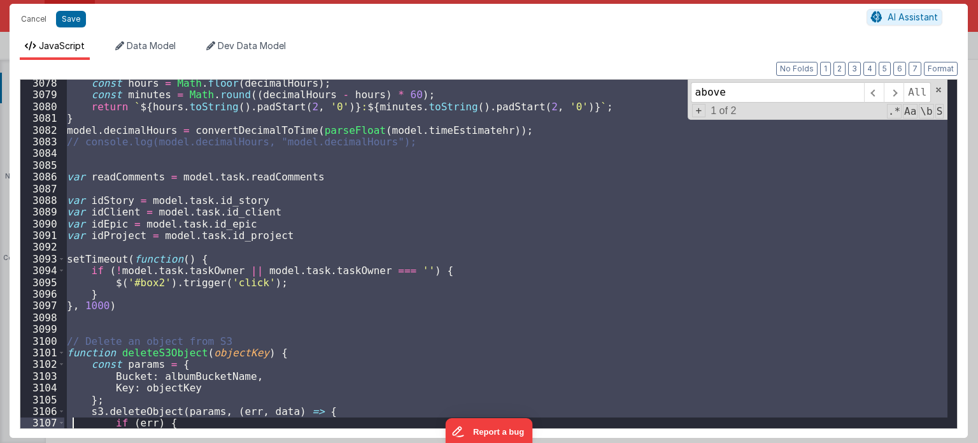
scroll to position [20520, 0]
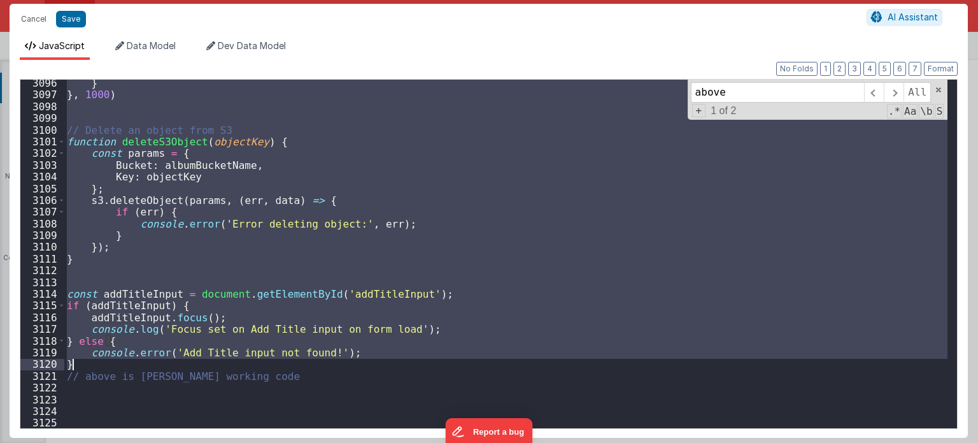
drag, startPoint x: 69, startPoint y: 313, endPoint x: 89, endPoint y: 367, distance: 58.2
click at [89, 367] on div "} } , 1000 ) // Delete an object from S3 function deleteS3Object ( objectKey ) …" at bounding box center [506, 263] width 884 height 373
click at [774, 94] on input "above" at bounding box center [777, 92] width 173 height 20
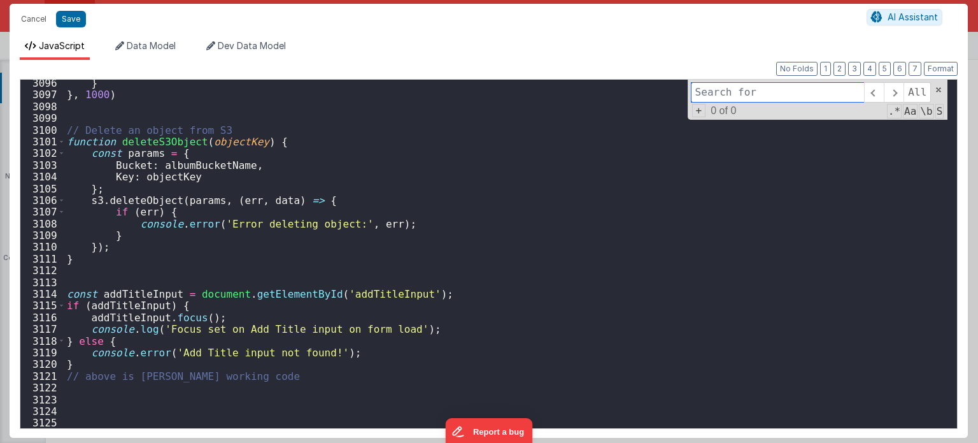
paste input "let aiResponseVersion = 0;"
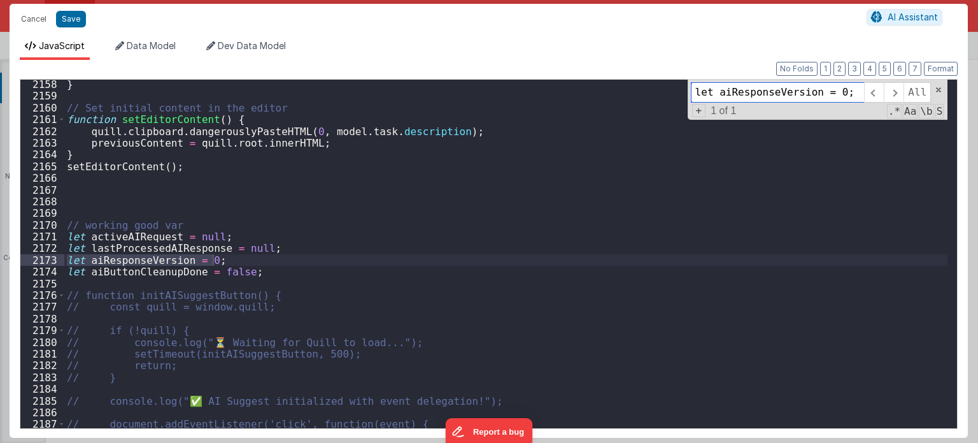
scroll to position [14434, 0]
type input "let aiResponseVersion = 0;"
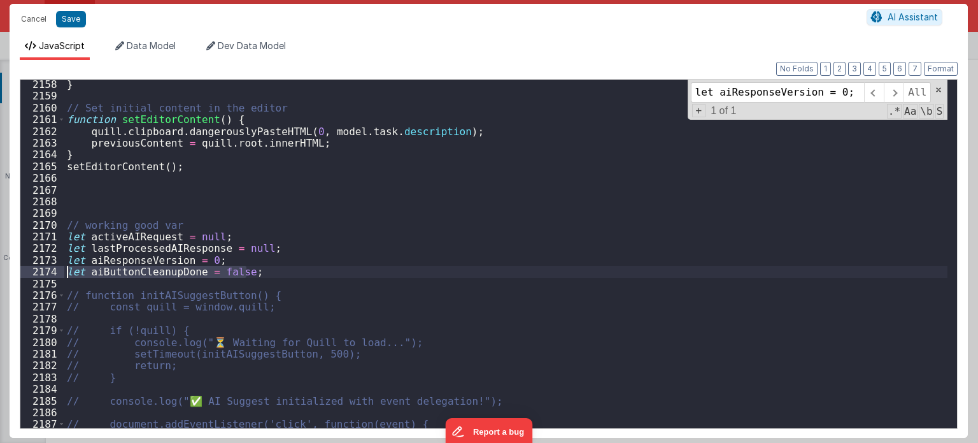
drag, startPoint x: 250, startPoint y: 274, endPoint x: 67, endPoint y: 274, distance: 182.8
click at [67, 274] on div "} // Set initial content in the editor function setEditorContent ( ) { quill . …" at bounding box center [506, 264] width 884 height 373
click at [529, 229] on div "} // Set initial content in the editor function setEditorContent ( ) { quill . …" at bounding box center [506, 264] width 884 height 373
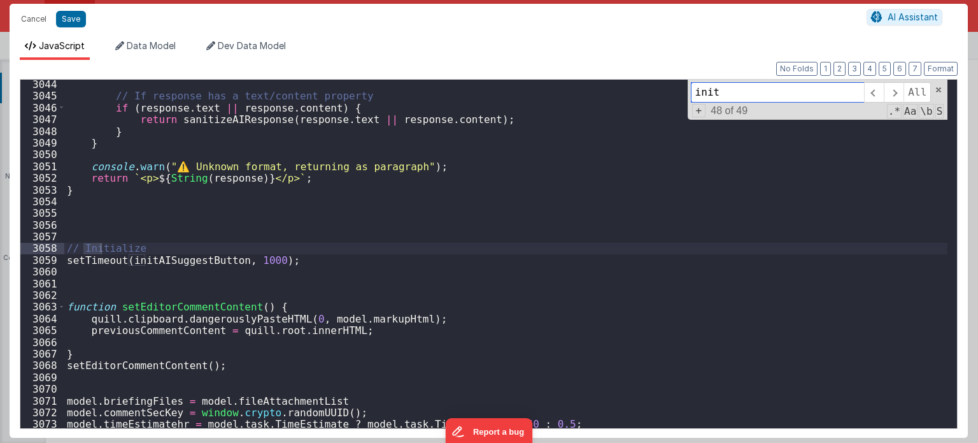
scroll to position [20324, 0]
type input "initai"
click at [872, 94] on span at bounding box center [874, 92] width 20 height 20
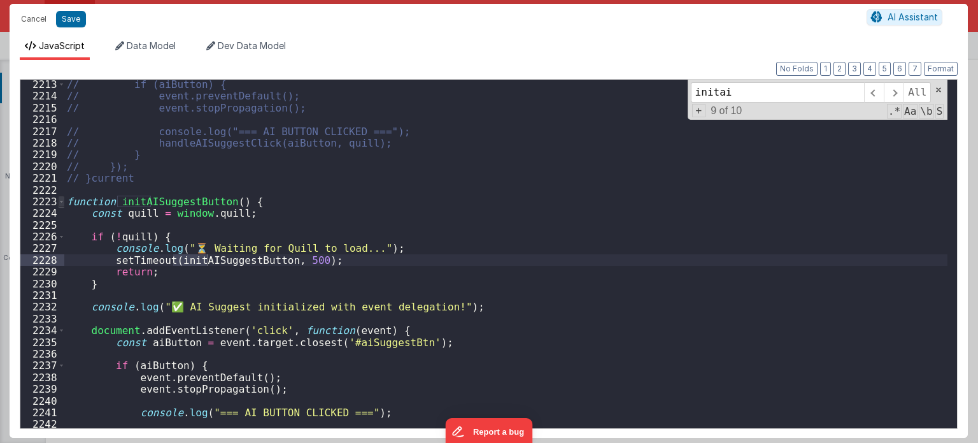
click at [61, 198] on span at bounding box center [61, 201] width 7 height 11
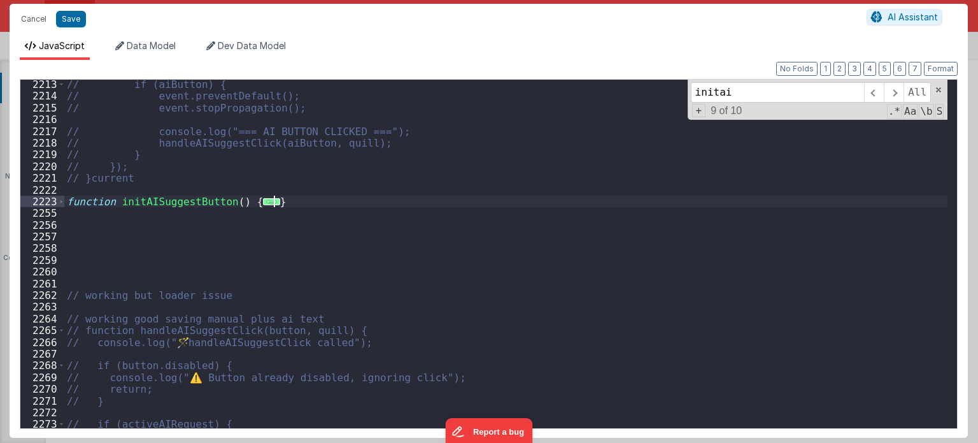
click at [283, 201] on div "// if (aiButton) { // event.preventDefault(); // event.stopPropagation(); // co…" at bounding box center [506, 264] width 884 height 373
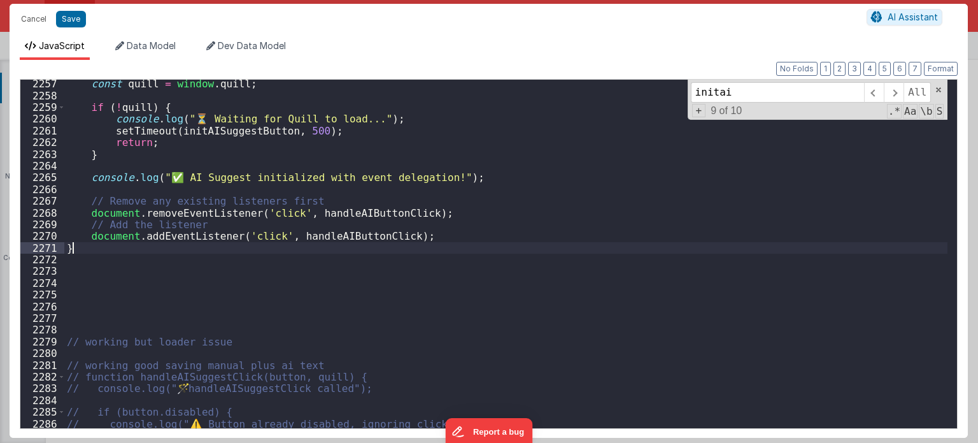
scroll to position [14953, 0]
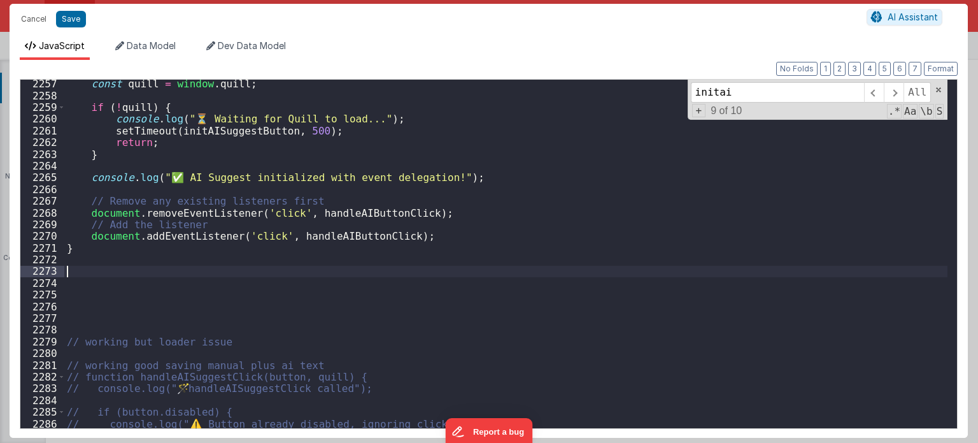
click at [76, 267] on div "const quill = window . quill ; if ( ! quill ) { console . log ( "⏳ Waiting for …" at bounding box center [506, 264] width 884 height 373
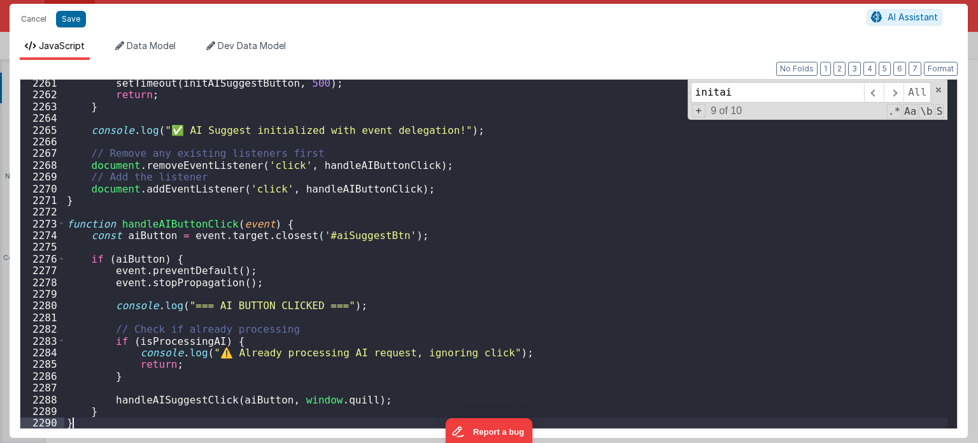
scroll to position [14899, 0]
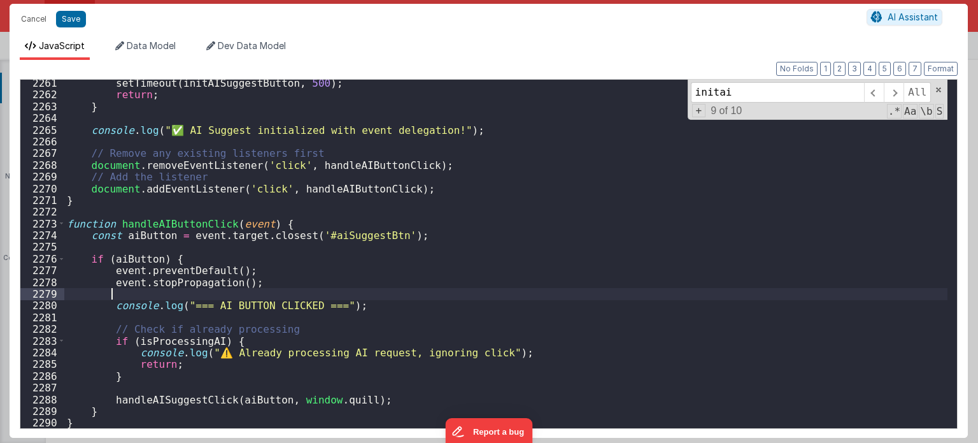
click at [718, 290] on div "setTimeout ( initAISuggestButton , 500 ) ; return ; } console . log ( "✅ AI Sug…" at bounding box center [506, 263] width 884 height 373
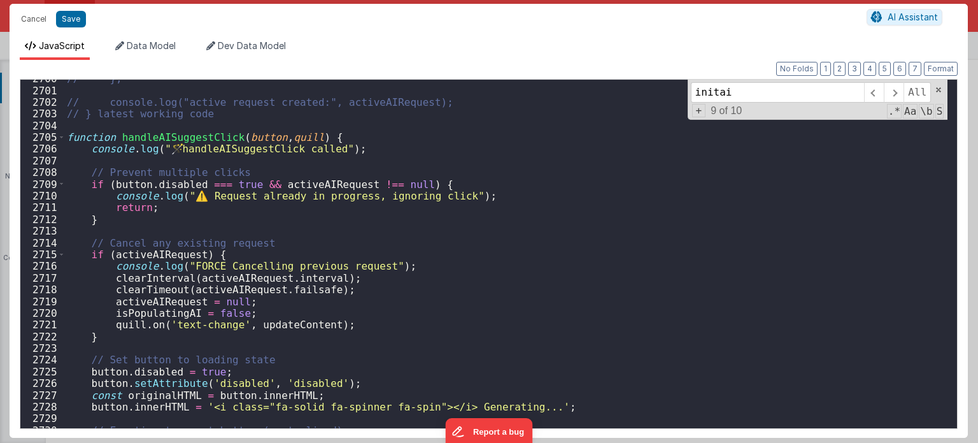
scroll to position [17817, 0]
click at [61, 138] on span at bounding box center [61, 136] width 7 height 11
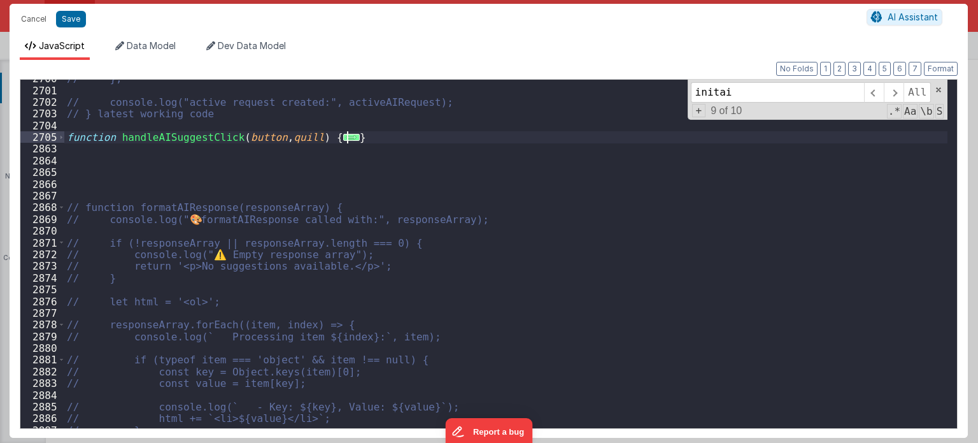
click at [374, 139] on div "// }; // console.log("active request created:", activeAIRequest); // } latest w…" at bounding box center [506, 259] width 884 height 373
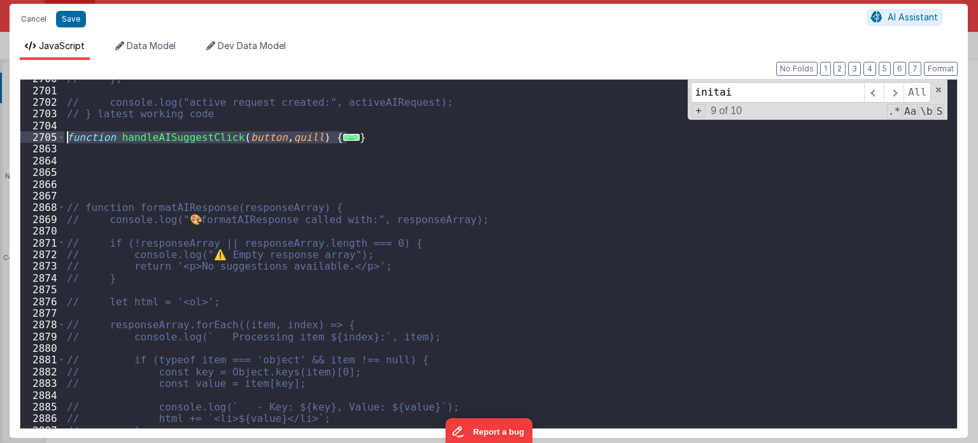
drag, startPoint x: 374, startPoint y: 139, endPoint x: 52, endPoint y: 142, distance: 322.9
click at [52, 142] on div "2700 2701 2702 2703 2704 2705 2863 2864 2865 2866 2867 2868 2869 2870 2871 2872…" at bounding box center [489, 254] width 938 height 350
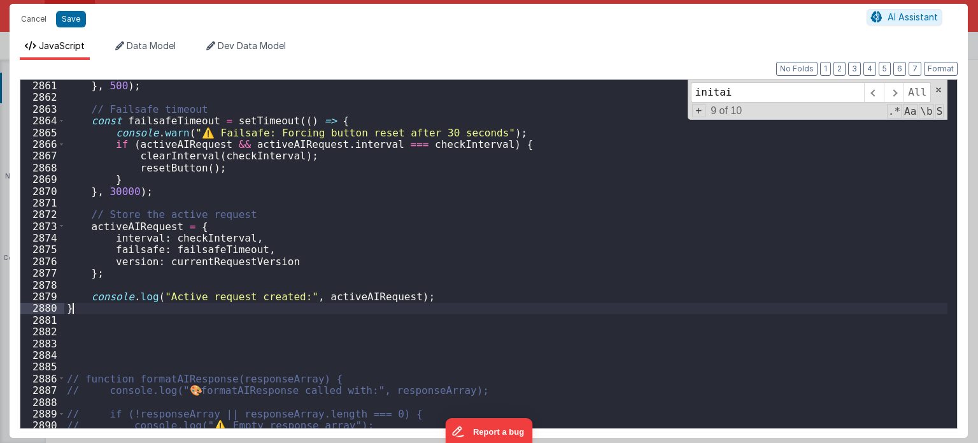
scroll to position [18819, 0]
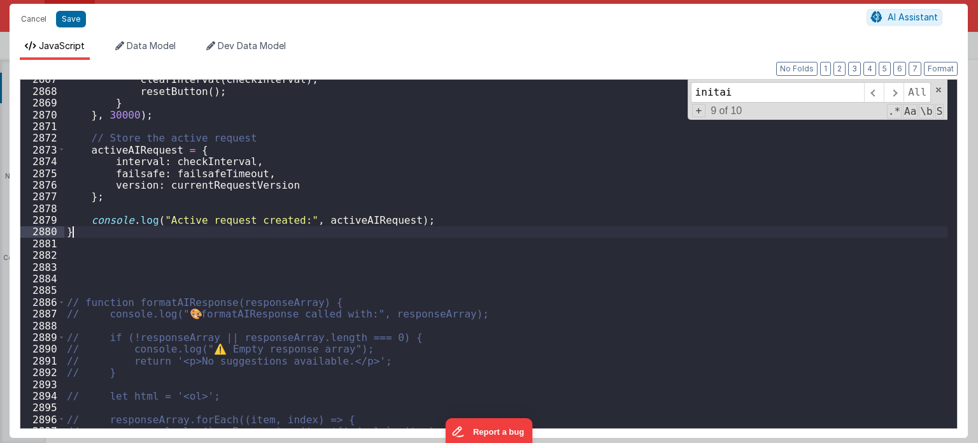
click at [94, 272] on div "clearInterval ( checkInterval ) ; resetButton ( ) ; } } , 30000 ) ; // Store th…" at bounding box center [506, 259] width 884 height 373
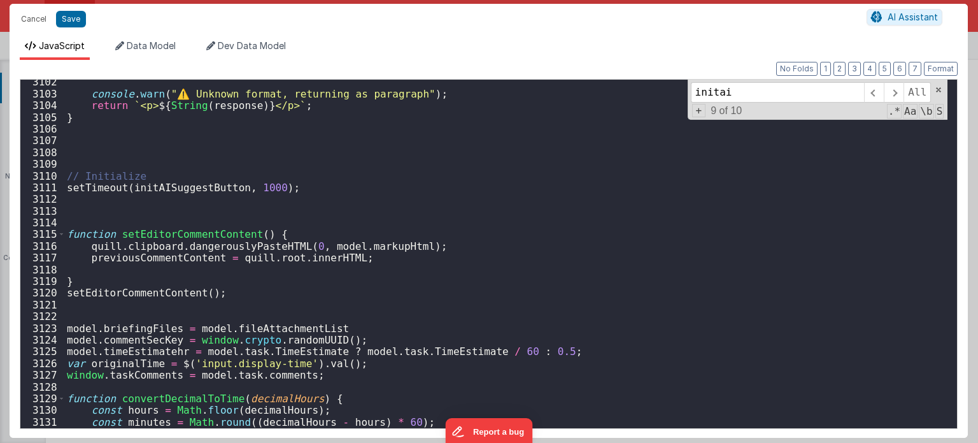
scroll to position [20369, 0]
click at [126, 146] on div "console . warn ( "⚠️ Unknown format, returning as paragraph" ) ; return ` <p> $…" at bounding box center [506, 262] width 884 height 373
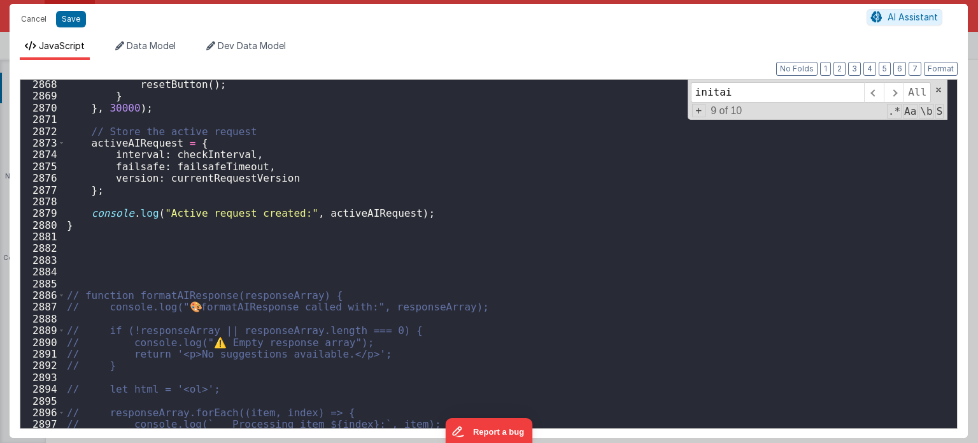
scroll to position [18757, 0]
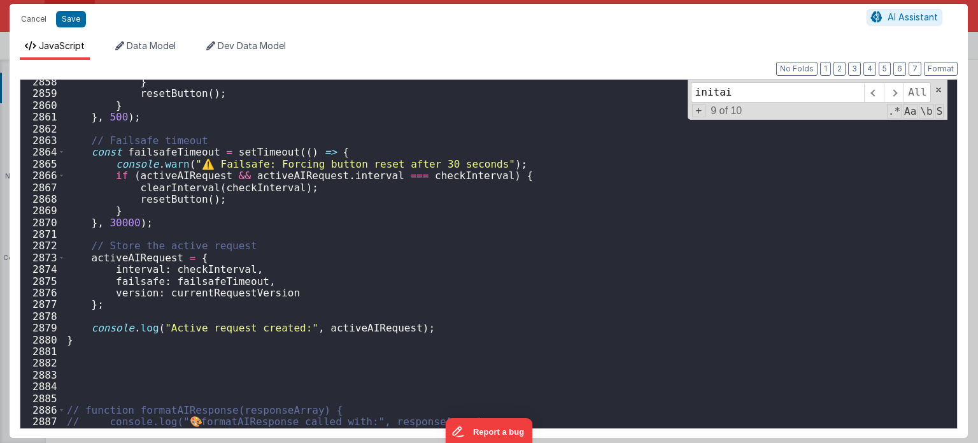
click at [92, 369] on div "} resetButton ( ) ; } } , 500 ) ; // Failsafe timeout const failsafeTimeout = s…" at bounding box center [506, 262] width 884 height 373
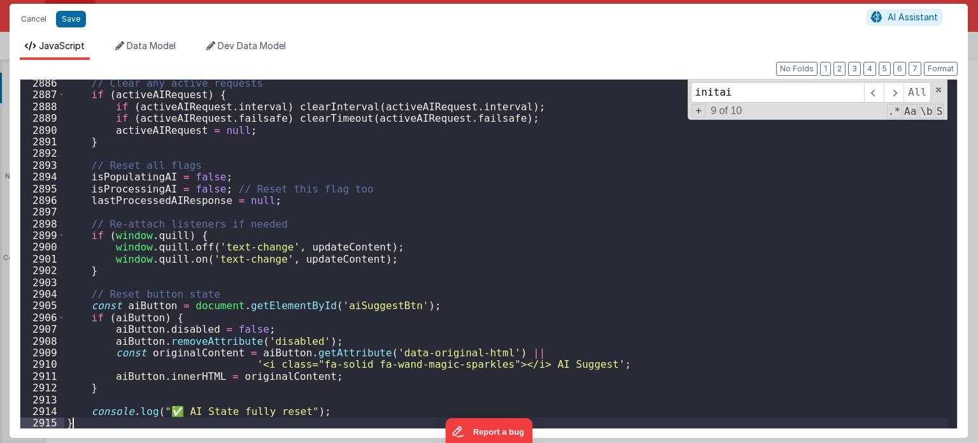
scroll to position [18752, 0]
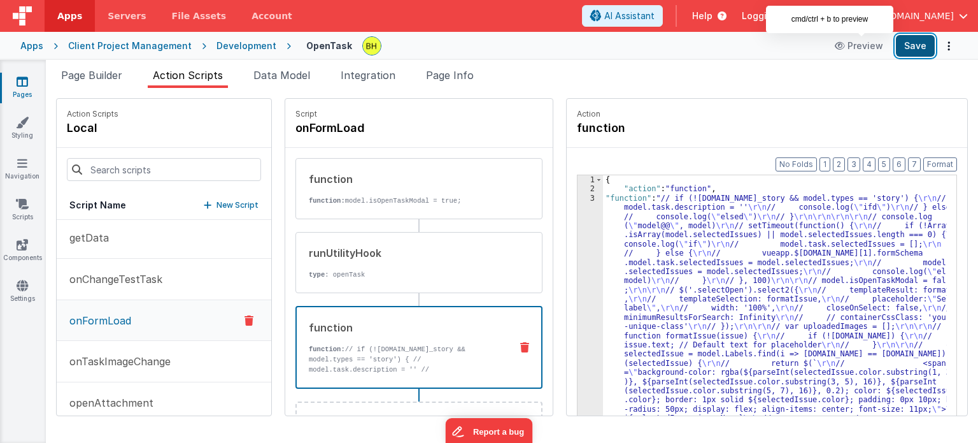
click at [910, 44] on button "Save" at bounding box center [915, 46] width 39 height 22
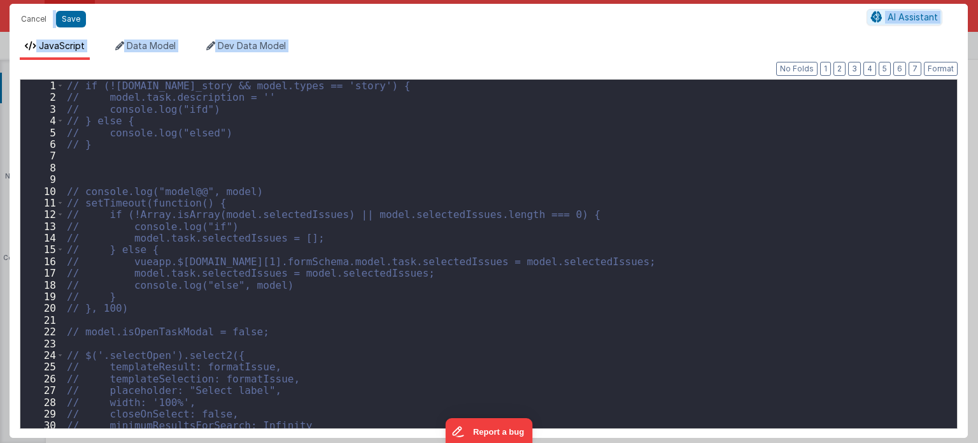
click at [672, 247] on div "// if (![DOMAIN_NAME]_story && model.types == 'story') { // model.task.descript…" at bounding box center [506, 266] width 884 height 373
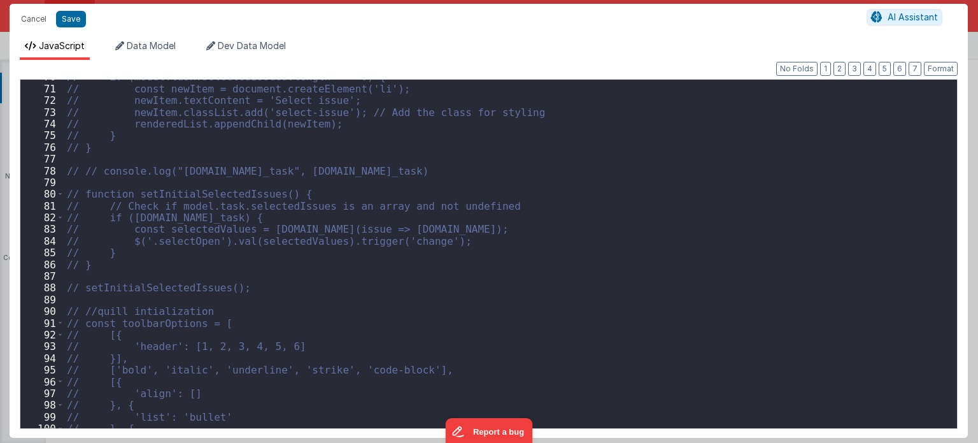
scroll to position [570, 0]
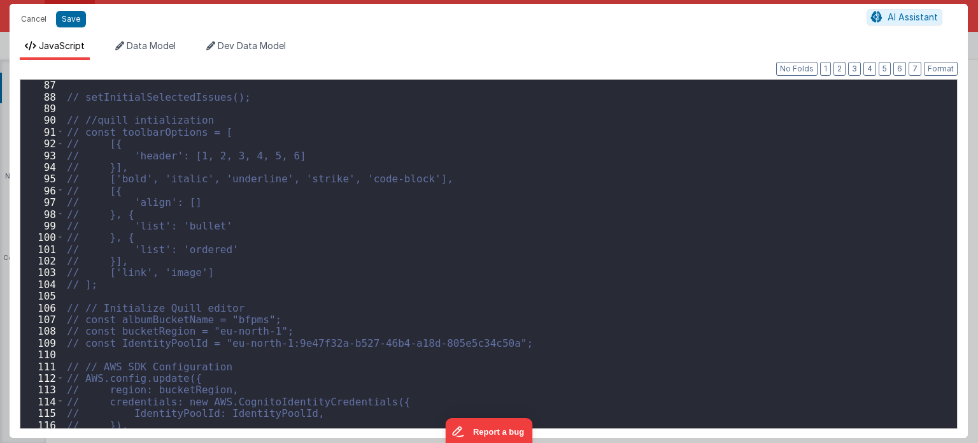
click at [663, 248] on div "// setInitialSelectedIssues(); // //quill intialization // const toolbarOptions…" at bounding box center [506, 265] width 884 height 373
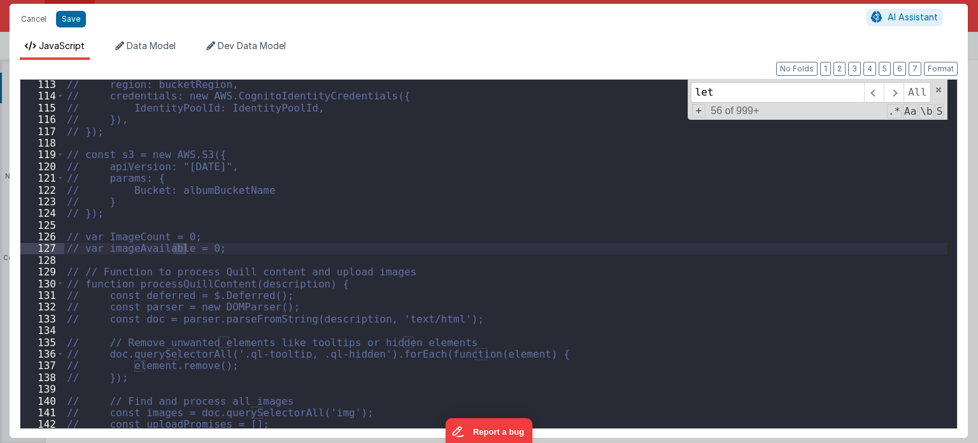
scroll to position [1088, 0]
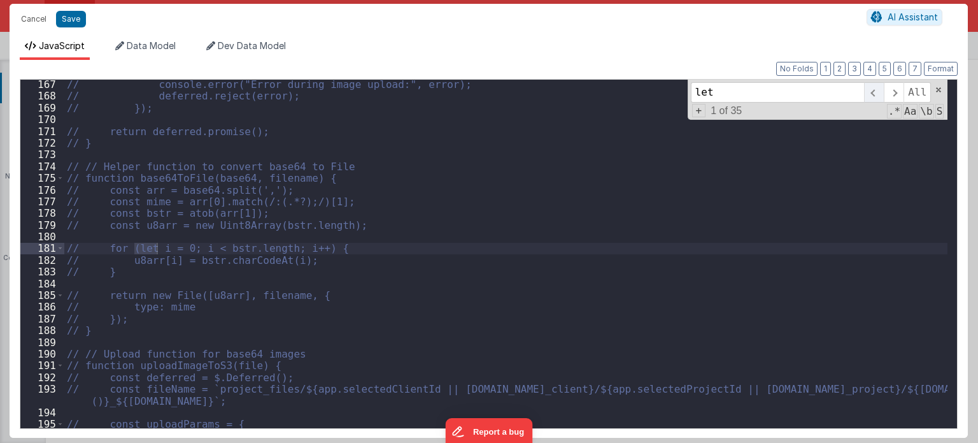
type input "let"
click at [881, 95] on span at bounding box center [874, 92] width 20 height 20
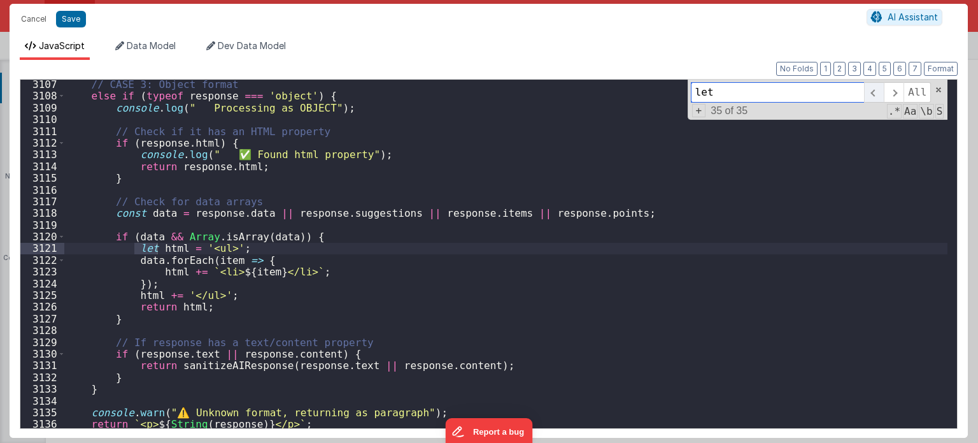
click at [881, 95] on span at bounding box center [874, 92] width 20 height 20
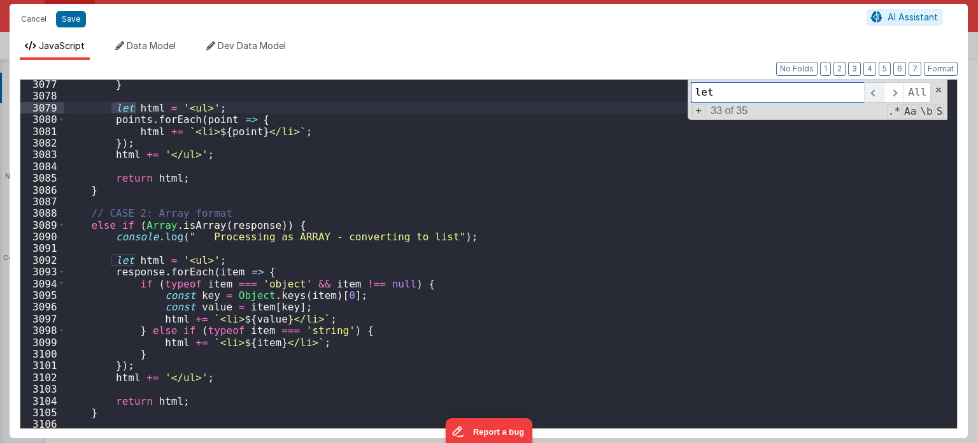
click at [881, 95] on span at bounding box center [874, 92] width 20 height 20
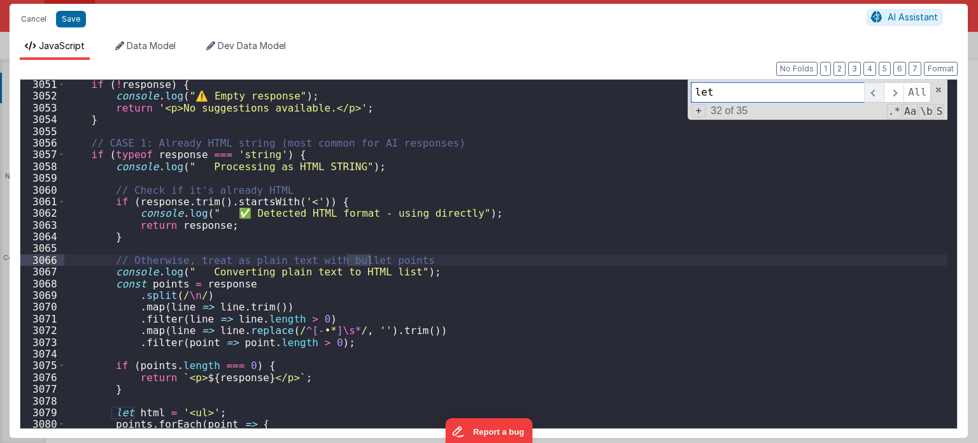
click at [881, 95] on span at bounding box center [874, 92] width 20 height 20
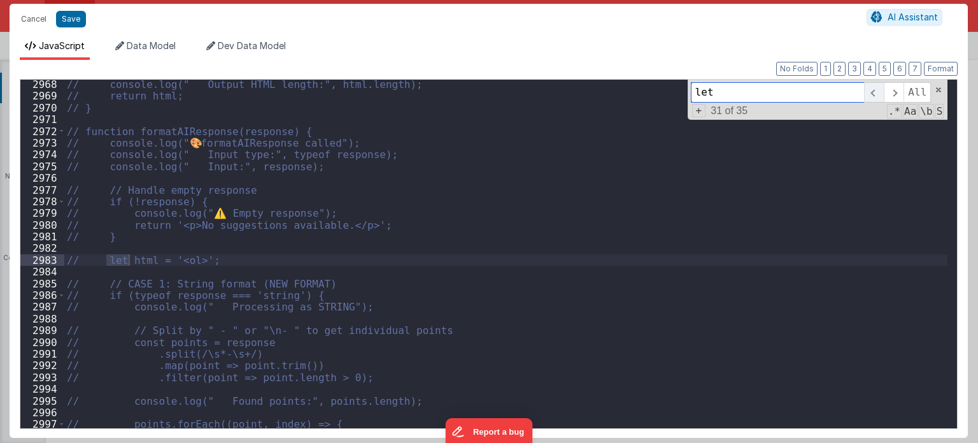
click at [881, 95] on span at bounding box center [874, 92] width 20 height 20
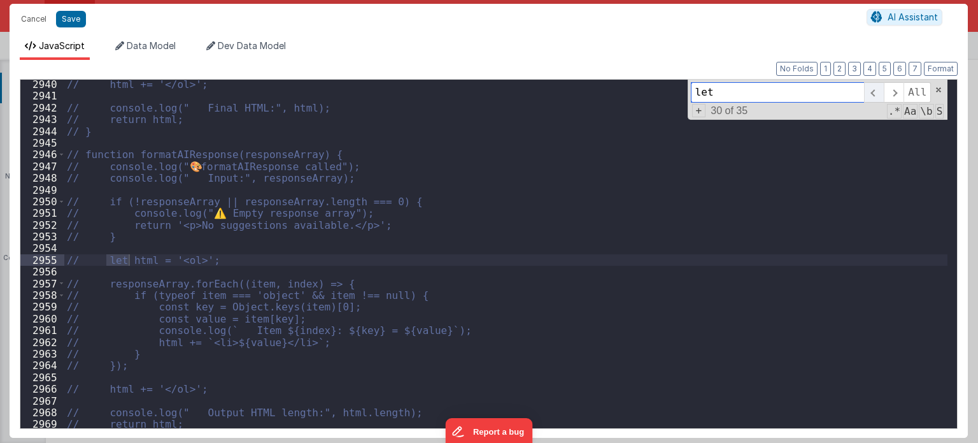
click at [881, 95] on span at bounding box center [874, 92] width 20 height 20
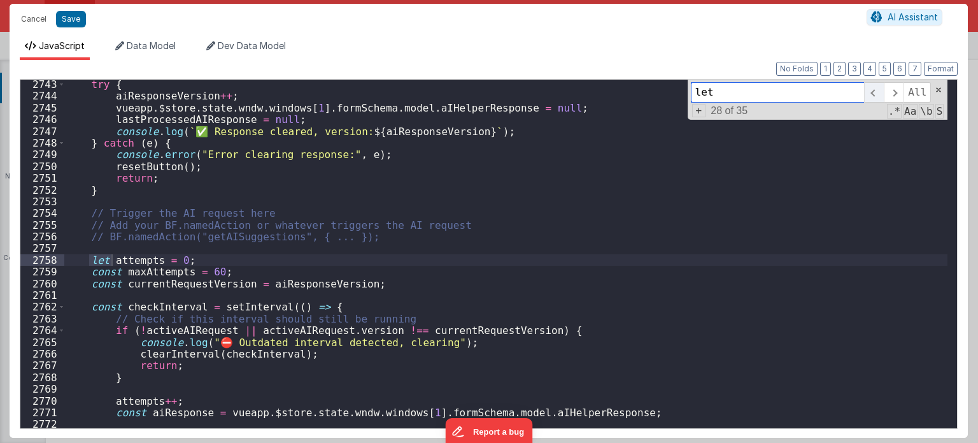
click at [881, 95] on span at bounding box center [874, 92] width 20 height 20
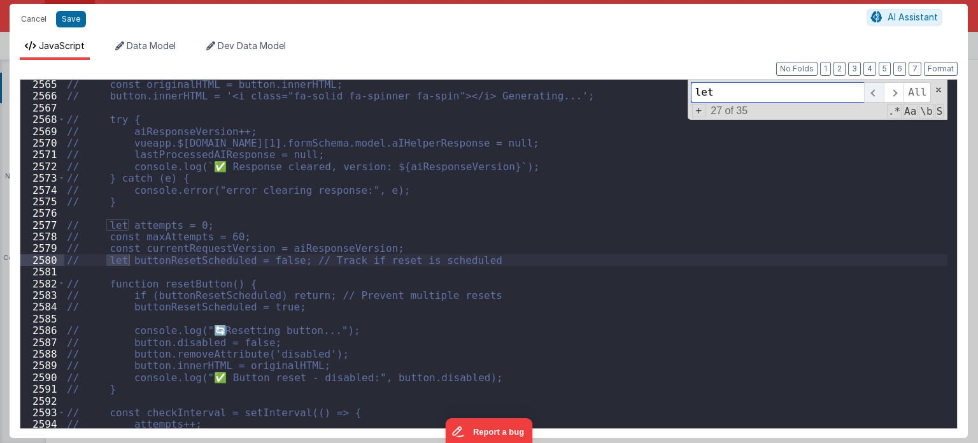
click at [881, 95] on span at bounding box center [874, 92] width 20 height 20
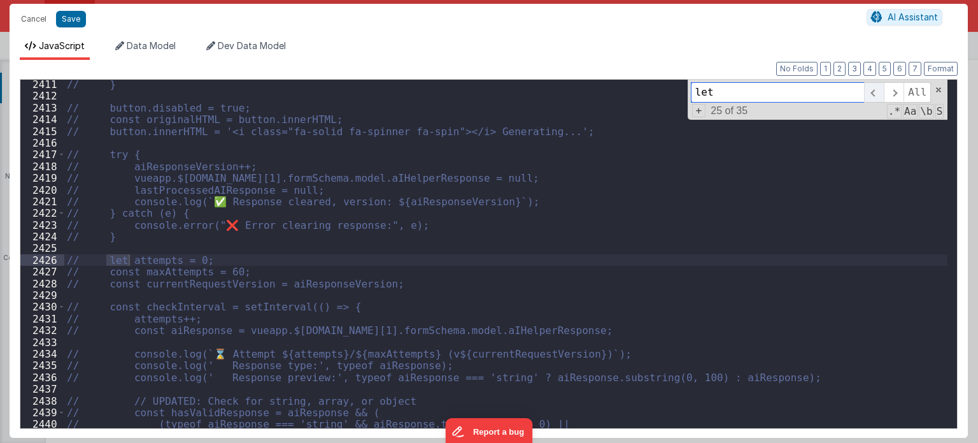
click at [881, 95] on span at bounding box center [874, 92] width 20 height 20
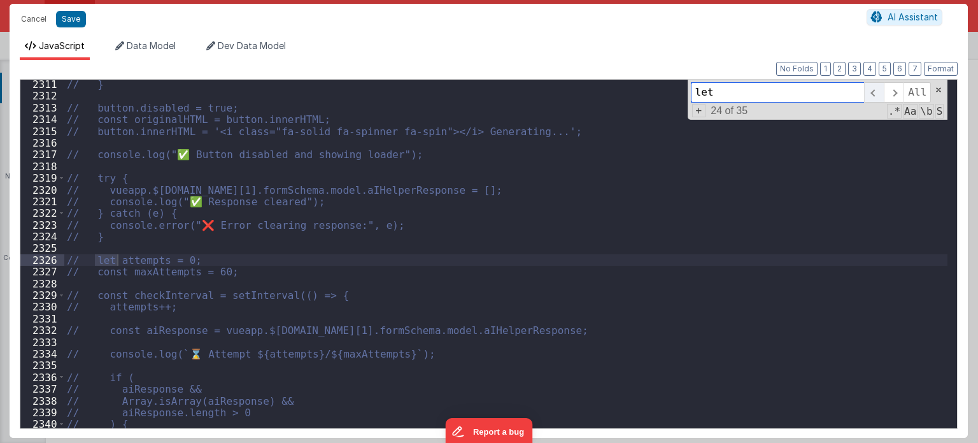
click at [881, 95] on span at bounding box center [874, 92] width 20 height 20
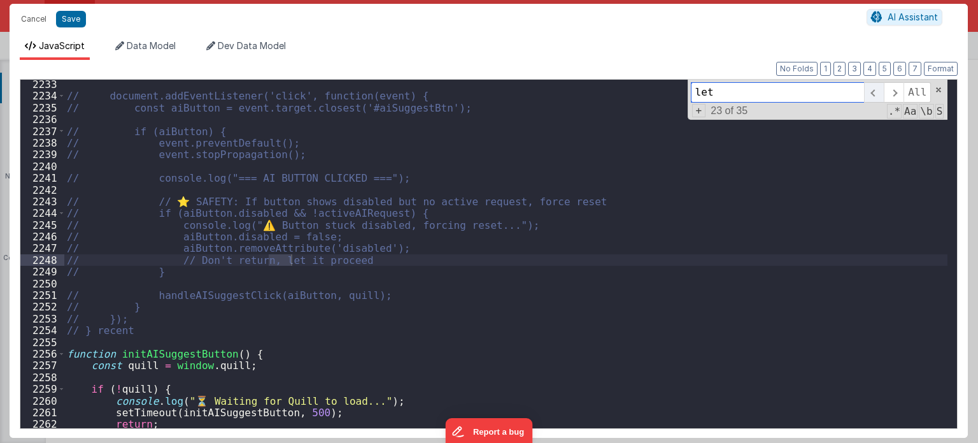
click at [881, 95] on span at bounding box center [874, 92] width 20 height 20
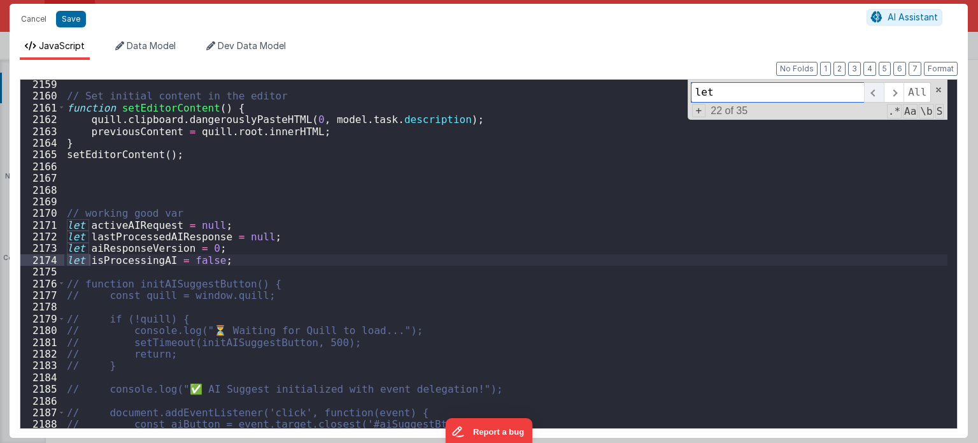
scroll to position [14065, 0]
click at [881, 95] on span at bounding box center [874, 92] width 20 height 20
click at [235, 264] on div "// Set initial content in the editor function setEditorContent ( ) { quill . cl…" at bounding box center [506, 264] width 884 height 373
drag, startPoint x: 219, startPoint y: 266, endPoint x: 68, endPoint y: 259, distance: 151.1
click at [68, 259] on div "// Set initial content in the editor function setEditorContent ( ) { quill . cl…" at bounding box center [506, 264] width 884 height 373
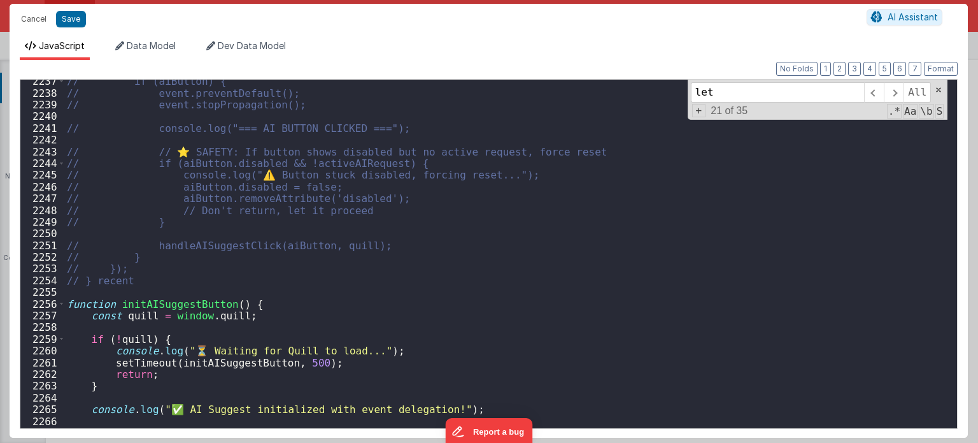
scroll to position [14613, 0]
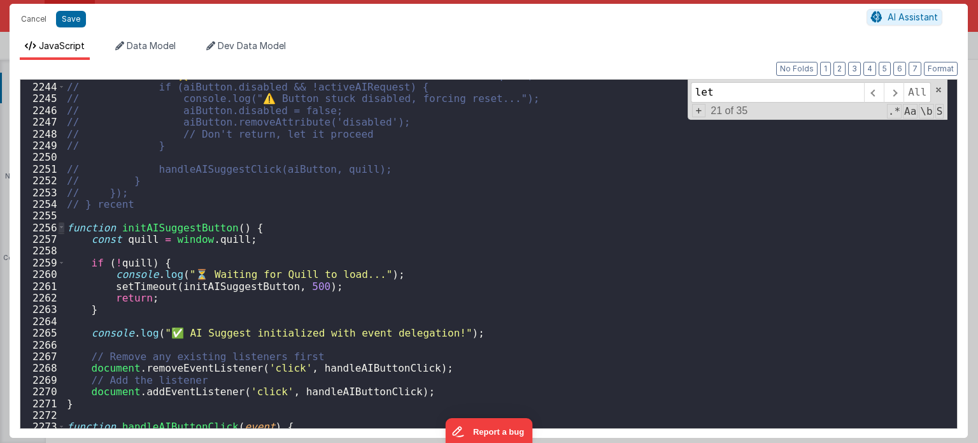
click at [58, 231] on span at bounding box center [61, 227] width 7 height 11
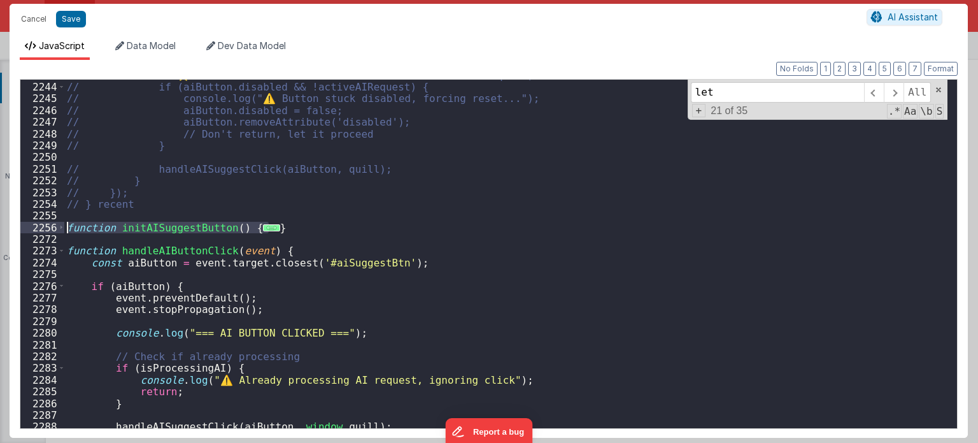
drag, startPoint x: 288, startPoint y: 227, endPoint x: 66, endPoint y: 226, distance: 222.3
click at [66, 226] on div "// // ⭐ SAFETY: If button shows disabled but no active request, force reset // …" at bounding box center [506, 255] width 884 height 373
click at [169, 210] on div "// // ⭐ SAFETY: If button shows disabled but no active request, force reset // …" at bounding box center [506, 255] width 884 height 373
click at [152, 201] on div "// // ⭐ SAFETY: If button shows disabled but no active request, force reset // …" at bounding box center [506, 255] width 884 height 373
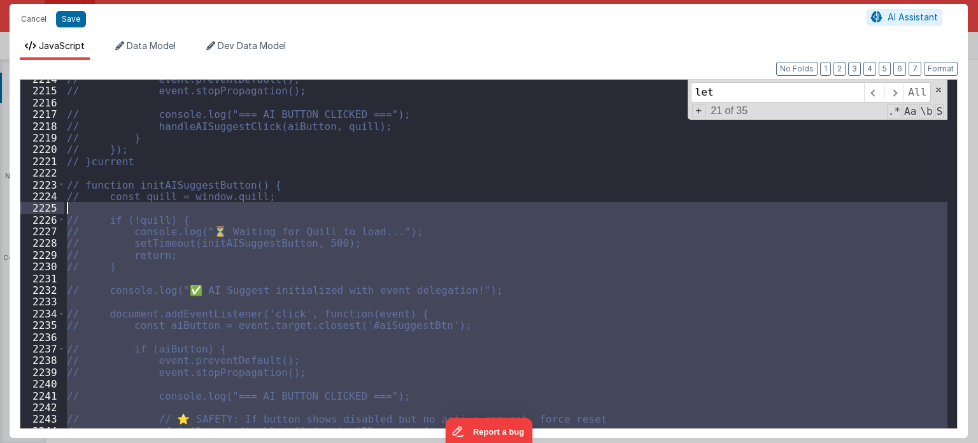
scroll to position [14470, 0]
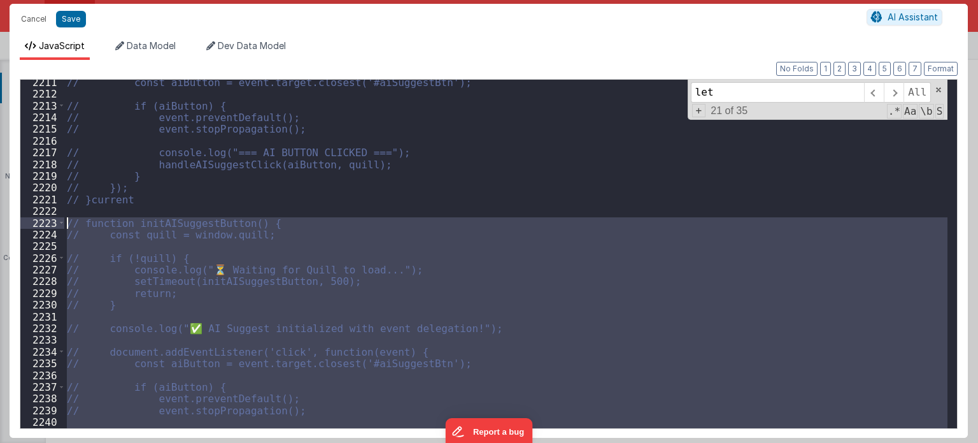
drag, startPoint x: 89, startPoint y: 317, endPoint x: 64, endPoint y: 226, distance: 94.6
click at [64, 226] on div "2211 2212 2213 2214 2215 2216 2217 2218 2219 2220 2221 2222 2223 2224 2225 2226…" at bounding box center [489, 254] width 938 height 350
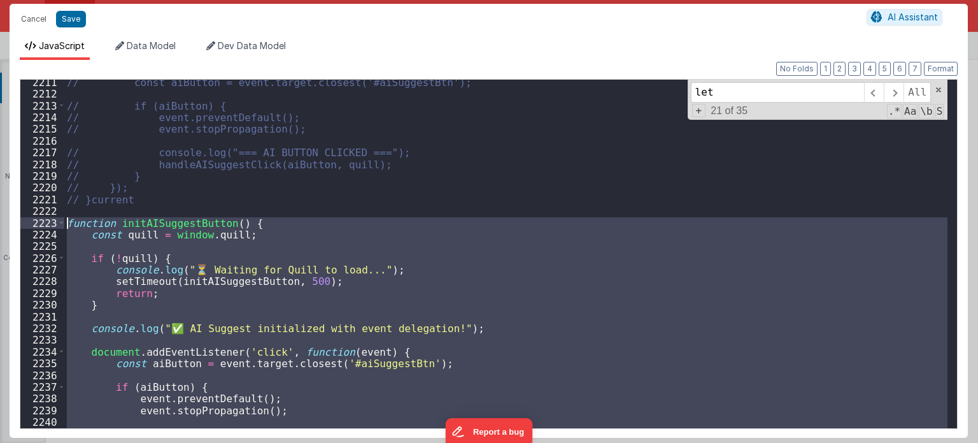
click at [290, 304] on div "// const aiButton = event.target.closest('#aiSuggestBtn'); // if (aiButton) { /…" at bounding box center [505, 254] width 883 height 348
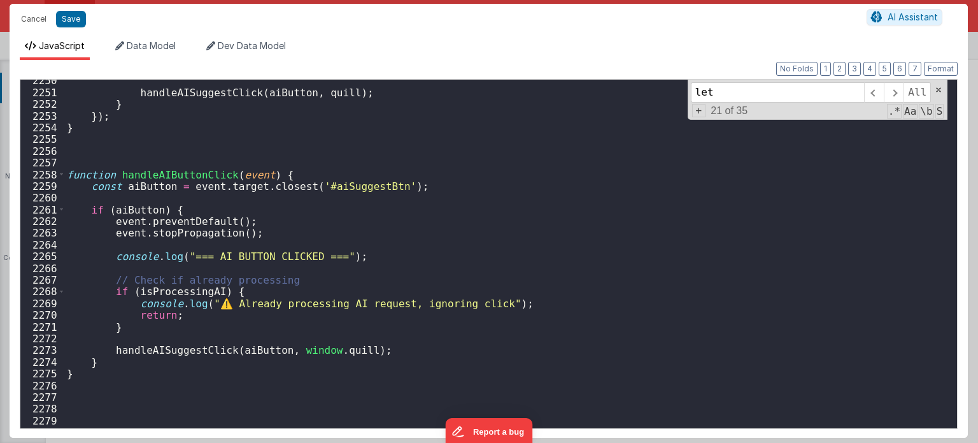
scroll to position [14724, 0]
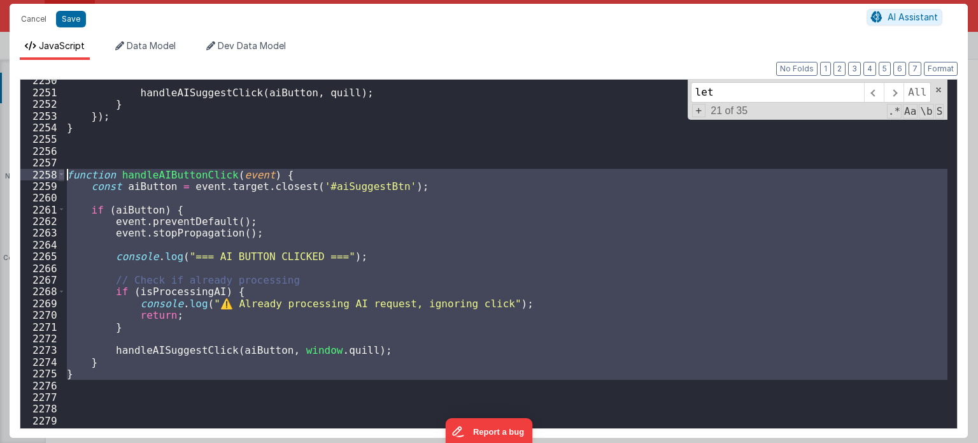
drag, startPoint x: 79, startPoint y: 382, endPoint x: 60, endPoint y: 175, distance: 207.9
click at [60, 175] on div "2250 2251 2252 2253 2254 2255 2256 2257 2258 2259 2260 2261 2262 2263 2264 2265…" at bounding box center [489, 254] width 938 height 350
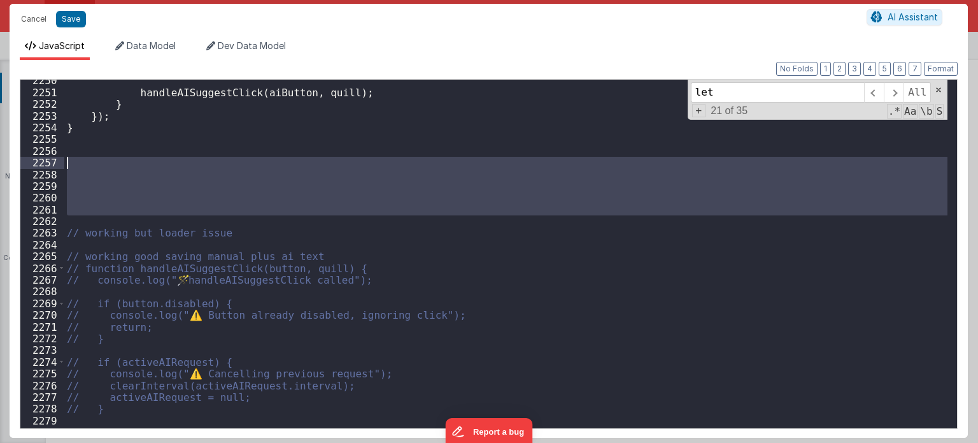
drag, startPoint x: 92, startPoint y: 221, endPoint x: 80, endPoint y: 157, distance: 64.7
click at [80, 157] on div "handleAISuggestClick ( aiButton , quill ) ; } }) ; } // working but loader issu…" at bounding box center [506, 261] width 884 height 373
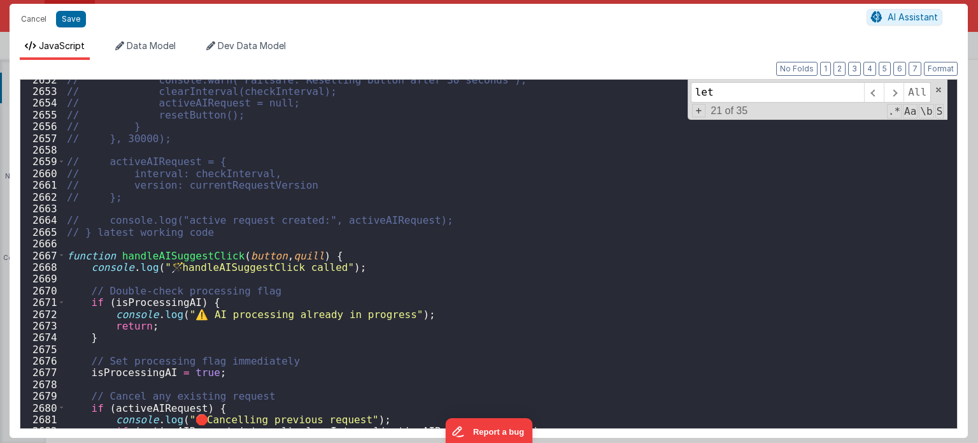
scroll to position [17530, 0]
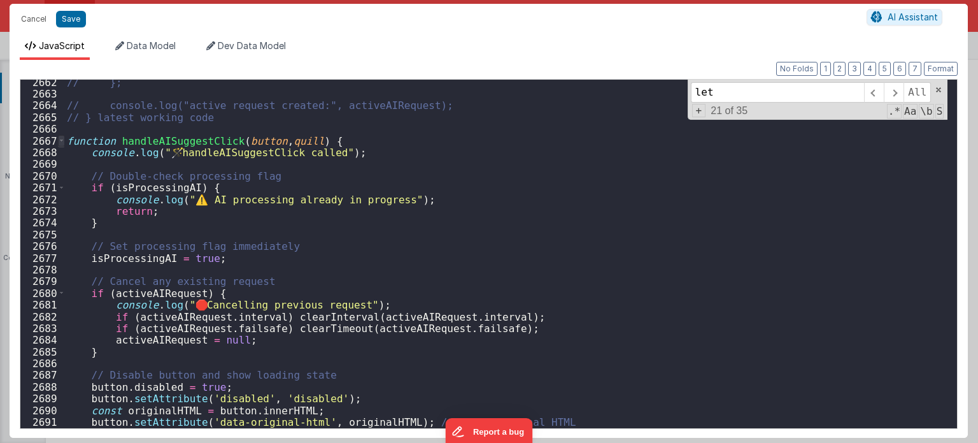
click at [58, 143] on span at bounding box center [61, 140] width 7 height 11
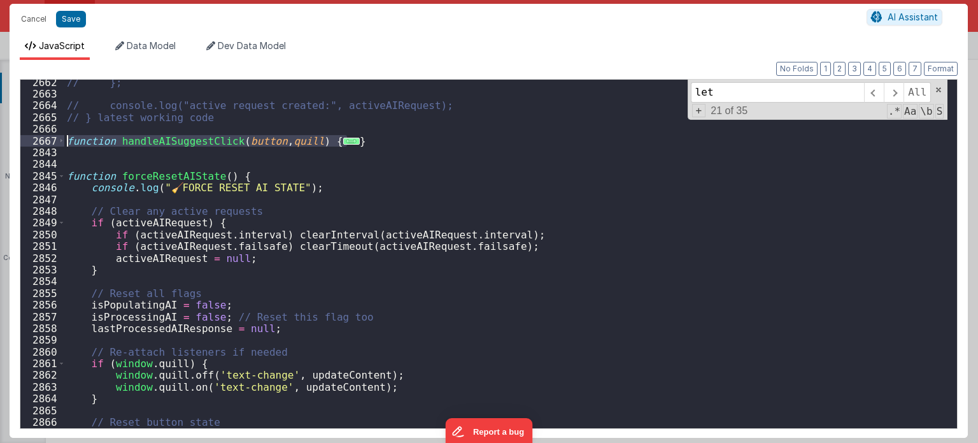
drag, startPoint x: 358, startPoint y: 145, endPoint x: 22, endPoint y: 146, distance: 335.6
click at [22, 146] on div "2662 2663 2664 2665 2666 2667 2843 2844 2845 2846 2847 2848 2849 2850 2851 2852…" at bounding box center [489, 254] width 938 height 350
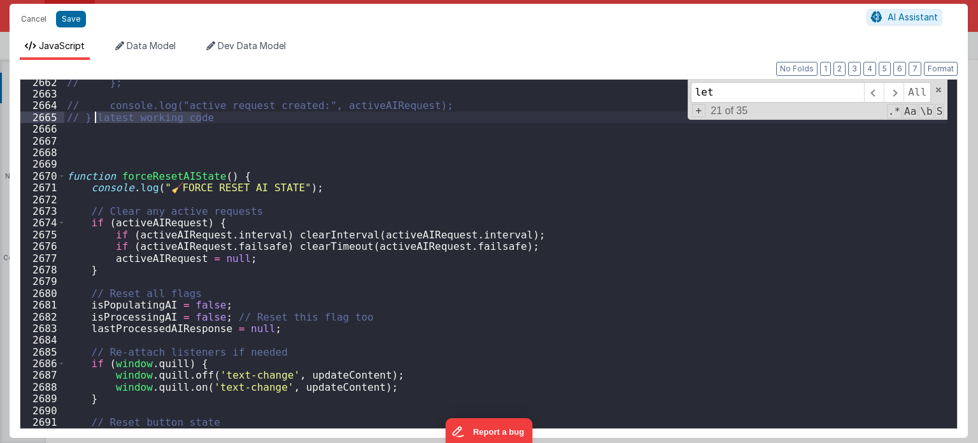
drag, startPoint x: 203, startPoint y: 118, endPoint x: 94, endPoint y: 113, distance: 108.4
click at [94, 113] on div "// }; // console.log("active request created:", activeAIRequest); // } latest w…" at bounding box center [506, 262] width 884 height 373
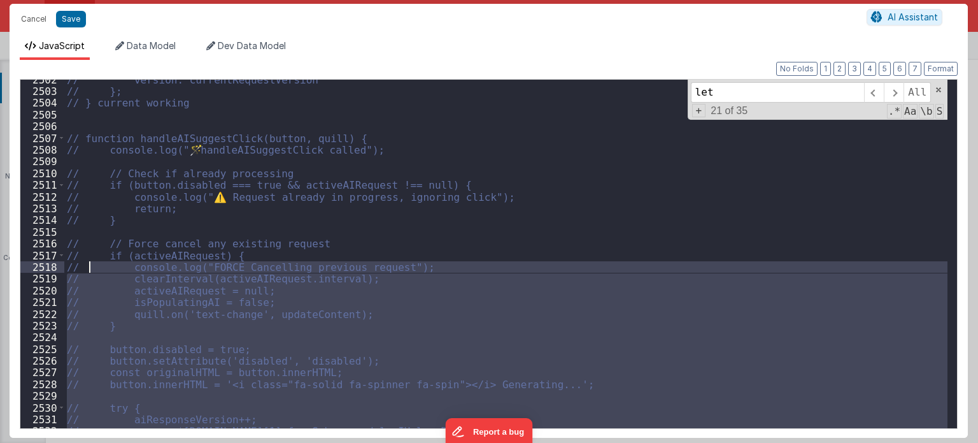
scroll to position [17418, 0]
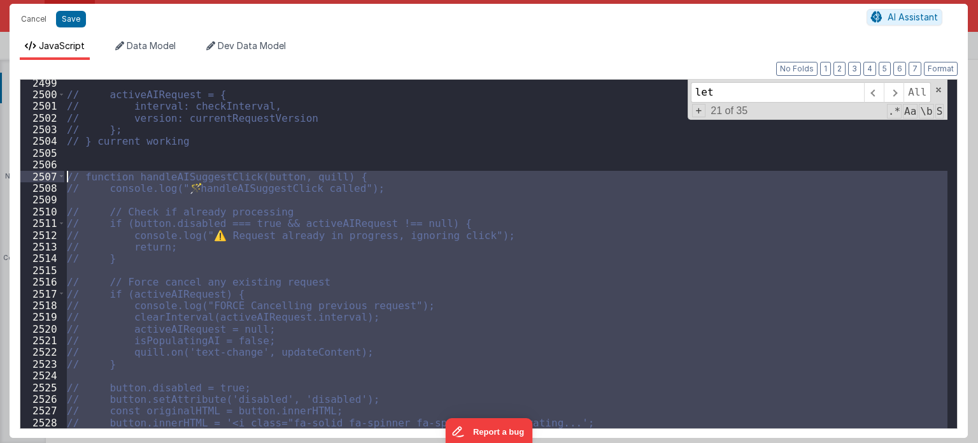
drag, startPoint x: 82, startPoint y: 263, endPoint x: 66, endPoint y: 175, distance: 89.2
click at [66, 175] on div "// activeAIRequest = { // interval: checkInterval, // version: currentRequestVe…" at bounding box center [506, 263] width 884 height 373
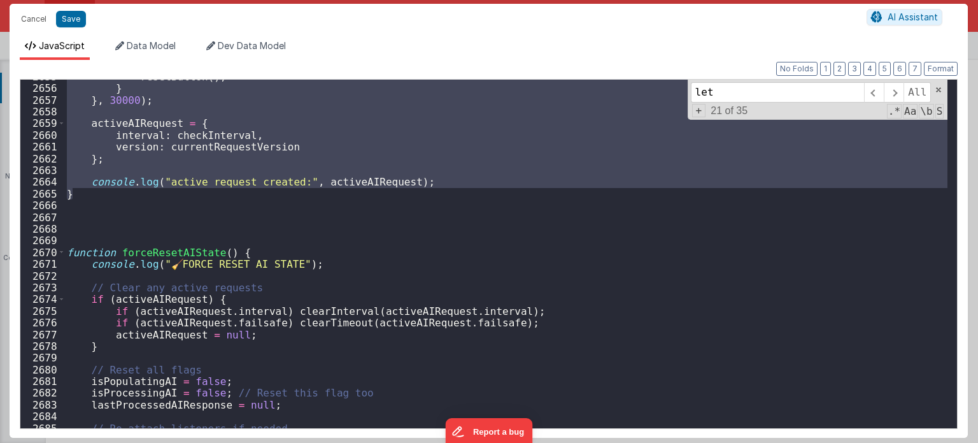
scroll to position [18503, 0]
click at [61, 247] on span at bounding box center [61, 251] width 7 height 11
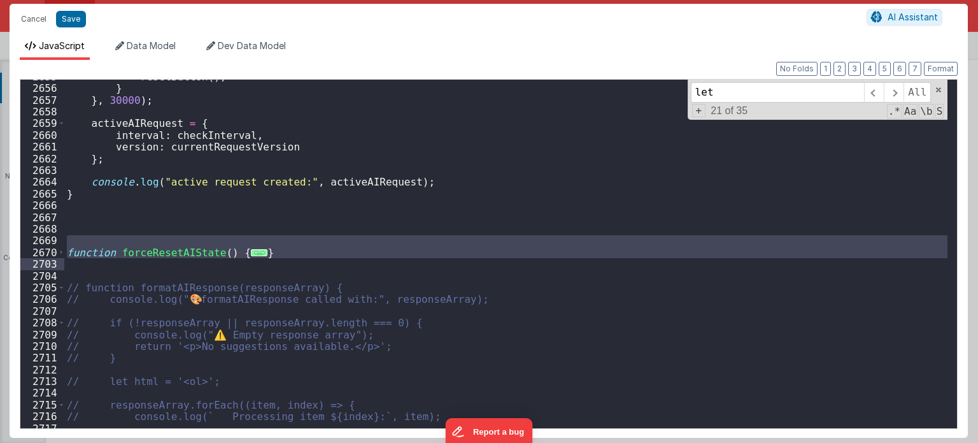
drag, startPoint x: 287, startPoint y: 244, endPoint x: 317, endPoint y: 261, distance: 34.5
click at [317, 261] on div "resetButton ( ) ; } } , 30000 ) ; activeAIRequest = { interval : checkInterval …" at bounding box center [506, 257] width 884 height 373
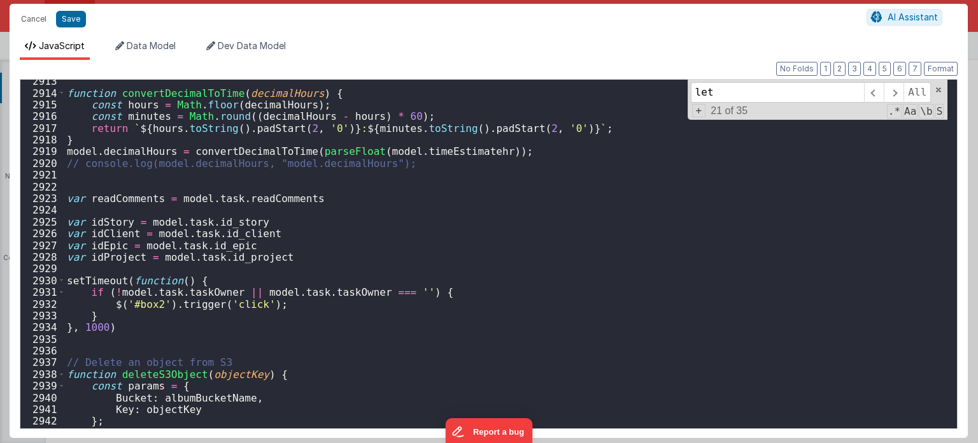
scroll to position [20520, 0]
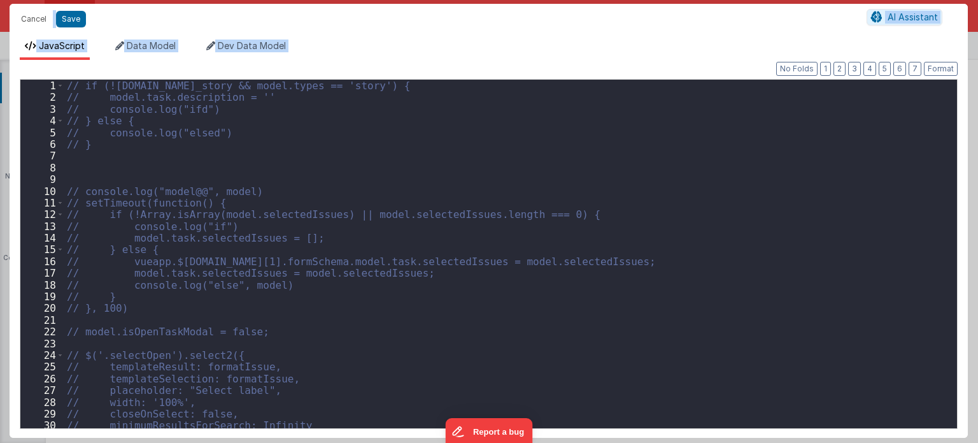
click at [711, 146] on div "// if (![DOMAIN_NAME]_story && model.types == 'story') { // model.task.descript…" at bounding box center [506, 266] width 884 height 373
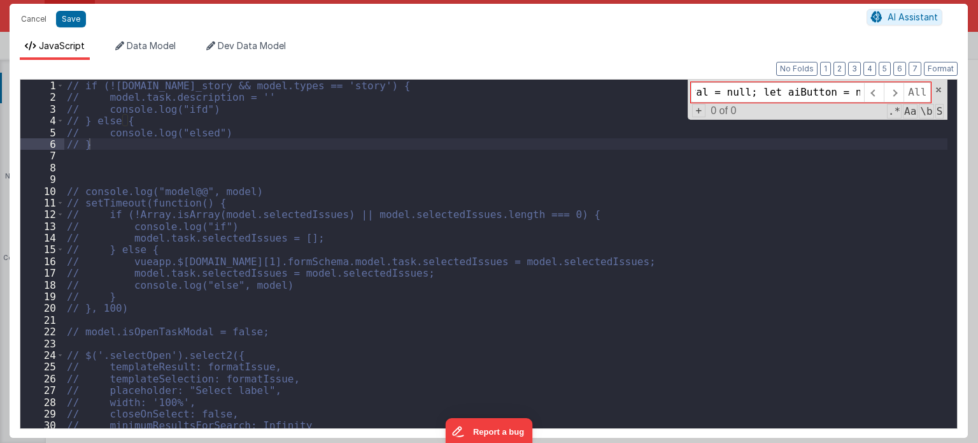
scroll to position [0, 104]
drag, startPoint x: 752, startPoint y: 89, endPoint x: 862, endPoint y: 96, distance: 110.4
click at [862, 96] on input "let aiCheckInterval = null; let aiButton = null;" at bounding box center [777, 92] width 173 height 20
type input "let aiCheckInterval = null;"
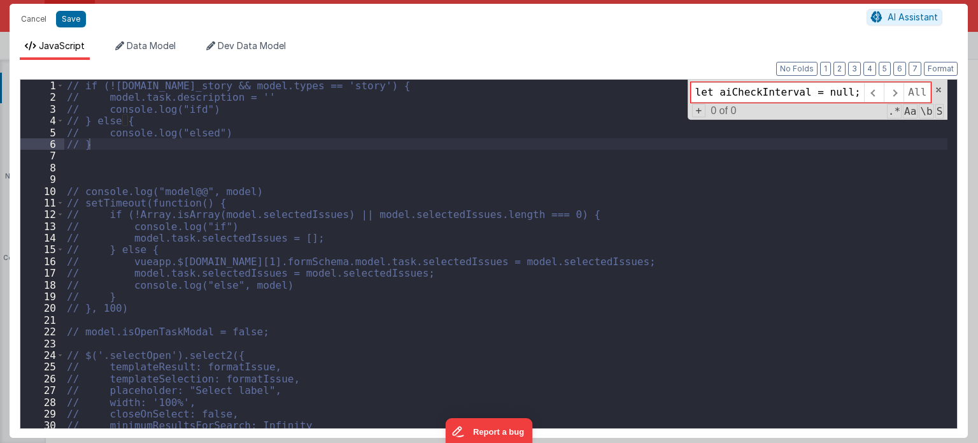
drag, startPoint x: 846, startPoint y: 91, endPoint x: 671, endPoint y: 95, distance: 175.8
click at [671, 95] on div "// if (!model.task.id_story && model.types == 'story') { // model.task.descript…" at bounding box center [505, 254] width 883 height 348
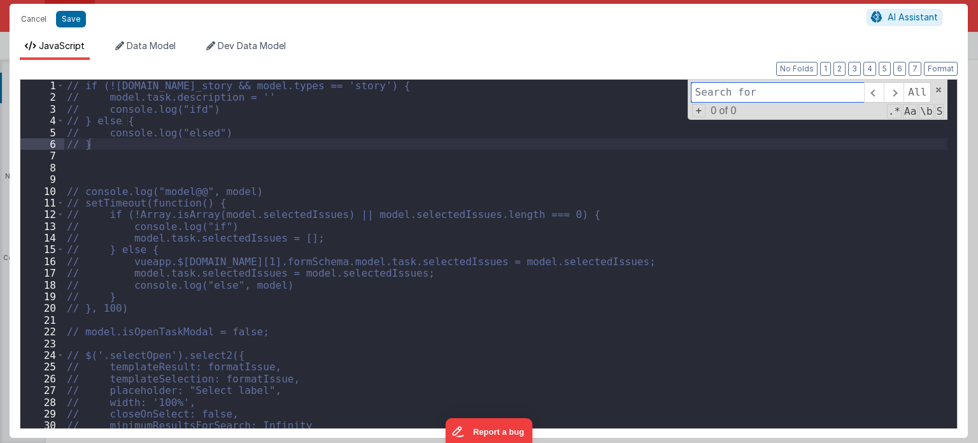
paste input "let isAIProcessing = false"
type input "l"
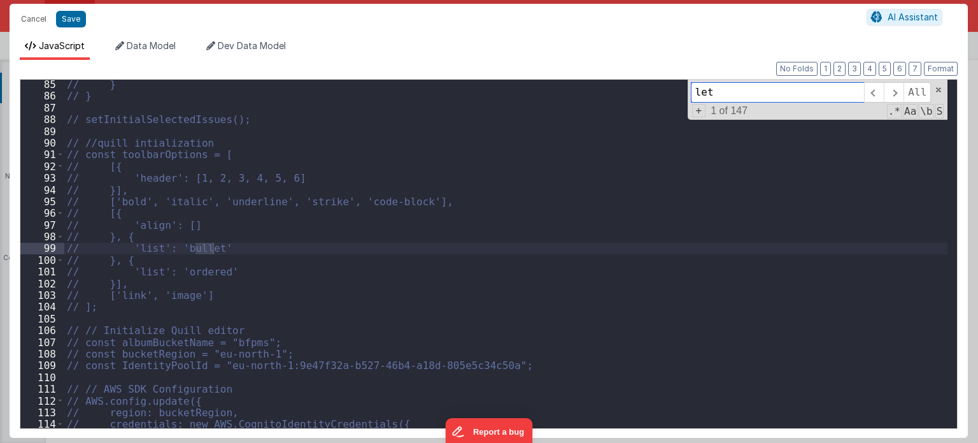
scroll to position [1179, 0]
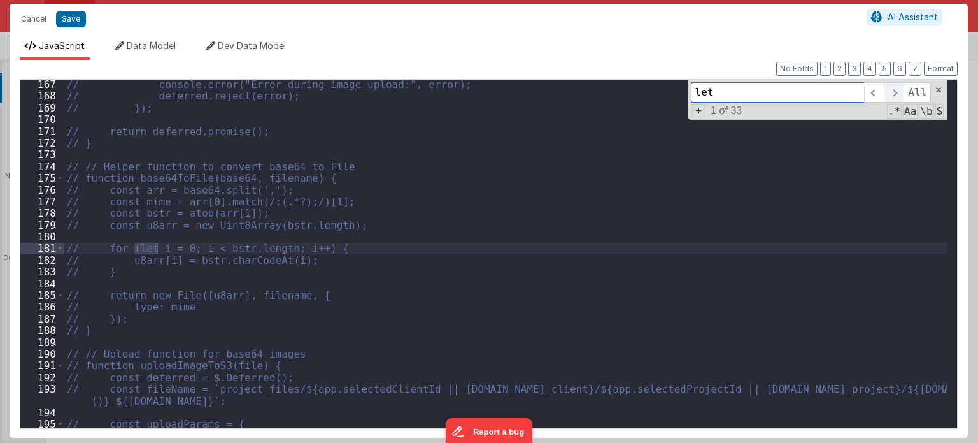
type input "let"
click at [892, 92] on span at bounding box center [894, 92] width 20 height 20
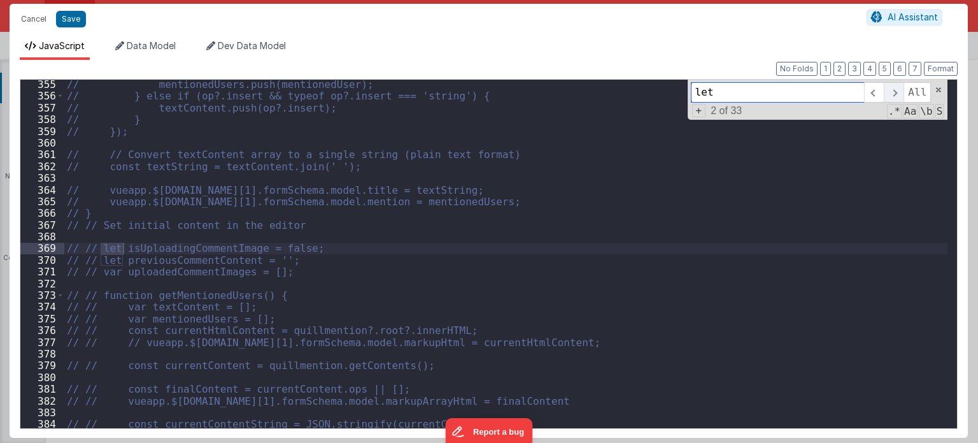
click at [892, 92] on span at bounding box center [894, 92] width 20 height 20
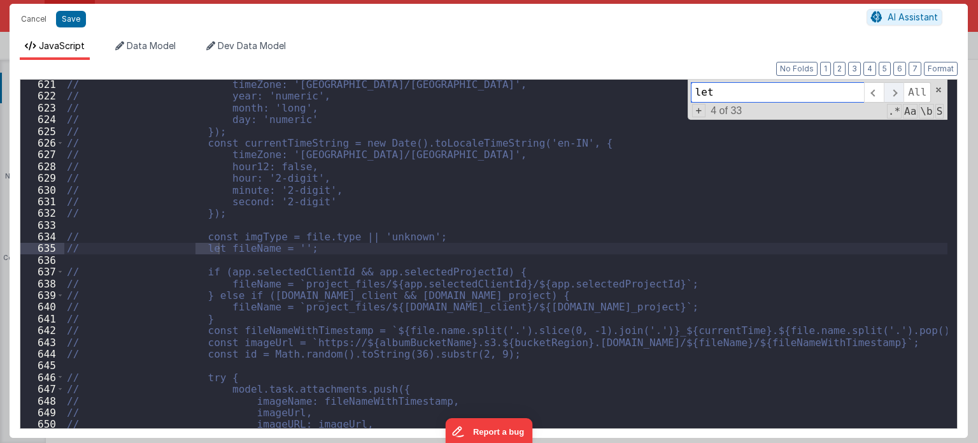
click at [892, 92] on span at bounding box center [894, 92] width 20 height 20
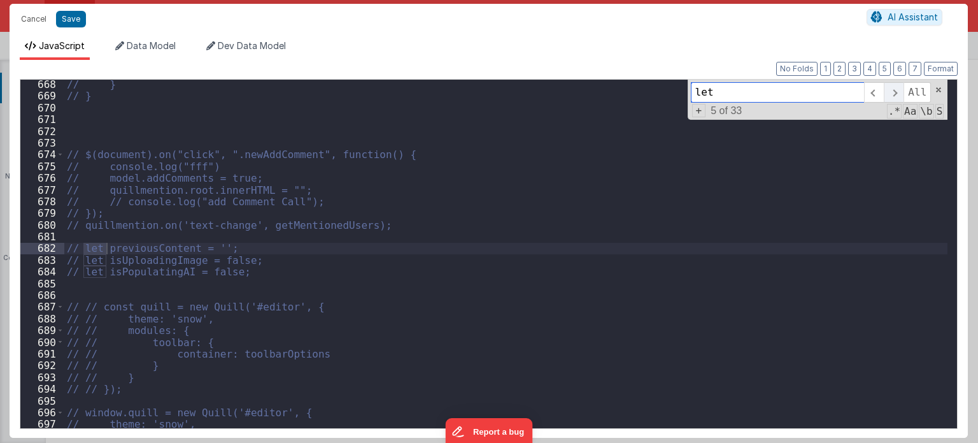
click at [892, 92] on span at bounding box center [894, 92] width 20 height 20
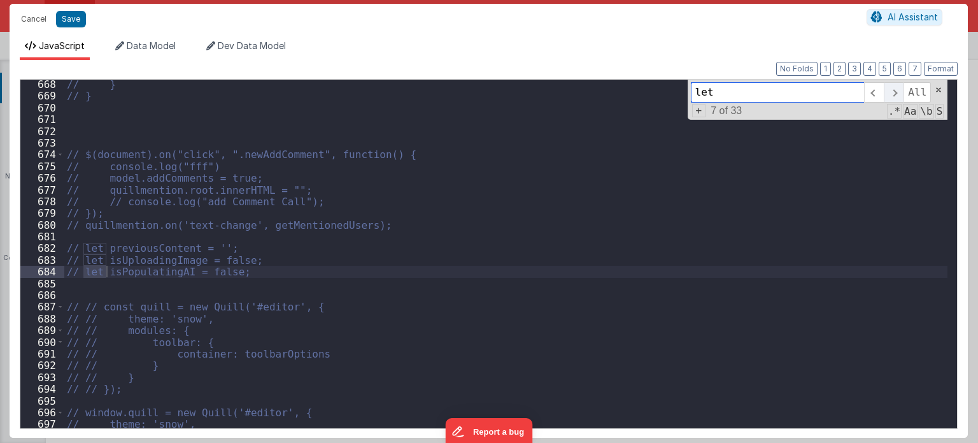
click at [892, 92] on span at bounding box center [894, 92] width 20 height 20
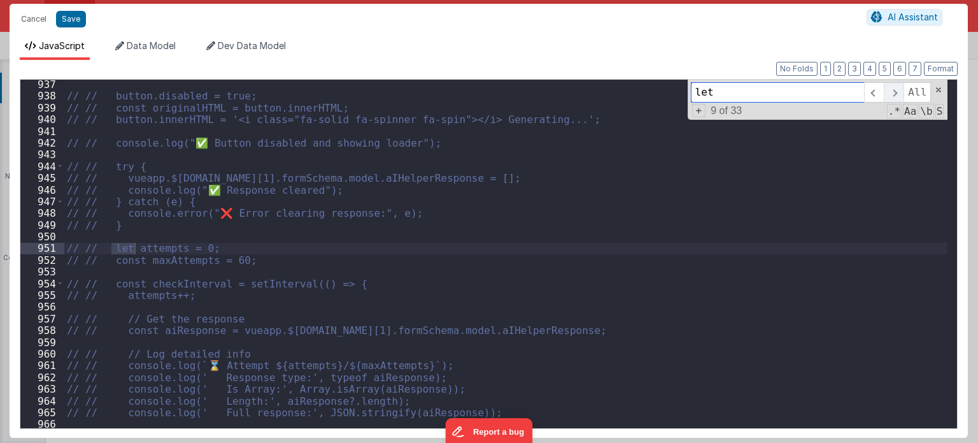
click at [892, 92] on span at bounding box center [894, 92] width 20 height 20
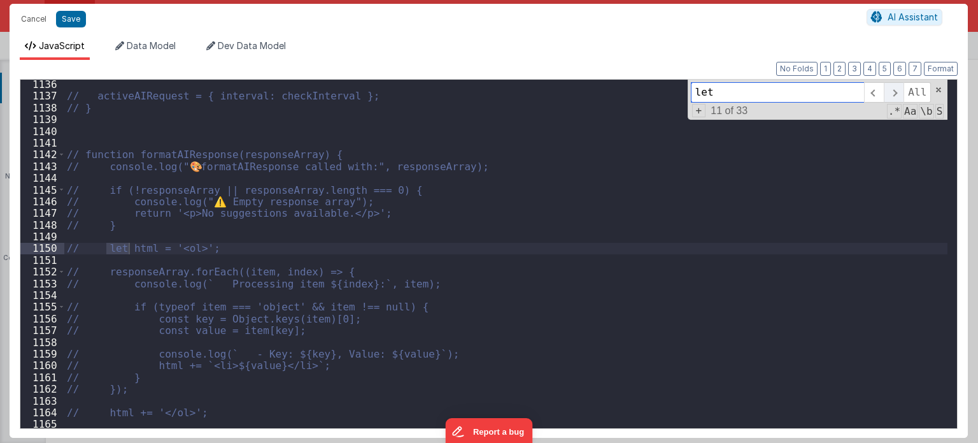
click at [892, 92] on span at bounding box center [894, 92] width 20 height 20
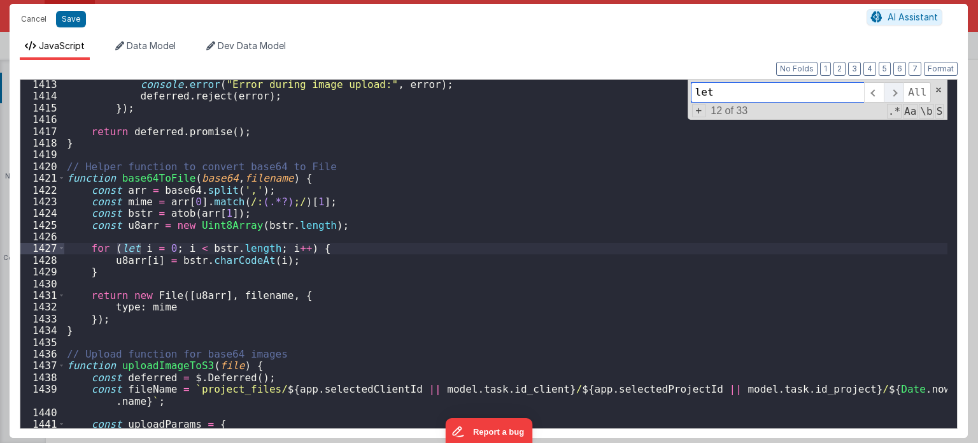
click at [892, 92] on span at bounding box center [894, 92] width 20 height 20
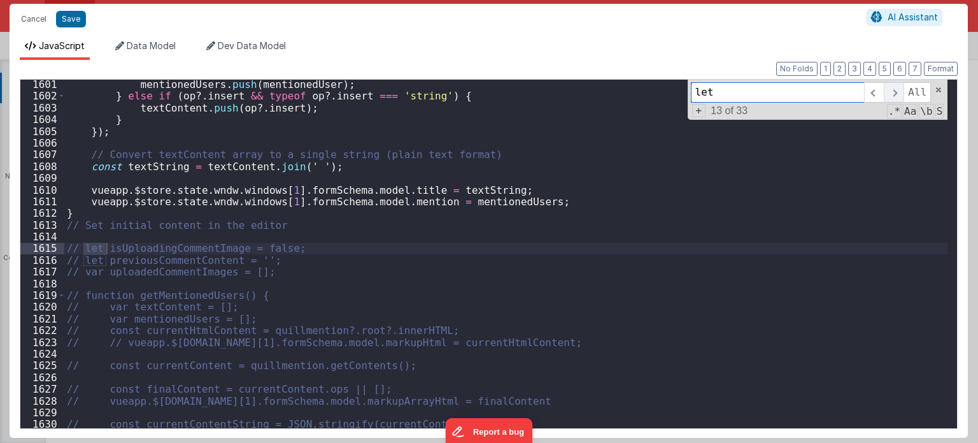
click at [892, 92] on span at bounding box center [894, 92] width 20 height 20
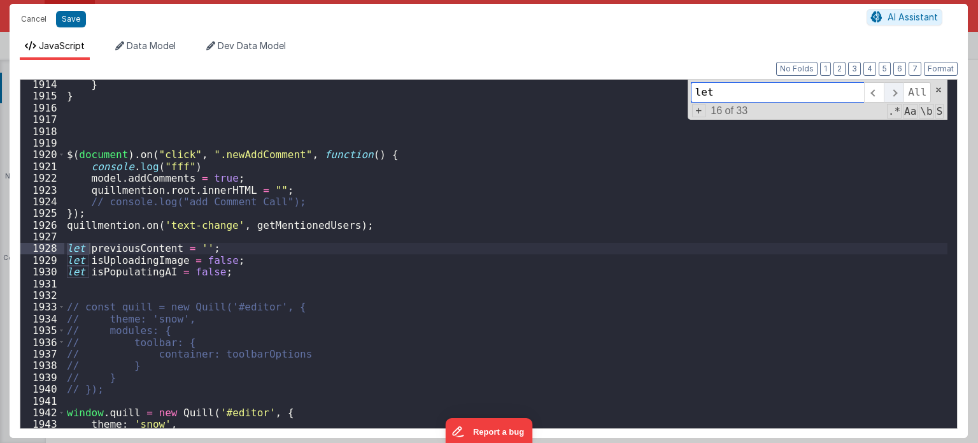
click at [892, 92] on span at bounding box center [894, 92] width 20 height 20
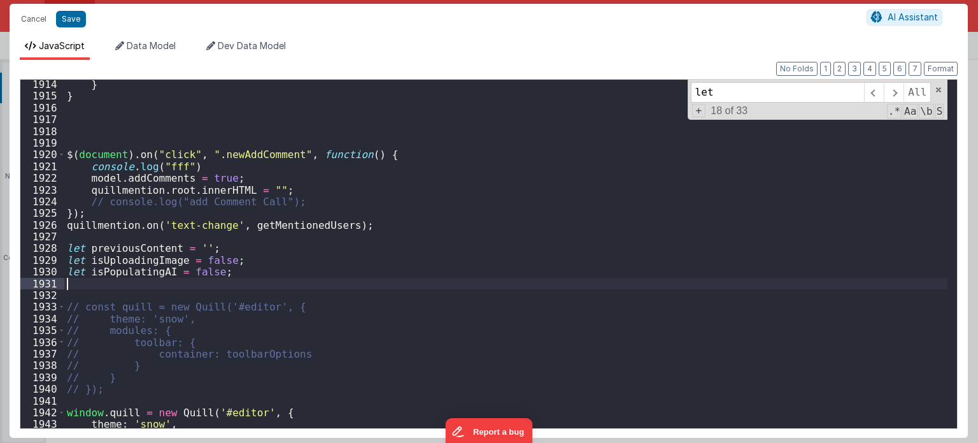
click at [108, 282] on div "} } $ ( document ) . on ( "click" , ".newAddComment" , function ( ) { console .…" at bounding box center [506, 264] width 884 height 373
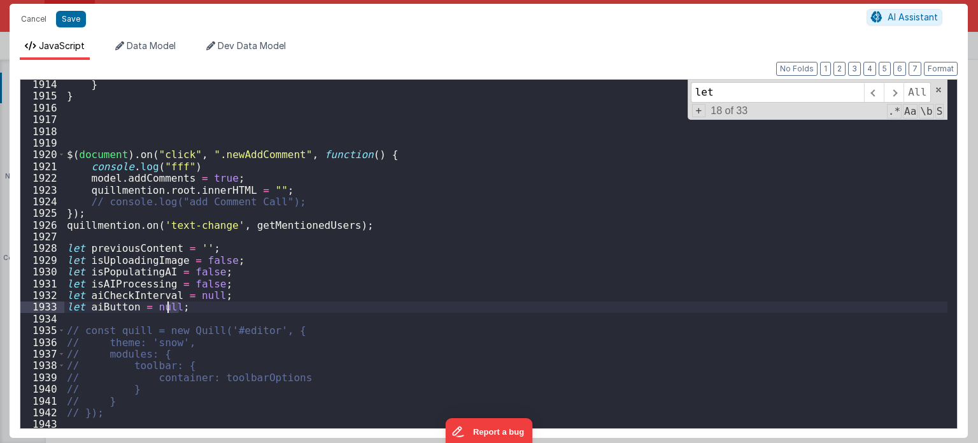
drag, startPoint x: 191, startPoint y: 308, endPoint x: 128, endPoint y: 294, distance: 64.5
click at [143, 297] on div "} } $ ( document ) . on ( "click" , ".newAddComment" , function ( ) { console .…" at bounding box center [506, 264] width 884 height 373
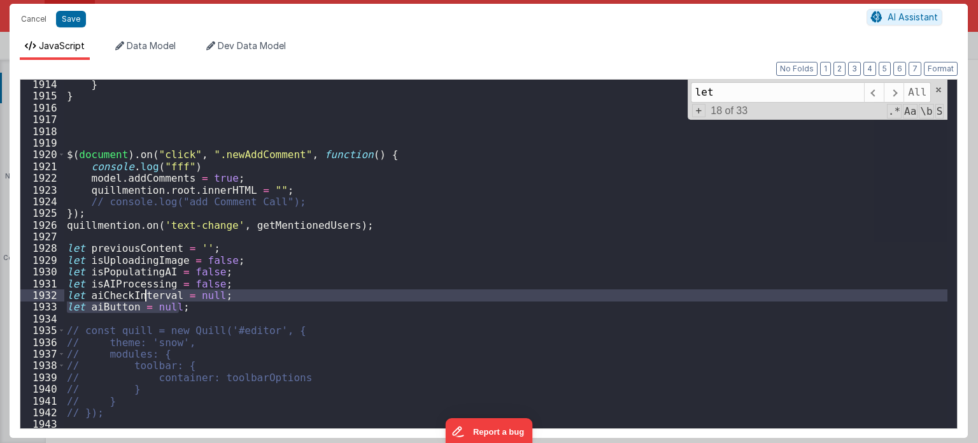
click at [181, 305] on div "} } $ ( document ) . on ( "click" , ".newAddComment" , function ( ) { console .…" at bounding box center [505, 254] width 883 height 348
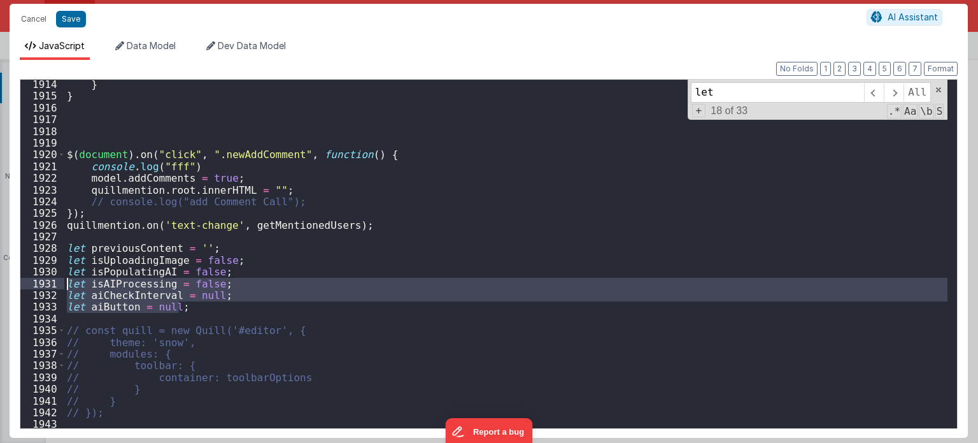
drag, startPoint x: 183, startPoint y: 305, endPoint x: 61, endPoint y: 282, distance: 124.4
click at [61, 282] on div "1914 1915 1916 1917 1918 1919 1920 1921 1922 1923 1924 1925 1926 1927 1928 1929…" at bounding box center [489, 254] width 938 height 350
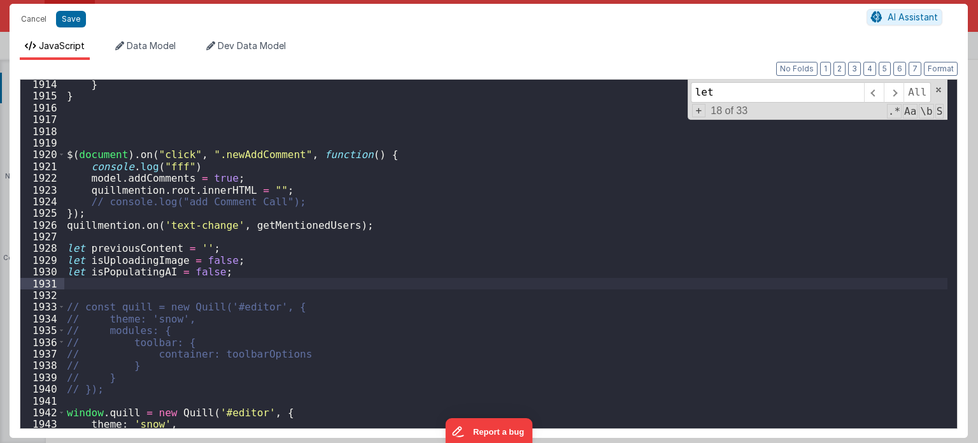
click at [385, 326] on div "} } $ ( document ) . on ( "click" , ".newAddComment" , function ( ) { console .…" at bounding box center [506, 264] width 884 height 373
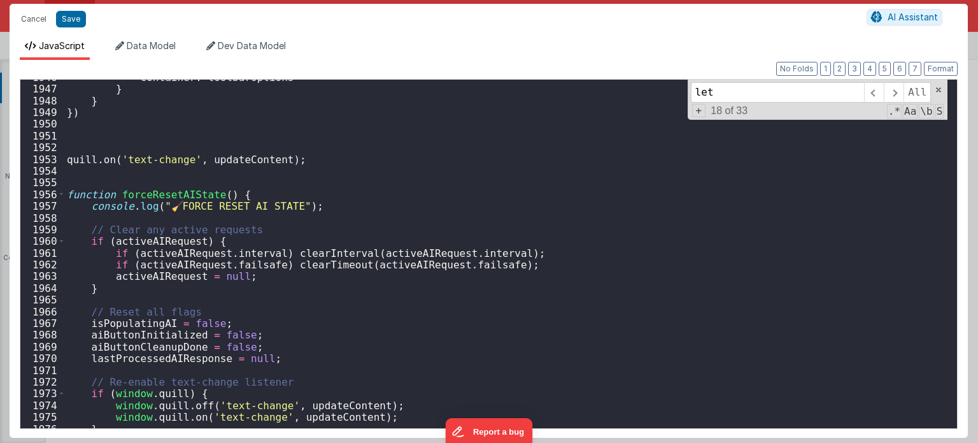
scroll to position [13742, 0]
click at [63, 189] on span at bounding box center [61, 194] width 7 height 11
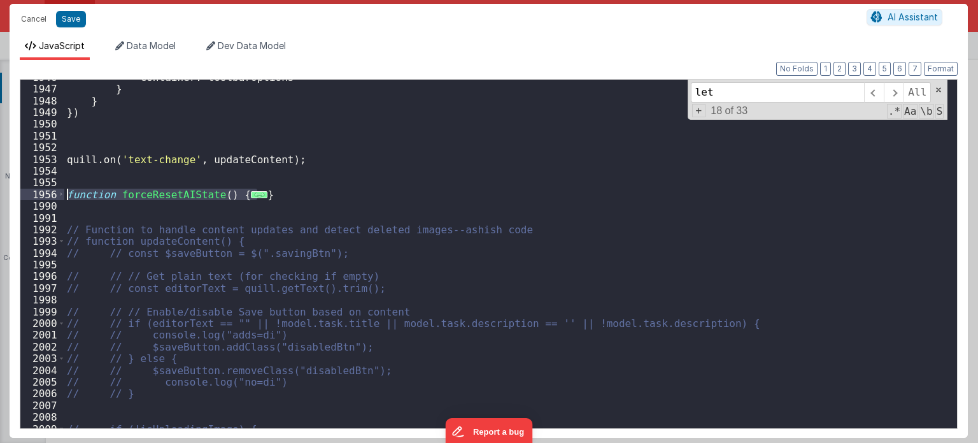
drag, startPoint x: 278, startPoint y: 194, endPoint x: 50, endPoint y: 197, distance: 227.4
click at [50, 197] on div "1946 1947 1948 1949 1950 1951 1952 1953 1954 1955 1956 1990 1991 1992 1993 1994…" at bounding box center [489, 254] width 938 height 350
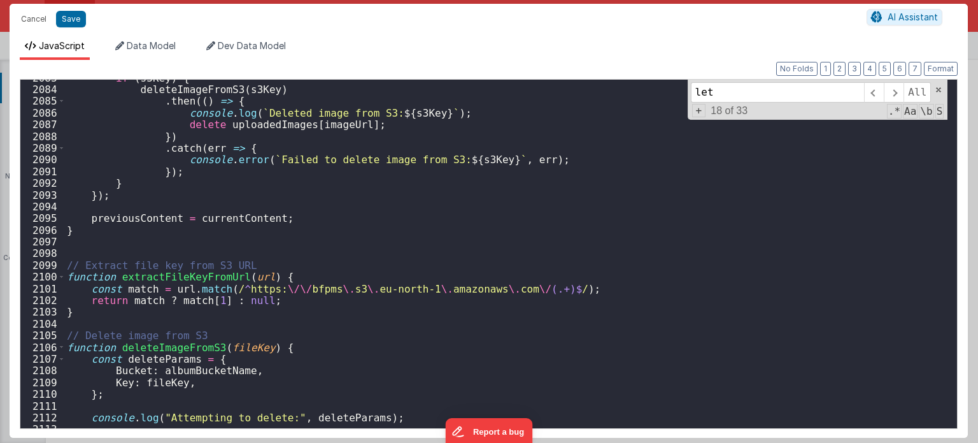
scroll to position [14867, 0]
click at [726, 85] on input "let" at bounding box center [777, 92] width 173 height 20
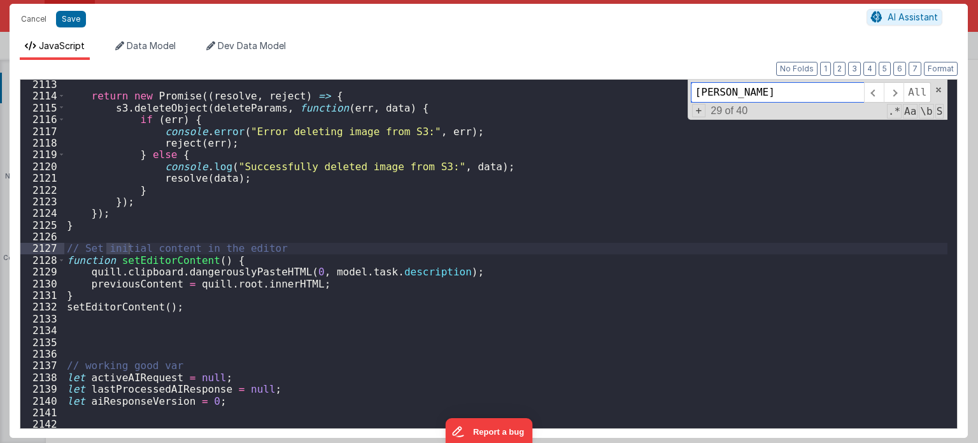
scroll to position [15084, 0]
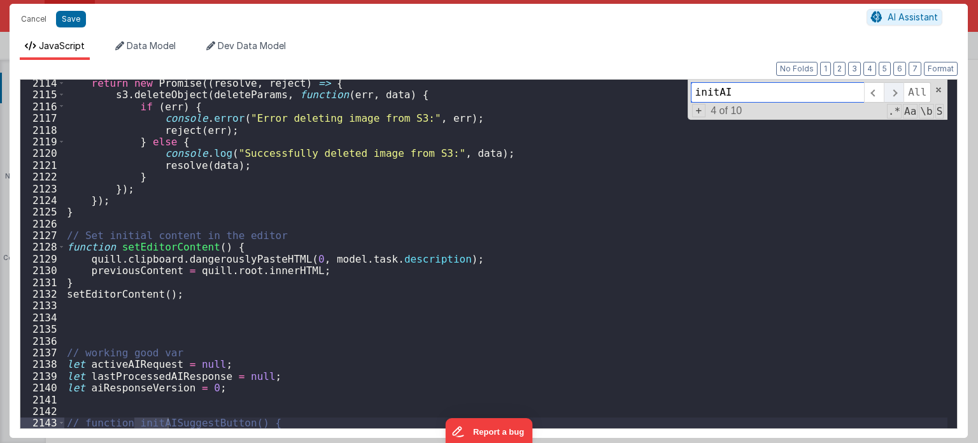
type input "initAI"
click at [894, 96] on span at bounding box center [894, 92] width 20 height 20
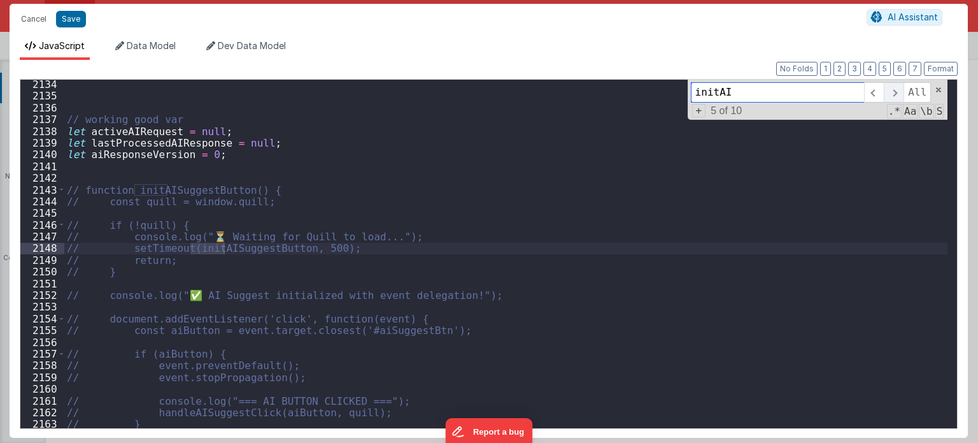
click at [894, 96] on span at bounding box center [894, 92] width 20 height 20
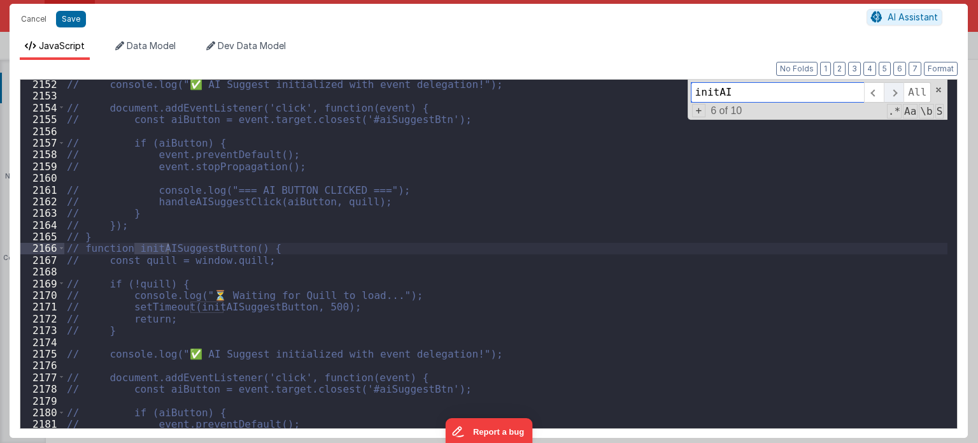
click at [894, 96] on span at bounding box center [894, 92] width 20 height 20
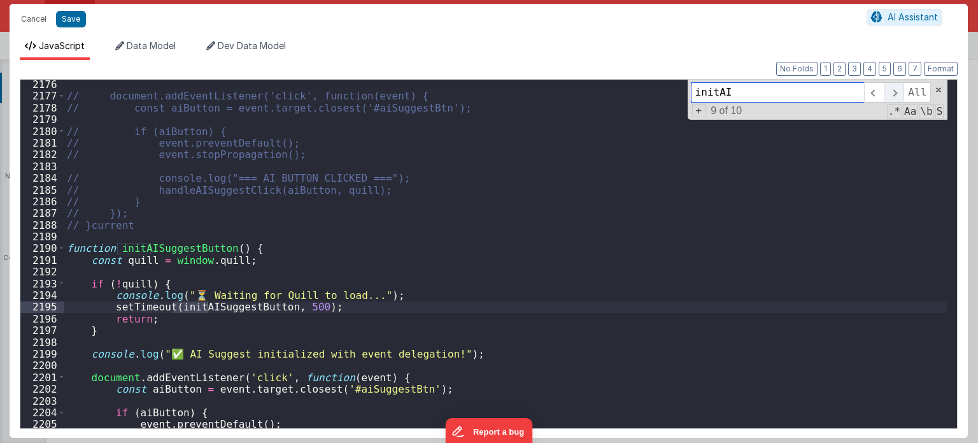
click at [894, 96] on span at bounding box center [894, 92] width 20 height 20
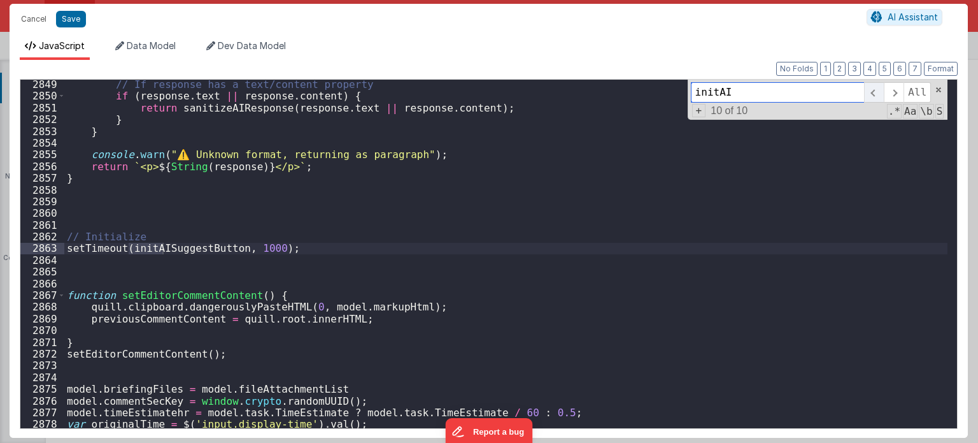
click at [881, 96] on span at bounding box center [874, 92] width 20 height 20
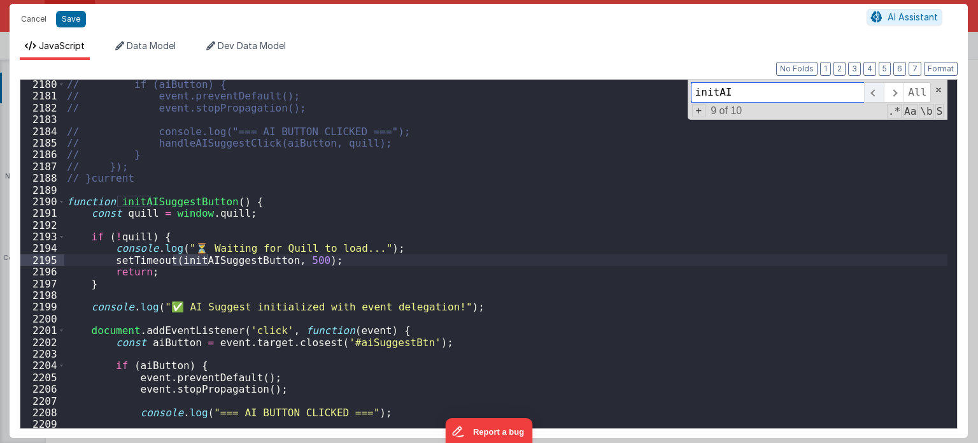
scroll to position [15551, 0]
click at [59, 199] on span at bounding box center [61, 201] width 7 height 11
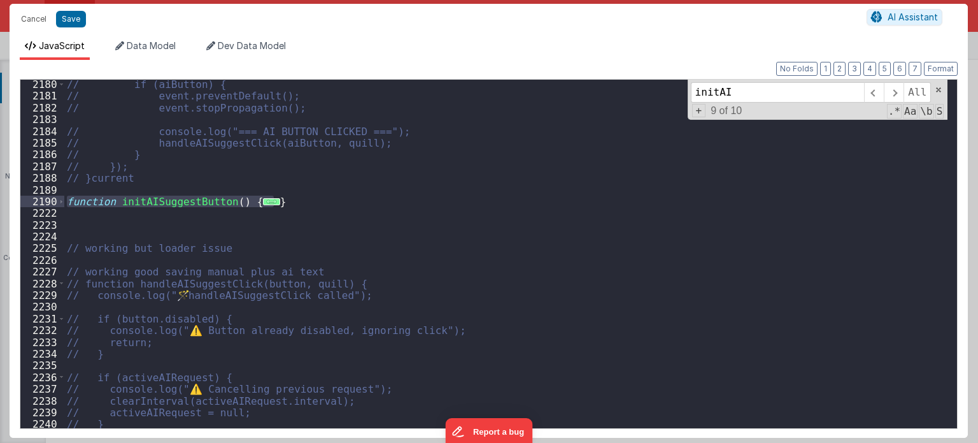
drag, startPoint x: 359, startPoint y: 201, endPoint x: 45, endPoint y: 206, distance: 314.0
click at [45, 206] on div "2180 2181 2182 2183 2184 2185 2186 2187 2188 2189 2190 2222 2223 2224 2225 2226…" at bounding box center [489, 254] width 938 height 350
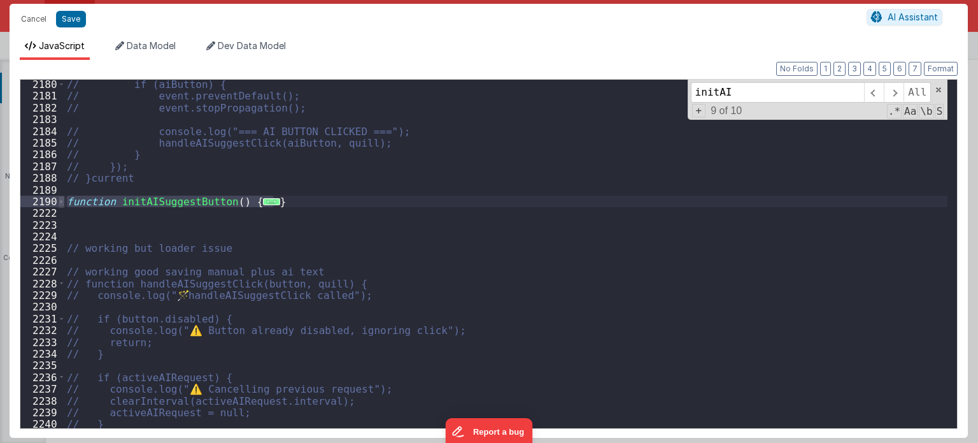
click at [62, 196] on span at bounding box center [61, 201] width 7 height 11
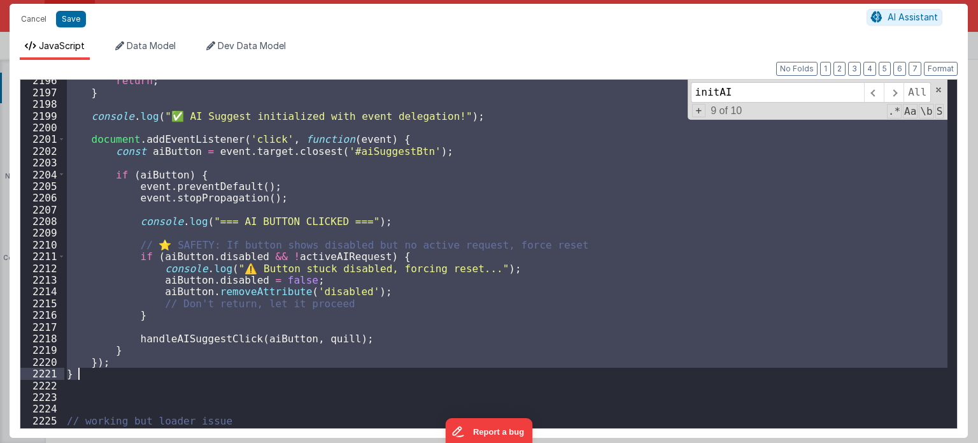
scroll to position [15667, 0]
click at [371, 390] on div "return ; } console . log ( "✅ AI Suggest initialized with event delegation!" ) …" at bounding box center [506, 261] width 884 height 373
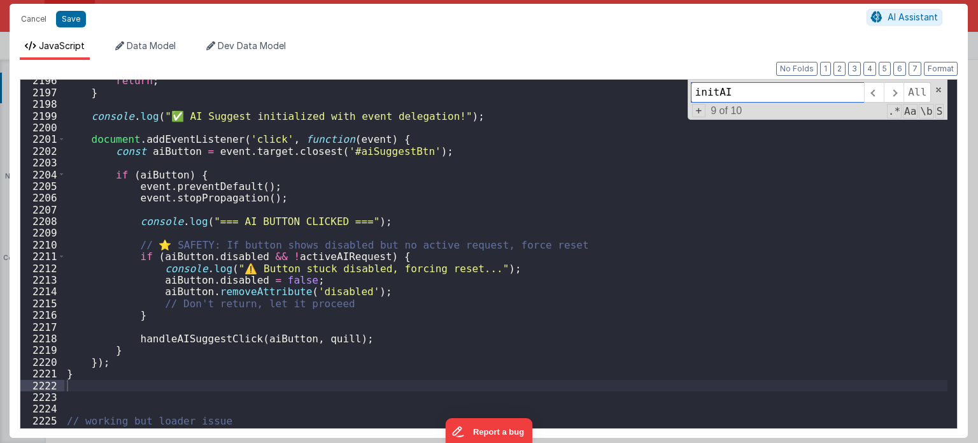
click at [741, 99] on input "initAI" at bounding box center [777, 92] width 173 height 20
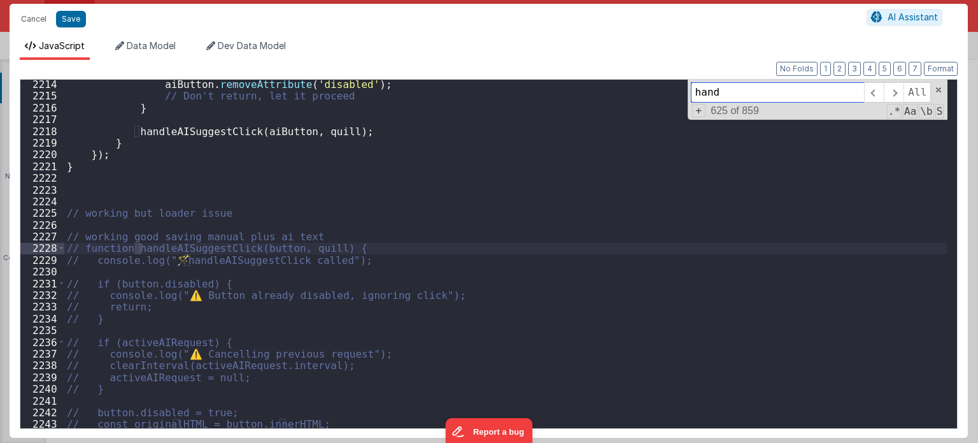
scroll to position [15792, 0]
type input "handleAI"
click at [894, 93] on span at bounding box center [894, 92] width 20 height 20
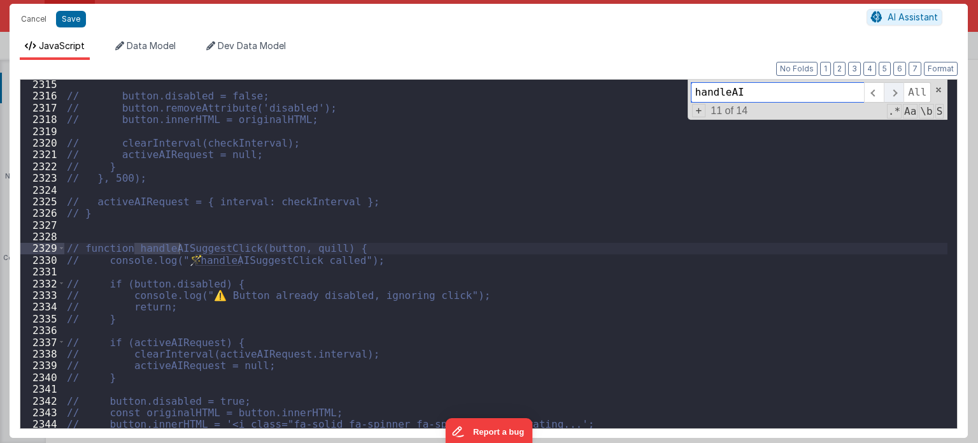
click at [894, 93] on span at bounding box center [894, 92] width 20 height 20
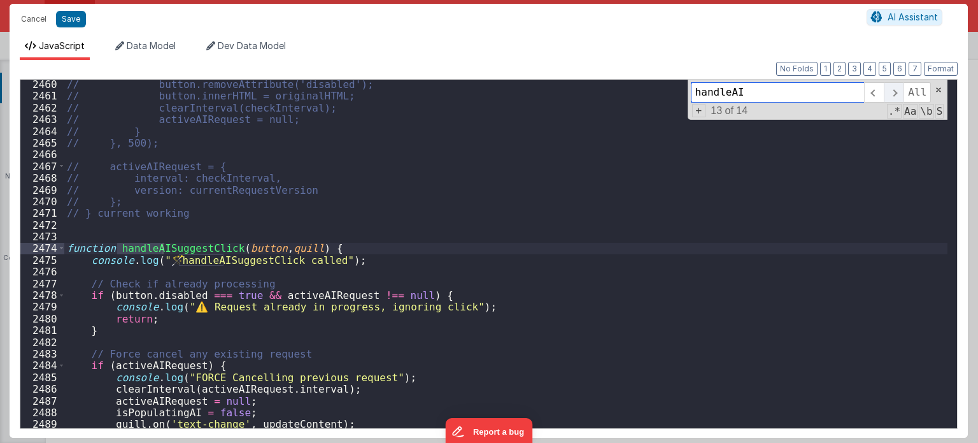
click at [894, 93] on span at bounding box center [894, 92] width 20 height 20
click at [59, 248] on span at bounding box center [61, 247] width 7 height 11
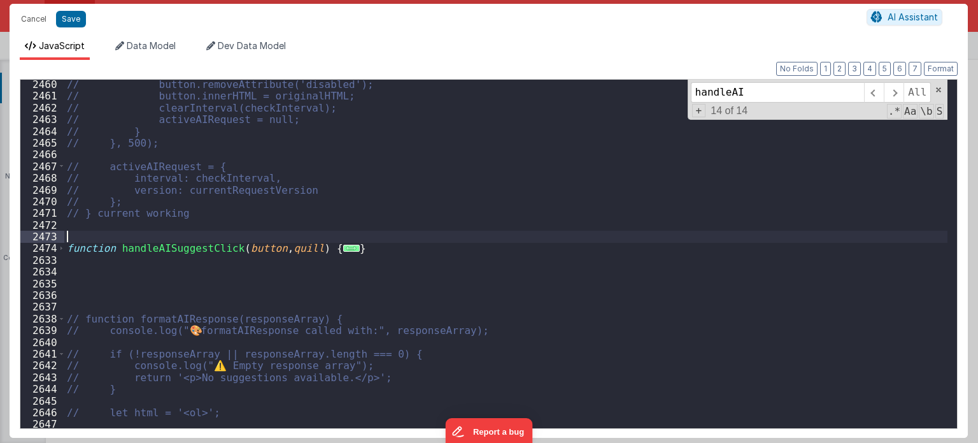
click at [371, 241] on div "// button.removeAttribute('disabled'); // button.innerHTML = originalHTML; // c…" at bounding box center [506, 264] width 884 height 373
click at [375, 249] on div "// button.removeAttribute('disabled'); // button.innerHTML = originalHTML; // c…" at bounding box center [506, 264] width 884 height 373
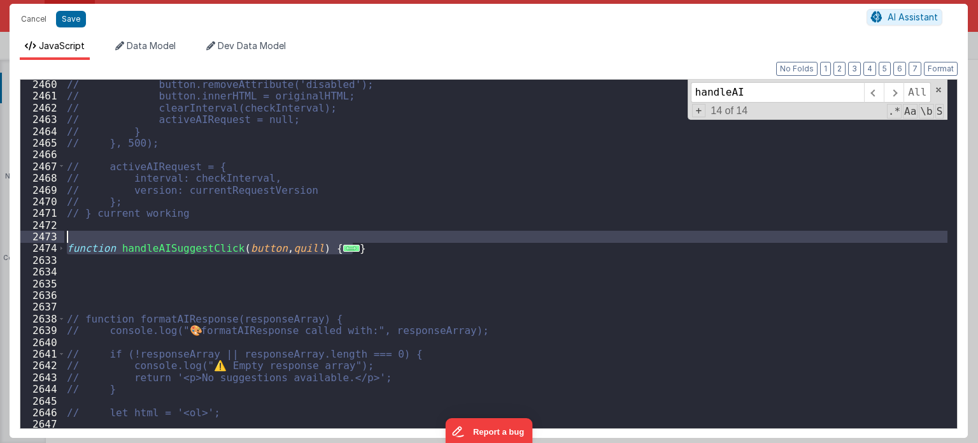
drag, startPoint x: 375, startPoint y: 249, endPoint x: 71, endPoint y: 245, distance: 304.5
click at [67, 243] on div "// button.removeAttribute('disabled'); // button.innerHTML = originalHTML; // c…" at bounding box center [506, 264] width 884 height 373
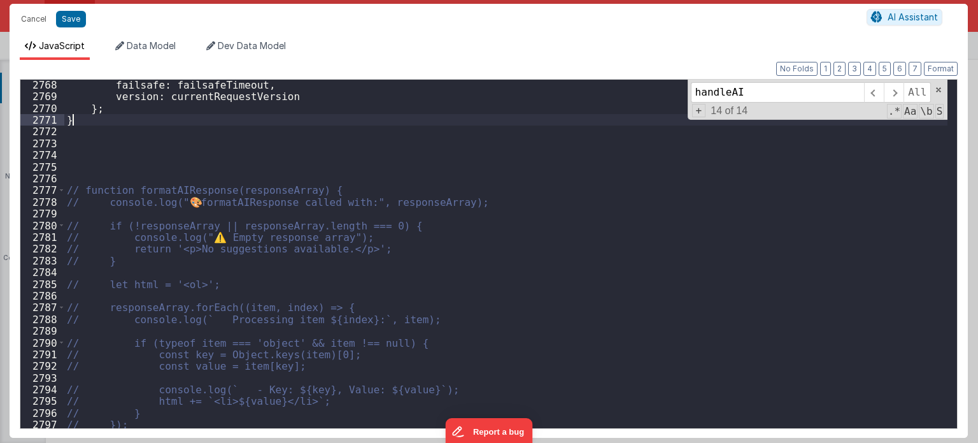
scroll to position [18721, 0]
click at [83, 160] on div "failsafe : failsafeTimeout , version : currentRequestVersion } ; } // function …" at bounding box center [506, 265] width 884 height 373
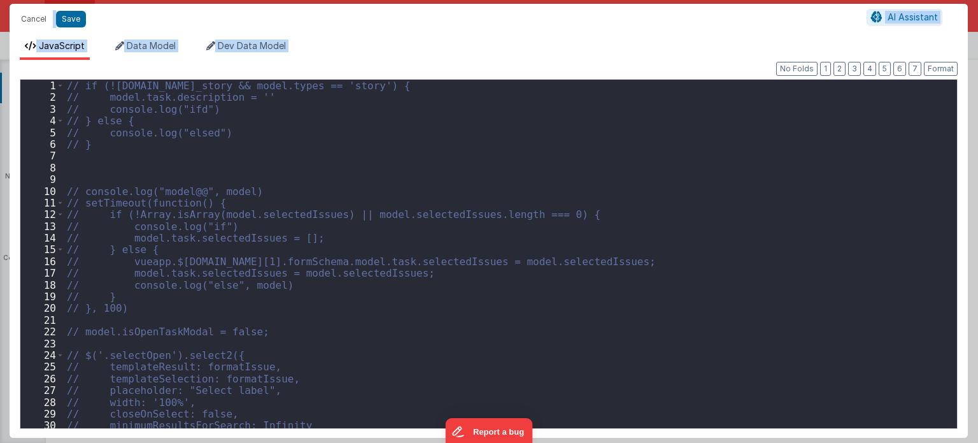
click at [526, 339] on div "// if (![DOMAIN_NAME]_story && model.types == 'story') { // model.task.descript…" at bounding box center [506, 266] width 884 height 373
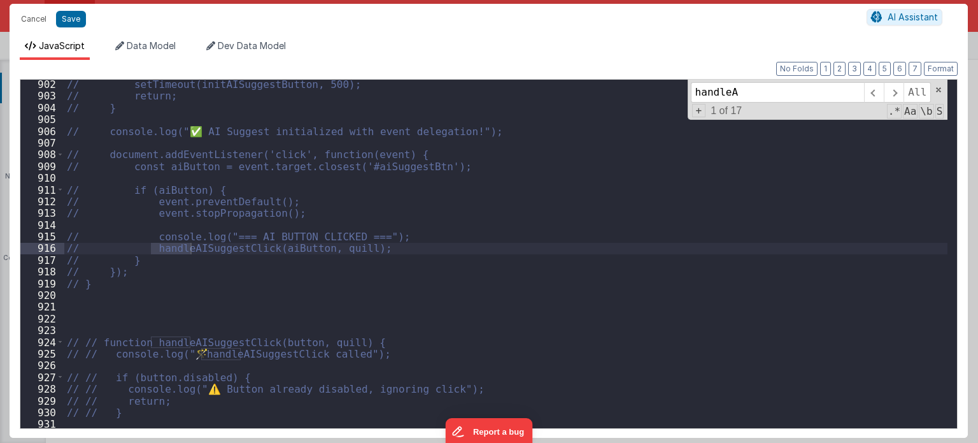
scroll to position [6115, 0]
type input "handleAI"
click at [876, 97] on span at bounding box center [874, 92] width 20 height 20
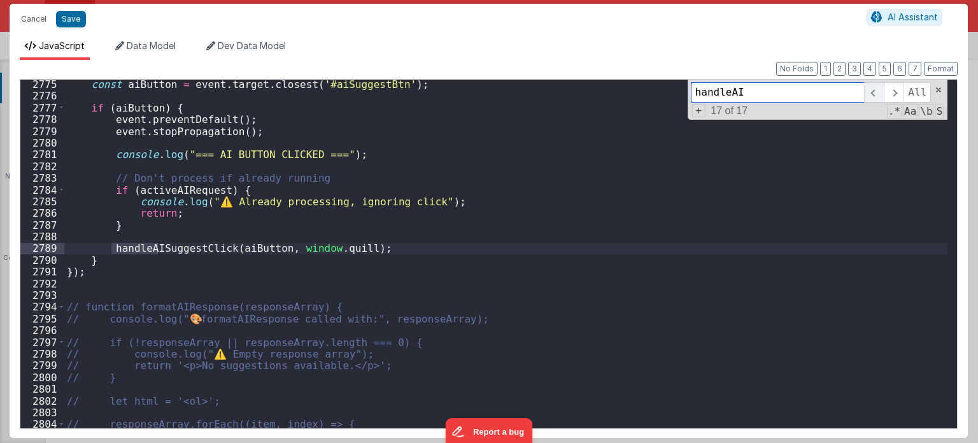
click at [876, 97] on span at bounding box center [874, 92] width 20 height 20
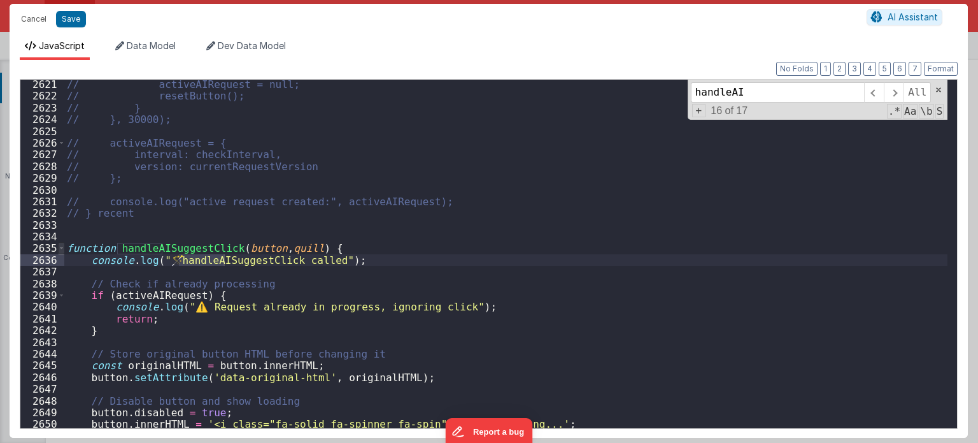
click at [58, 248] on span at bounding box center [61, 247] width 7 height 11
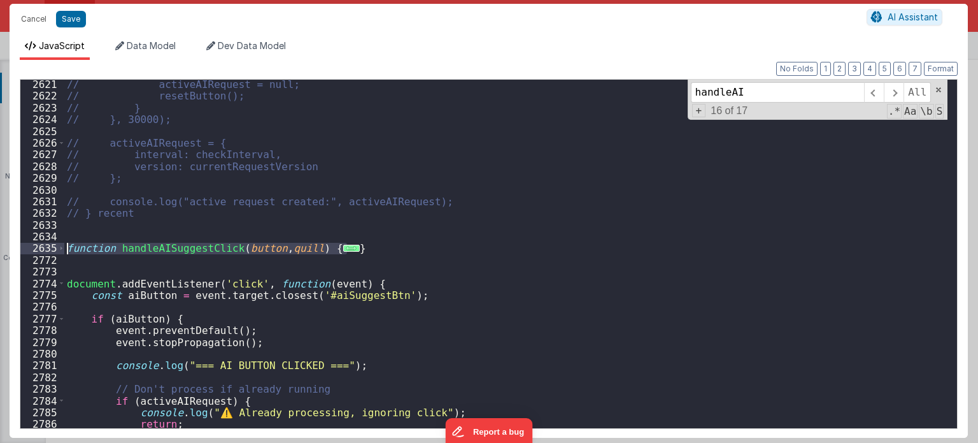
drag, startPoint x: 361, startPoint y: 254, endPoint x: 16, endPoint y: 250, distance: 345.2
click at [16, 250] on div "Format 7 6 5 4 3 2 1 No Folds 2621 2622 2623 2624 2625 2626 2627 2628 2629 2630…" at bounding box center [489, 249] width 959 height 378
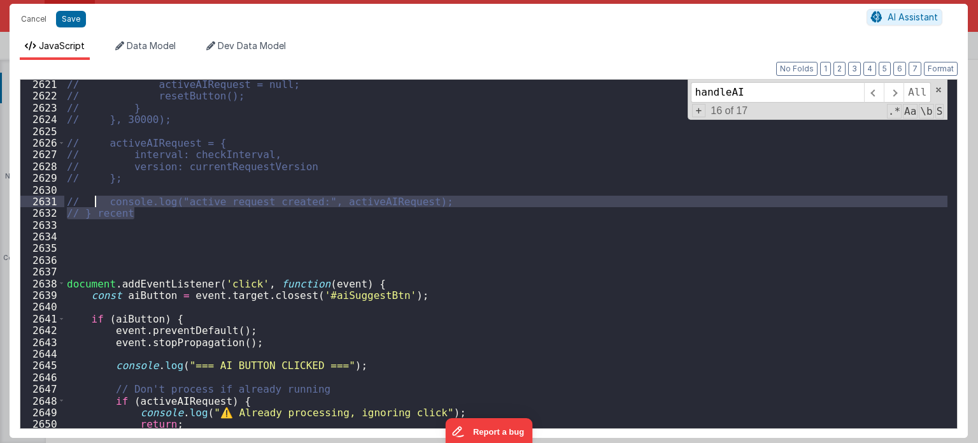
drag, startPoint x: 141, startPoint y: 213, endPoint x: 95, endPoint y: 206, distance: 47.1
click at [95, 206] on div "// activeAIRequest = null; // resetButton(); // } // }, 30000); // activeAIRequ…" at bounding box center [506, 264] width 884 height 373
click at [132, 212] on div "// activeAIRequest = null; // resetButton(); // } // }, 30000); // activeAIRequ…" at bounding box center [505, 254] width 883 height 348
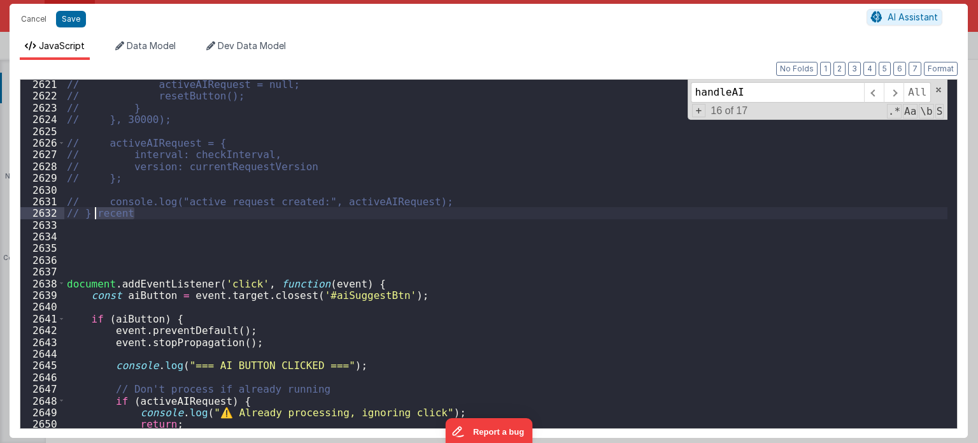
drag, startPoint x: 132, startPoint y: 212, endPoint x: 98, endPoint y: 213, distance: 34.4
click at [98, 213] on div "// activeAIRequest = null; // resetButton(); // } // }, 30000); // activeAIRequ…" at bounding box center [506, 264] width 884 height 373
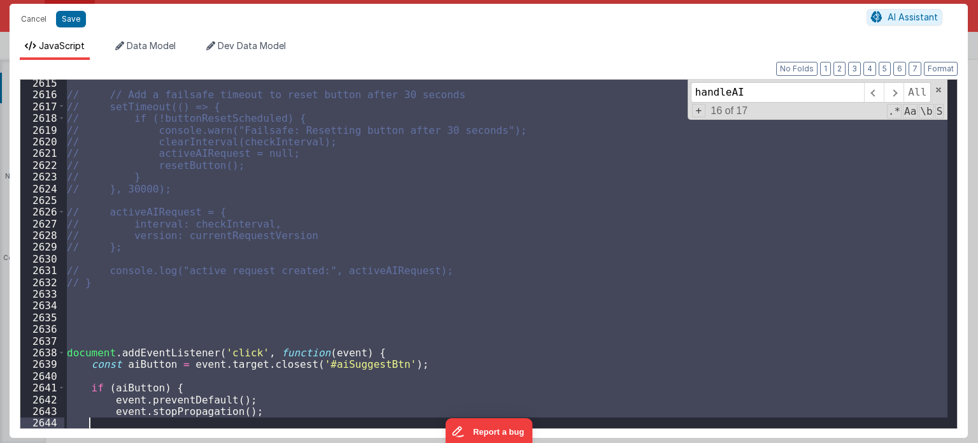
scroll to position [18546, 0]
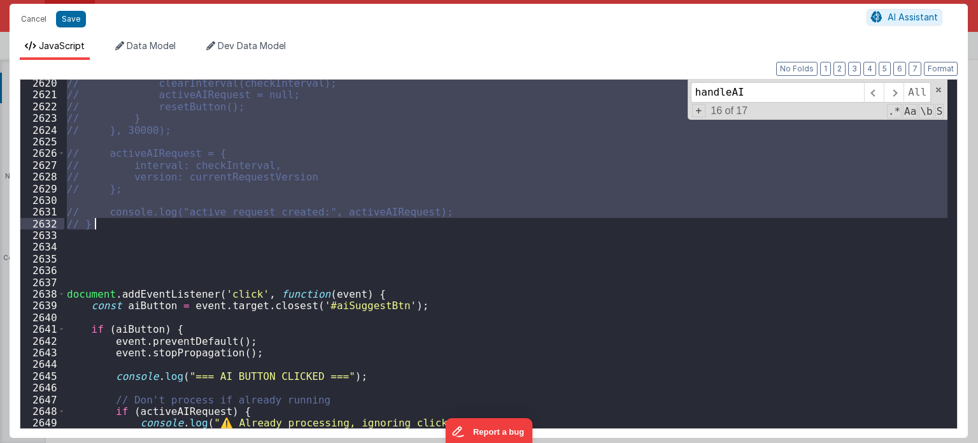
drag, startPoint x: 68, startPoint y: 308, endPoint x: 323, endPoint y: 226, distance: 268.3
click at [323, 226] on div "// clearInterval(checkInterval); // activeAIRequest = null; // resetButton(); /…" at bounding box center [506, 263] width 884 height 373
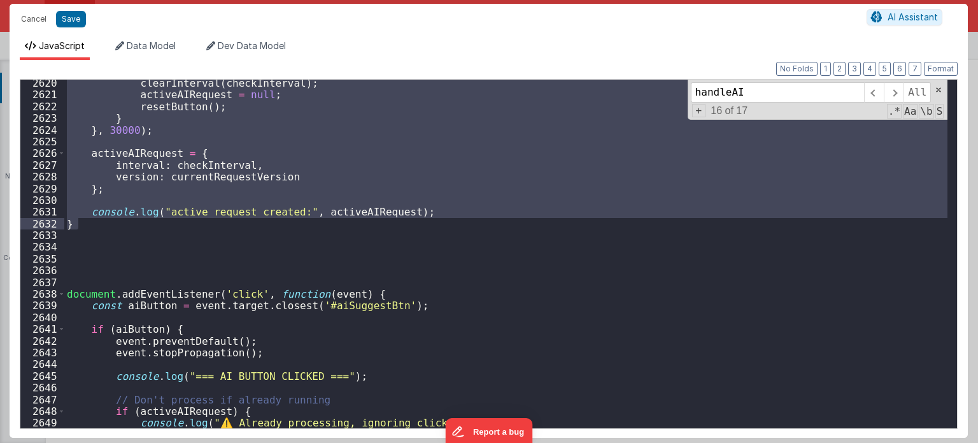
scroll to position [18638, 0]
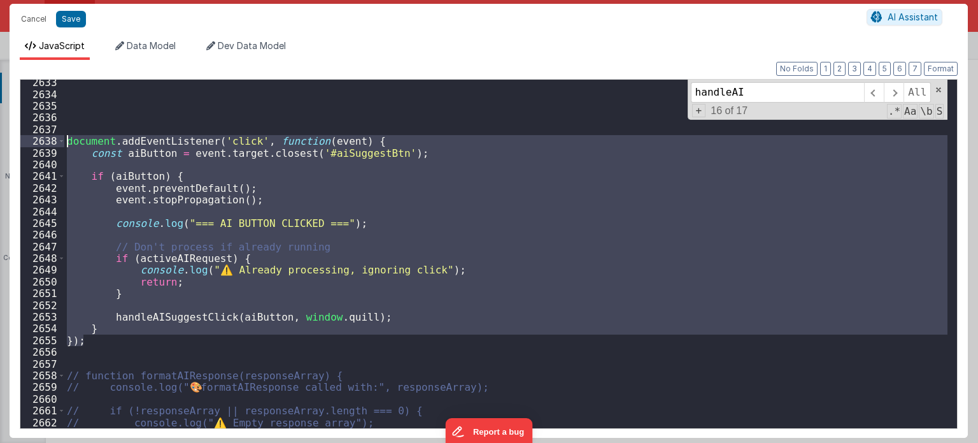
drag, startPoint x: 92, startPoint y: 344, endPoint x: 66, endPoint y: 136, distance: 210.0
click at [66, 136] on div "document . addEventListener ( 'click' , function ( event ) { const aiButton = e…" at bounding box center [506, 262] width 884 height 373
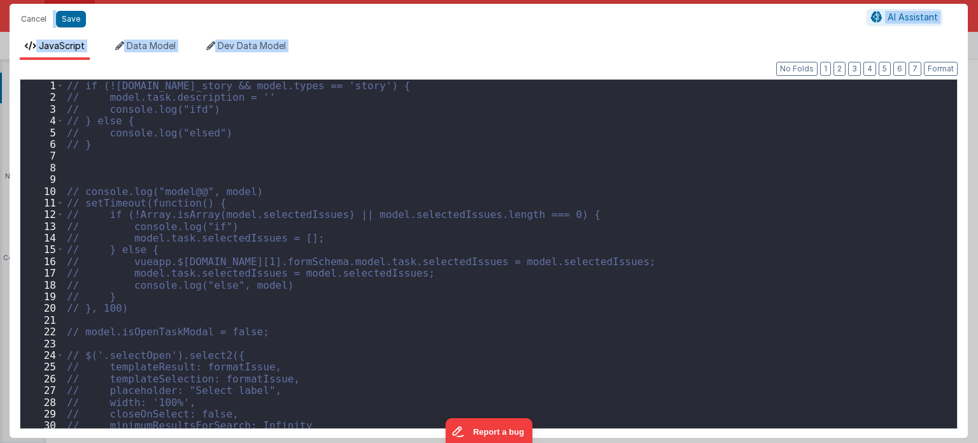
click at [587, 198] on div "// if (![DOMAIN_NAME]_story && model.types == 'story') { // model.task.descript…" at bounding box center [506, 266] width 884 height 373
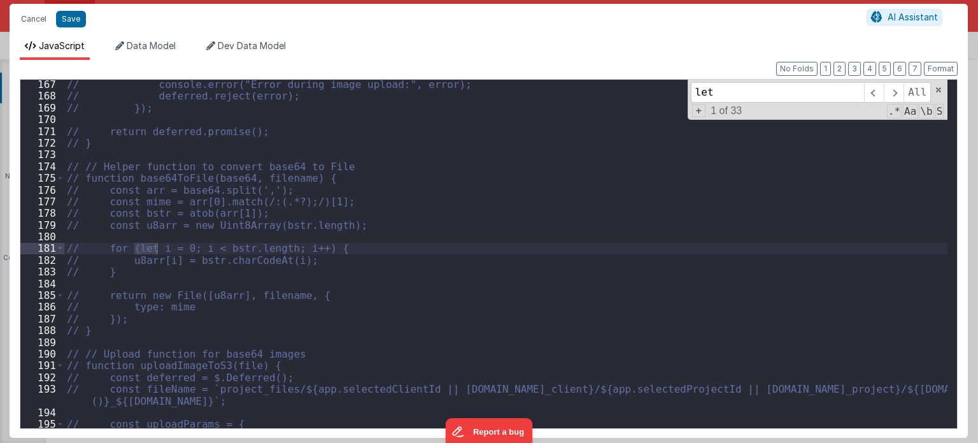
scroll to position [1190, 0]
type input "let"
click at [895, 100] on span at bounding box center [894, 92] width 20 height 20
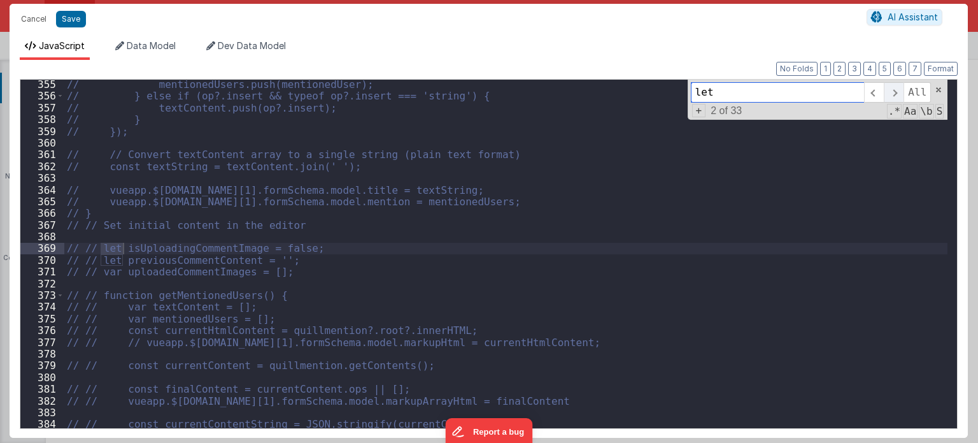
click at [895, 100] on span at bounding box center [894, 92] width 20 height 20
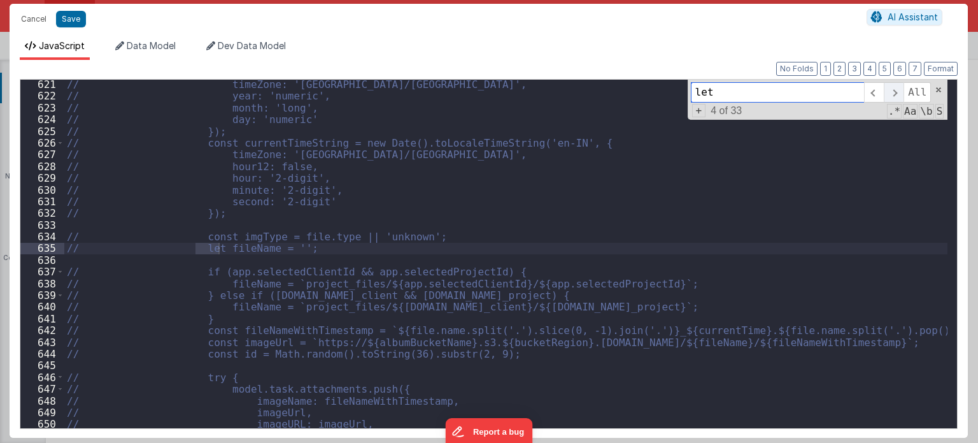
click at [895, 100] on span at bounding box center [894, 92] width 20 height 20
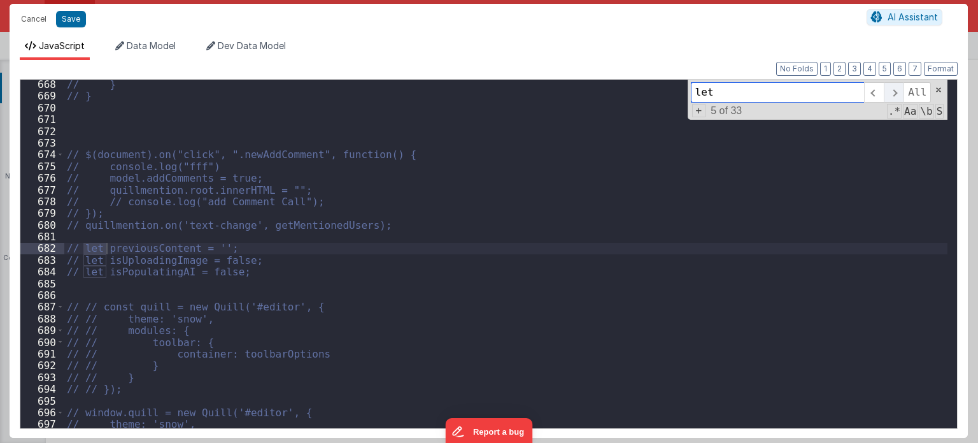
click at [895, 100] on span at bounding box center [894, 92] width 20 height 20
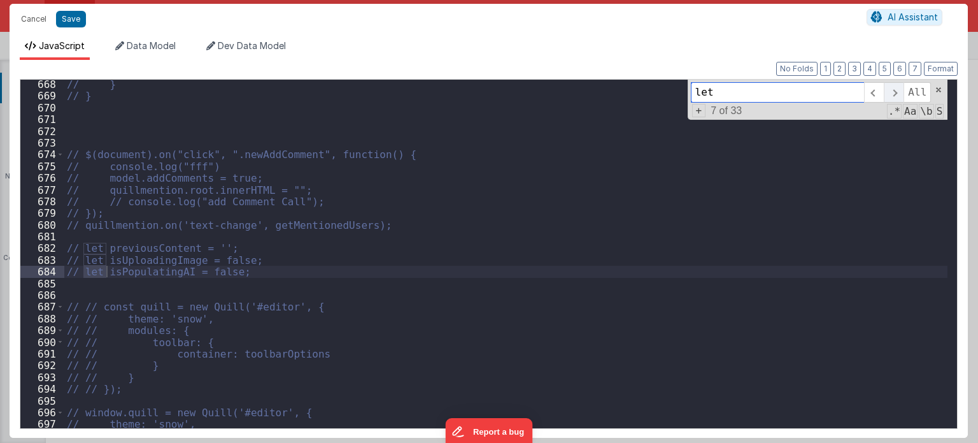
click at [895, 100] on span at bounding box center [894, 92] width 20 height 20
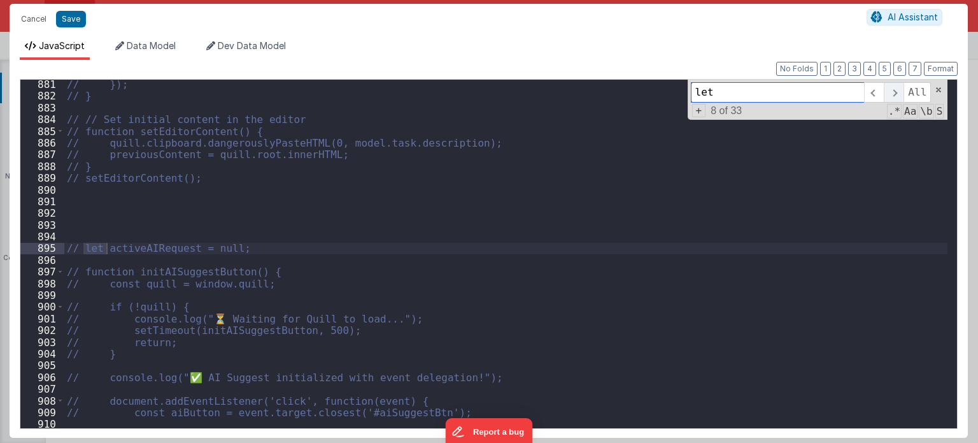
click at [895, 100] on span at bounding box center [894, 92] width 20 height 20
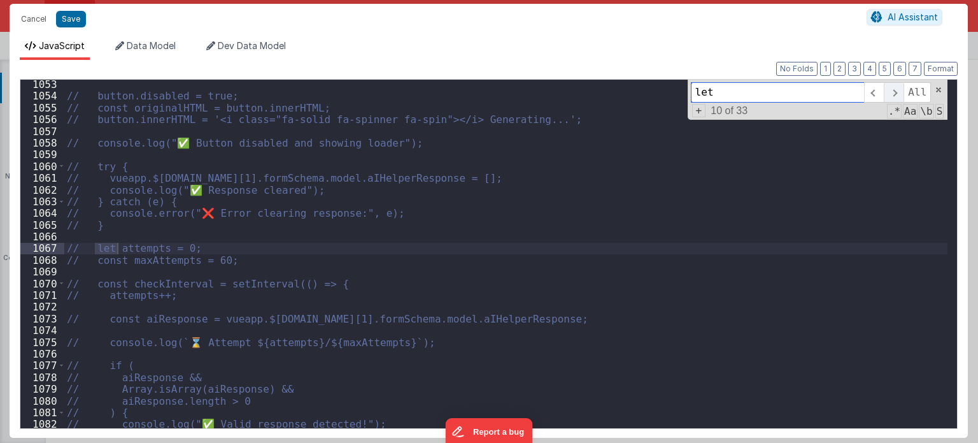
click at [895, 100] on span at bounding box center [894, 92] width 20 height 20
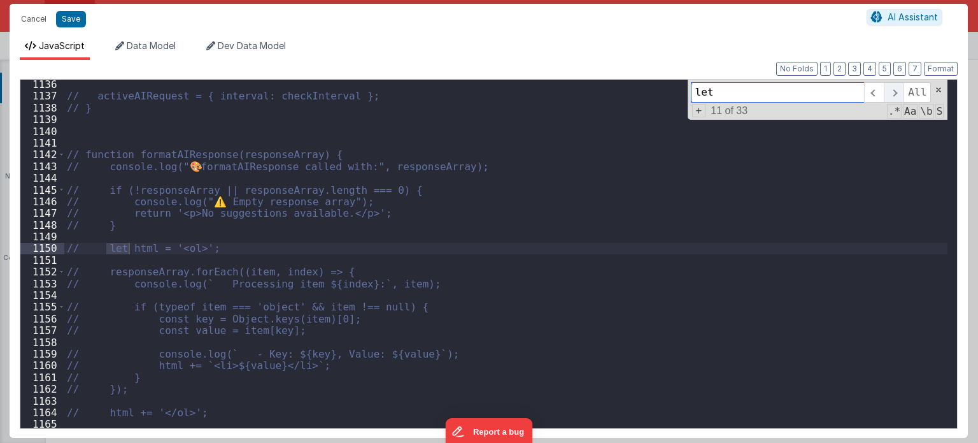
click at [895, 100] on span at bounding box center [894, 92] width 20 height 20
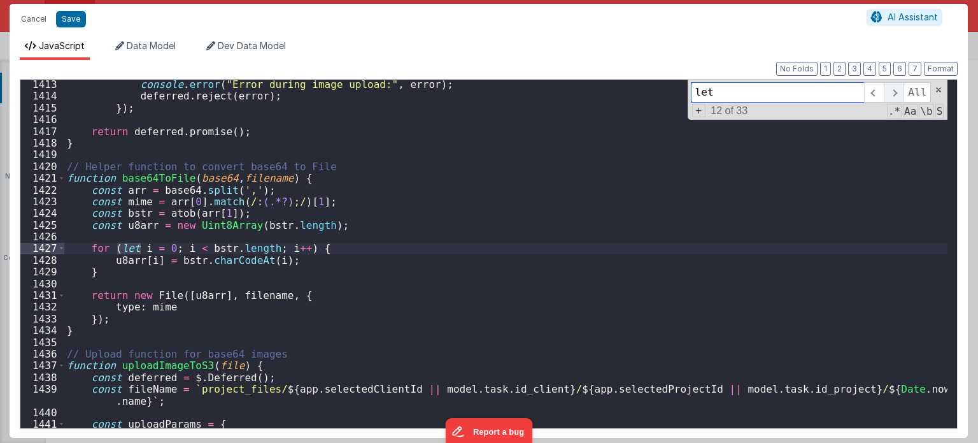
click at [895, 100] on span at bounding box center [894, 92] width 20 height 20
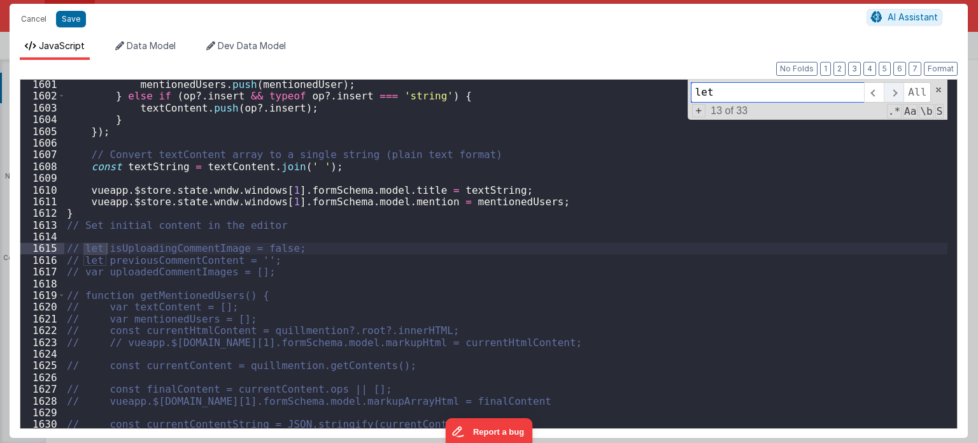
click at [895, 100] on span at bounding box center [894, 92] width 20 height 20
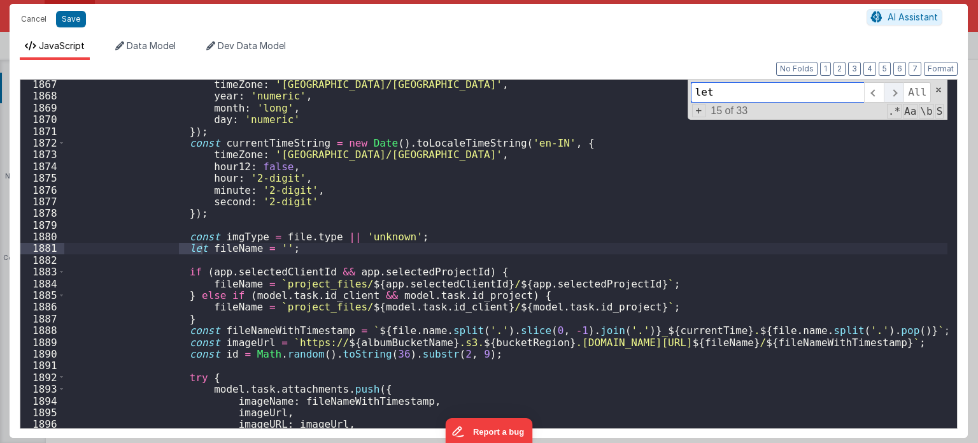
click at [895, 100] on span at bounding box center [894, 92] width 20 height 20
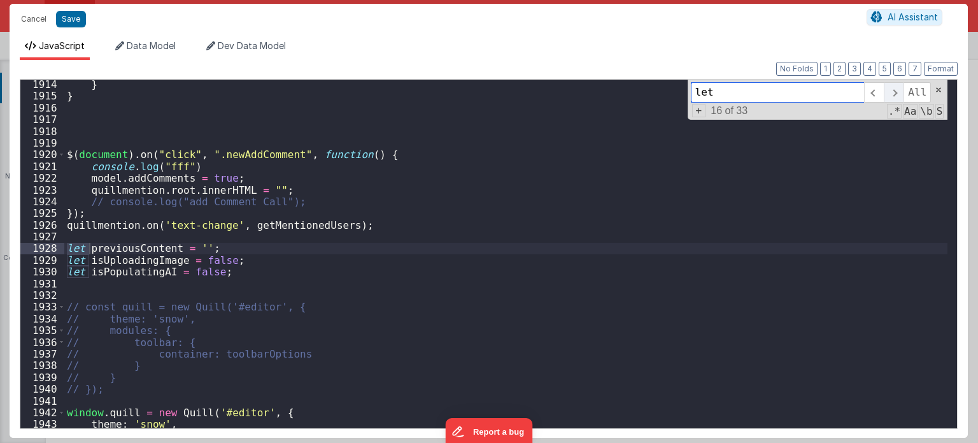
click at [895, 100] on span at bounding box center [894, 92] width 20 height 20
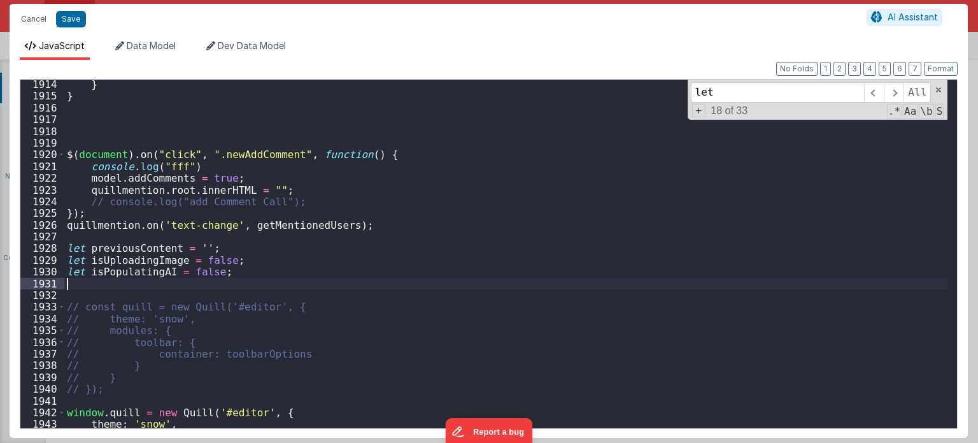
click at [91, 281] on div "} } $ ( document ) . on ( "click" , ".newAddComment" , function ( ) { console .…" at bounding box center [506, 264] width 884 height 373
click at [475, 262] on div "} } $ ( document ) . on ( "click" , ".newAddComment" , function ( ) { console .…" at bounding box center [506, 264] width 884 height 373
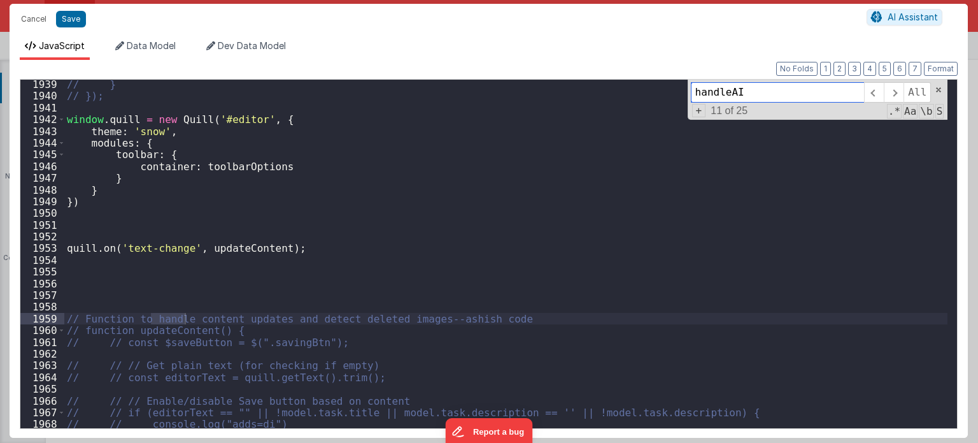
scroll to position [15309, 0]
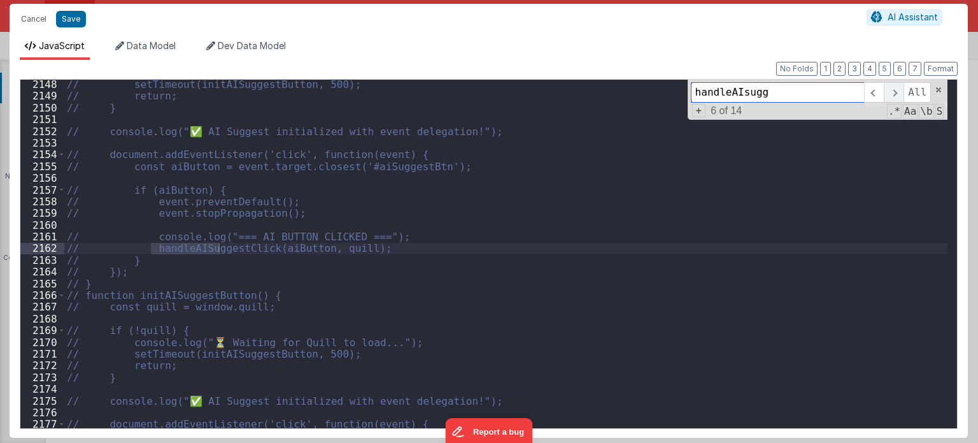
type input "handleAIsugg"
click at [896, 94] on span at bounding box center [894, 92] width 20 height 20
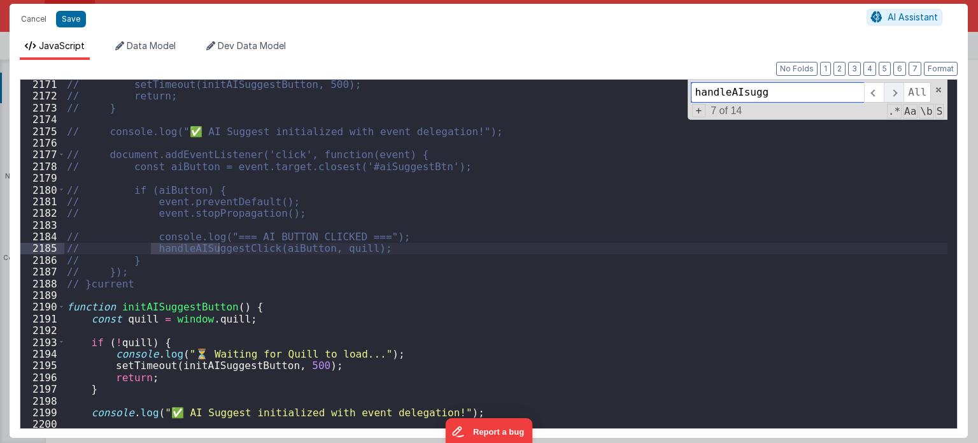
click at [896, 94] on span at bounding box center [894, 92] width 20 height 20
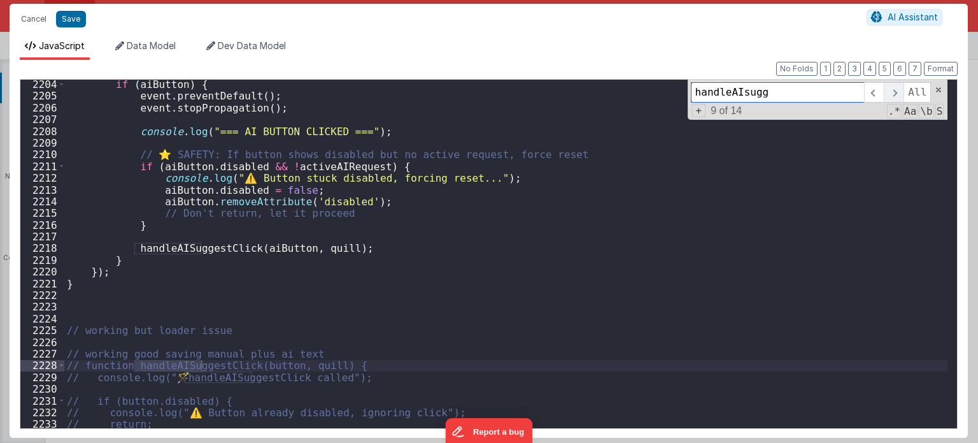
click at [896, 94] on span at bounding box center [894, 92] width 20 height 20
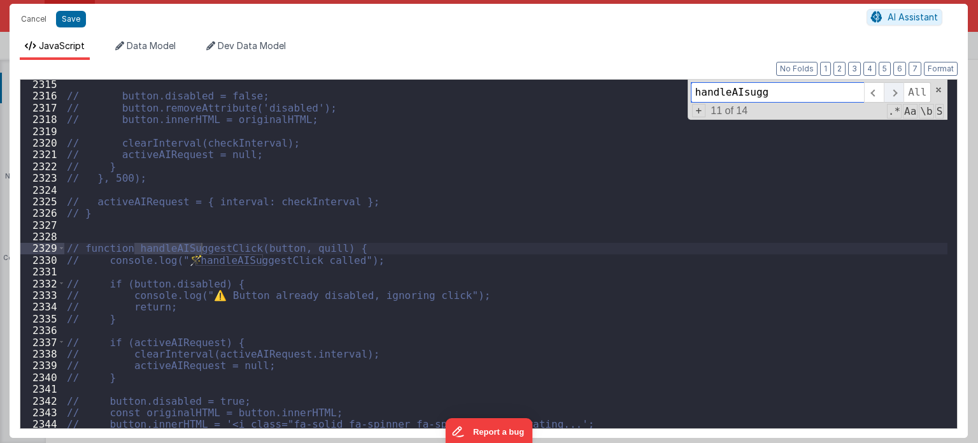
click at [896, 94] on span at bounding box center [894, 92] width 20 height 20
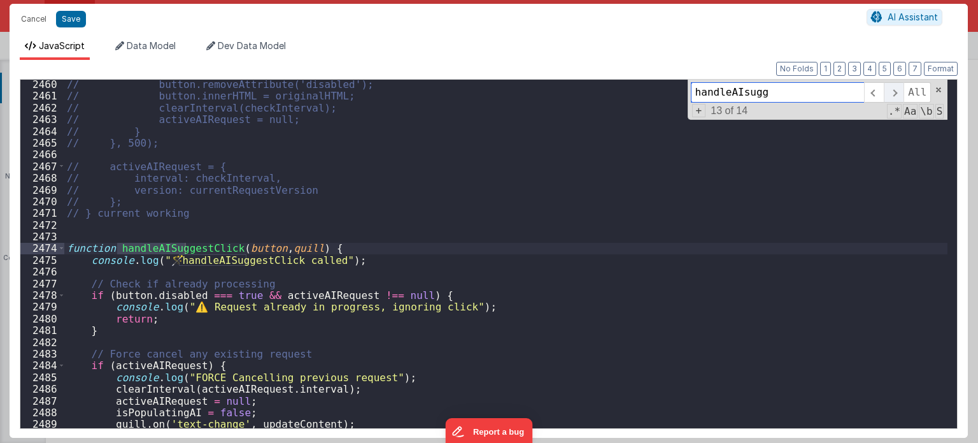
scroll to position [17519, 0]
click at [896, 94] on span at bounding box center [894, 92] width 20 height 20
click at [58, 246] on span at bounding box center [61, 247] width 7 height 11
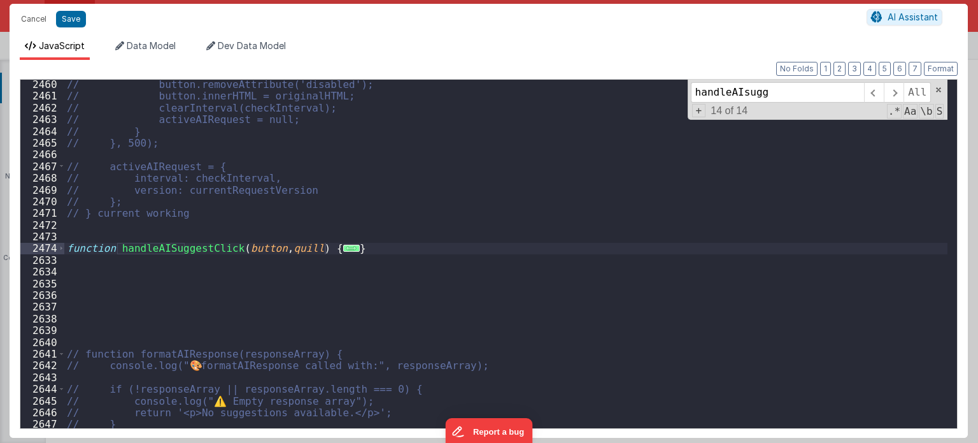
click at [360, 247] on div "// button.removeAttribute('disabled'); // button.innerHTML = originalHTML; // c…" at bounding box center [506, 264] width 884 height 373
drag, startPoint x: 360, startPoint y: 247, endPoint x: 67, endPoint y: 243, distance: 293.6
click at [67, 243] on div "// button.removeAttribute('disabled'); // button.innerHTML = originalHTML; // c…" at bounding box center [506, 264] width 884 height 373
